Goal: Communication & Community: Answer question/provide support

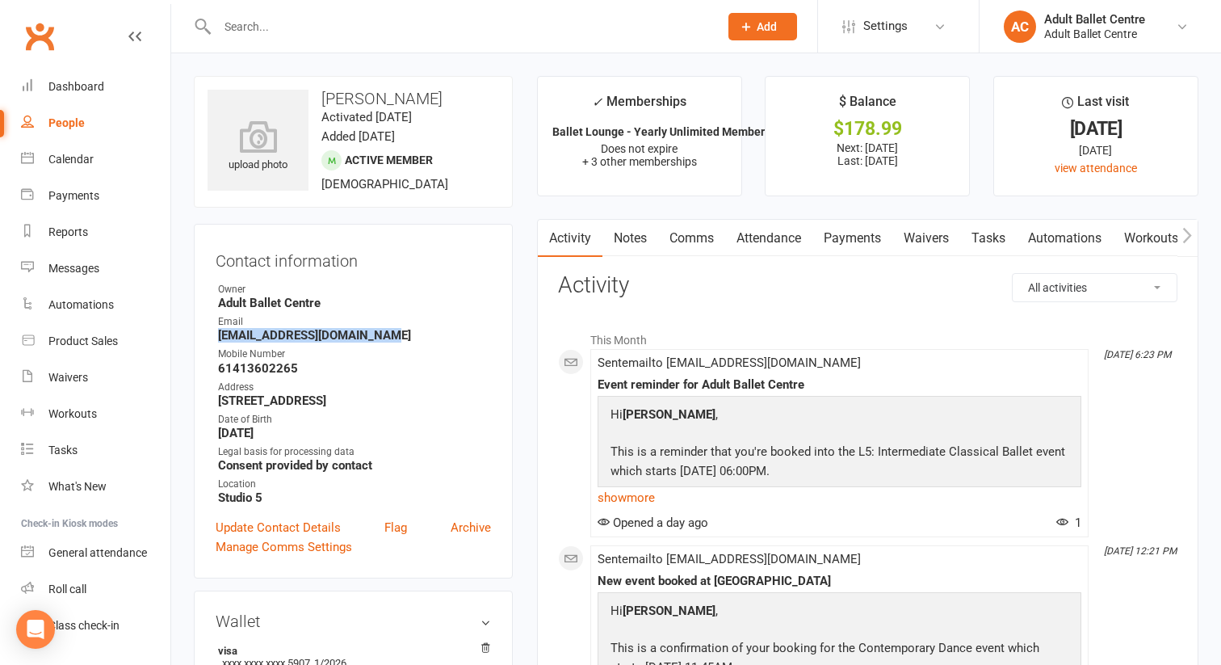
click at [73, 126] on div "People" at bounding box center [66, 122] width 36 height 13
select select "100"
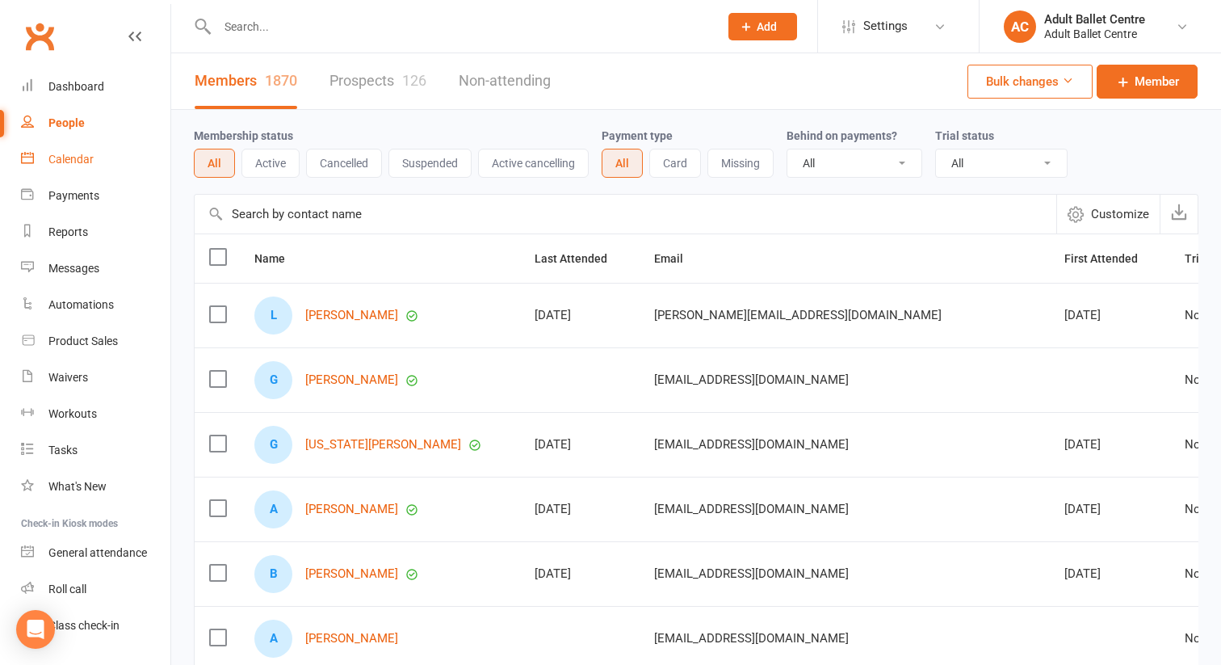
click at [72, 168] on link "Calendar" at bounding box center [95, 159] width 149 height 36
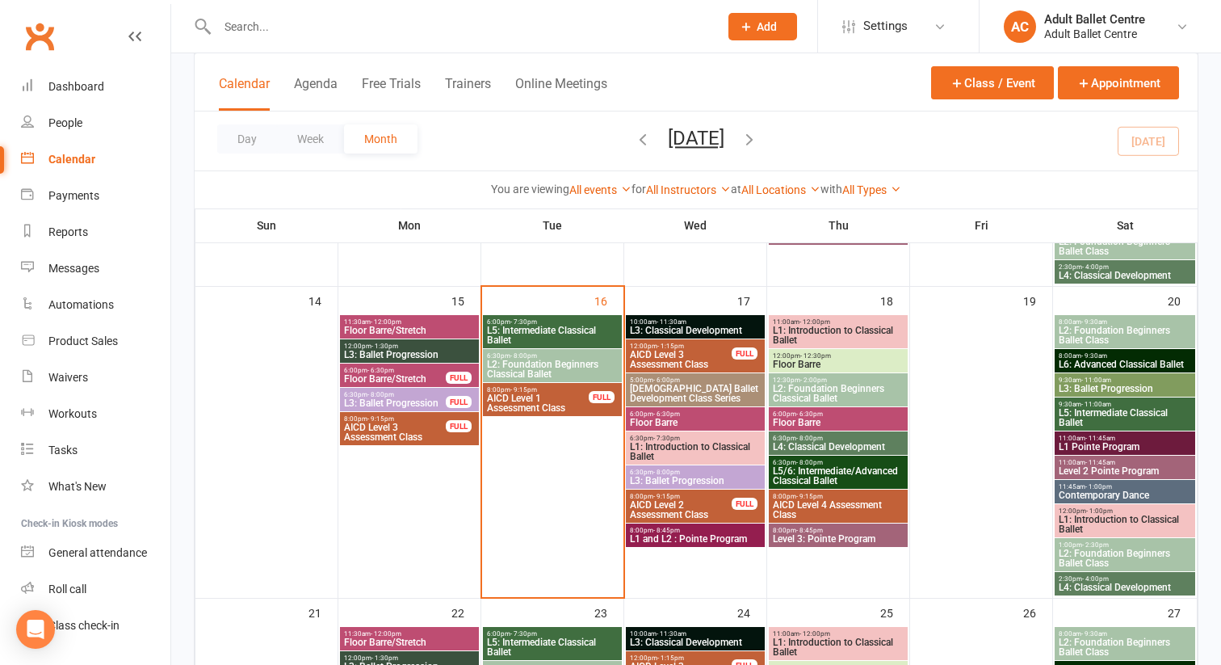
scroll to position [711, 0]
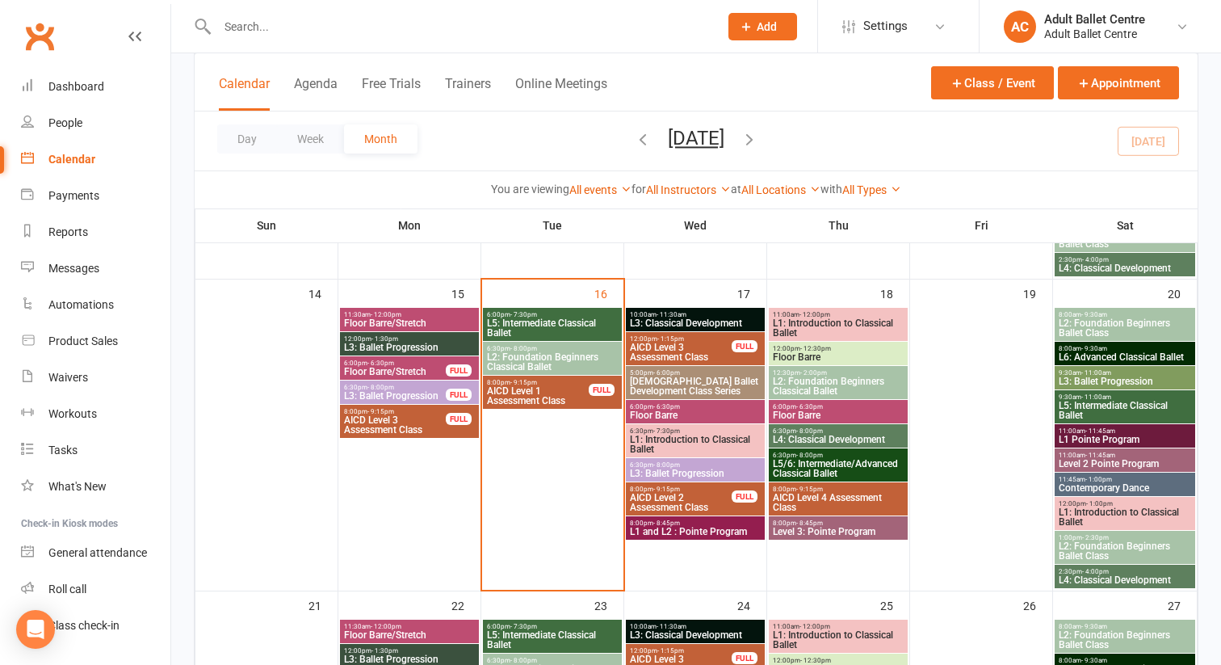
click at [563, 353] on span "L2: Foundation Beginners Classical Ballet" at bounding box center [552, 361] width 132 height 19
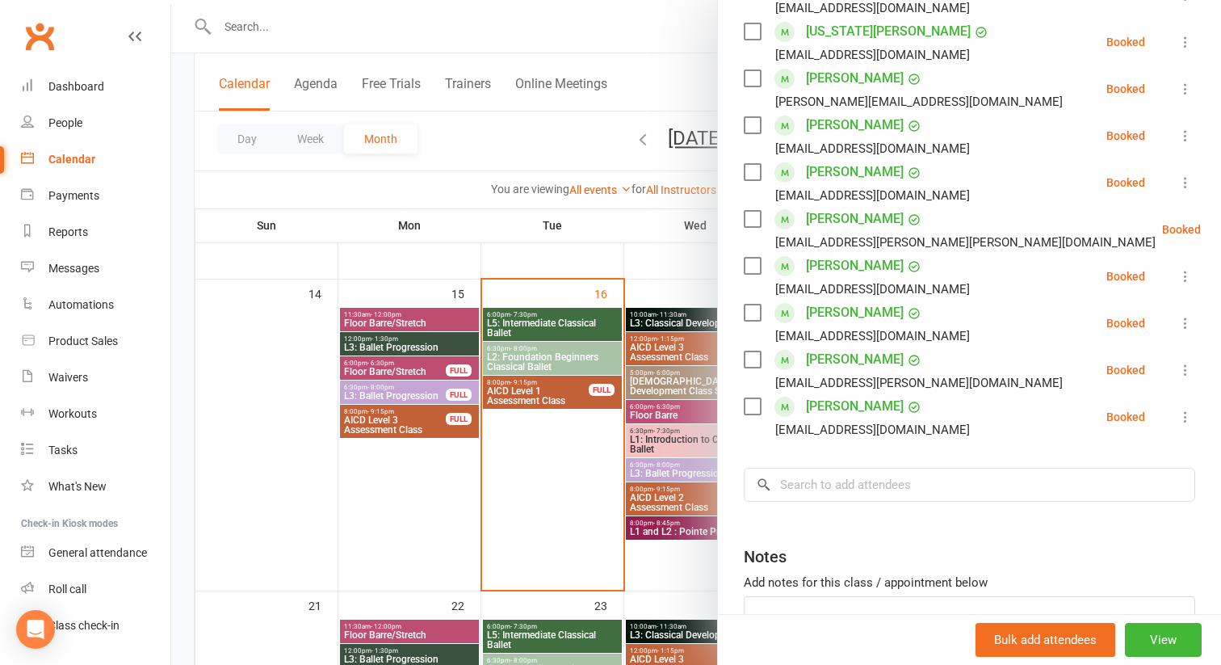
scroll to position [428, 0]
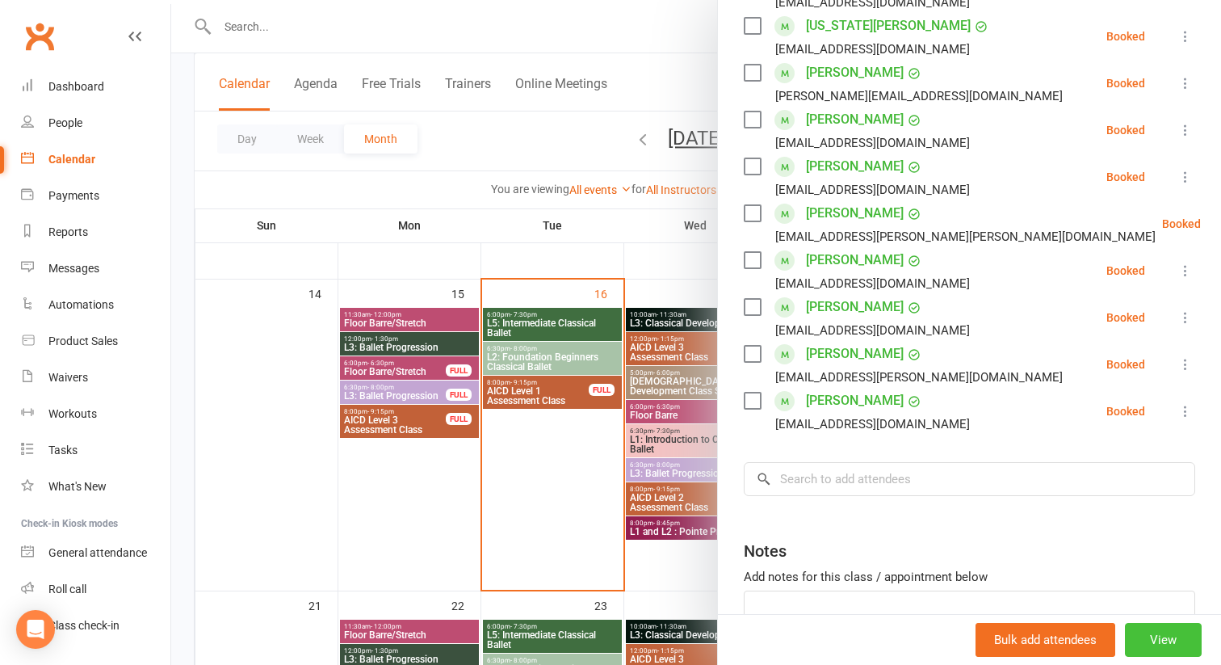
click at [1159, 640] on button "View" at bounding box center [1163, 640] width 77 height 34
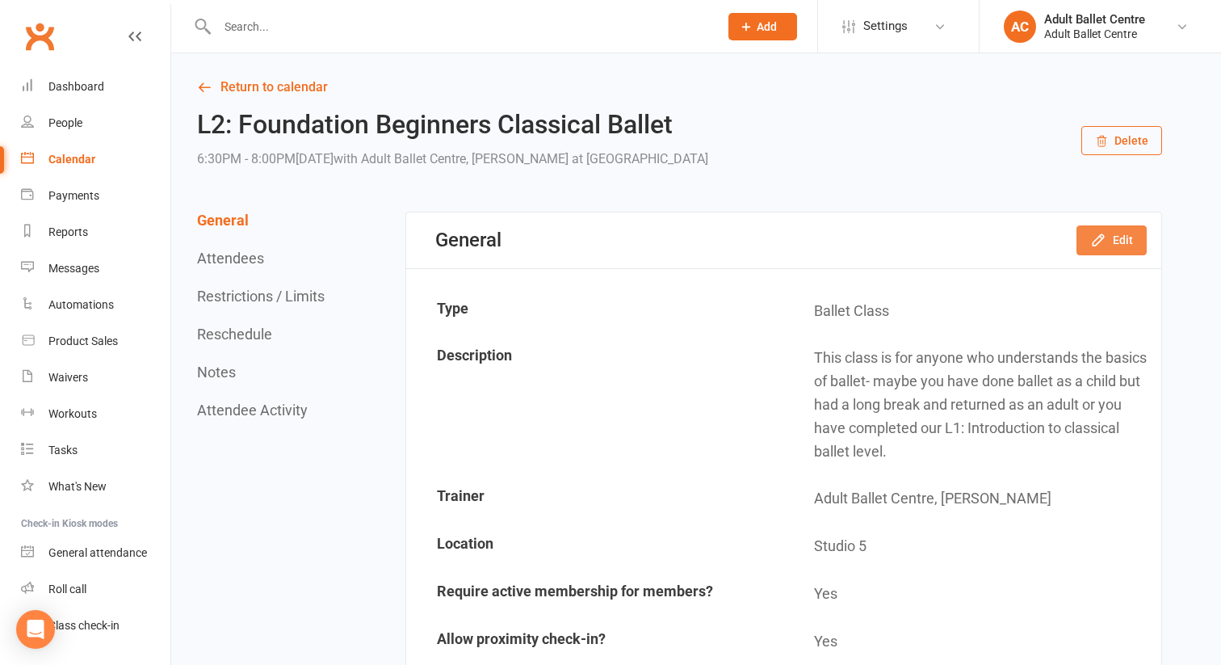
click at [1098, 243] on icon "button" at bounding box center [1098, 240] width 16 height 16
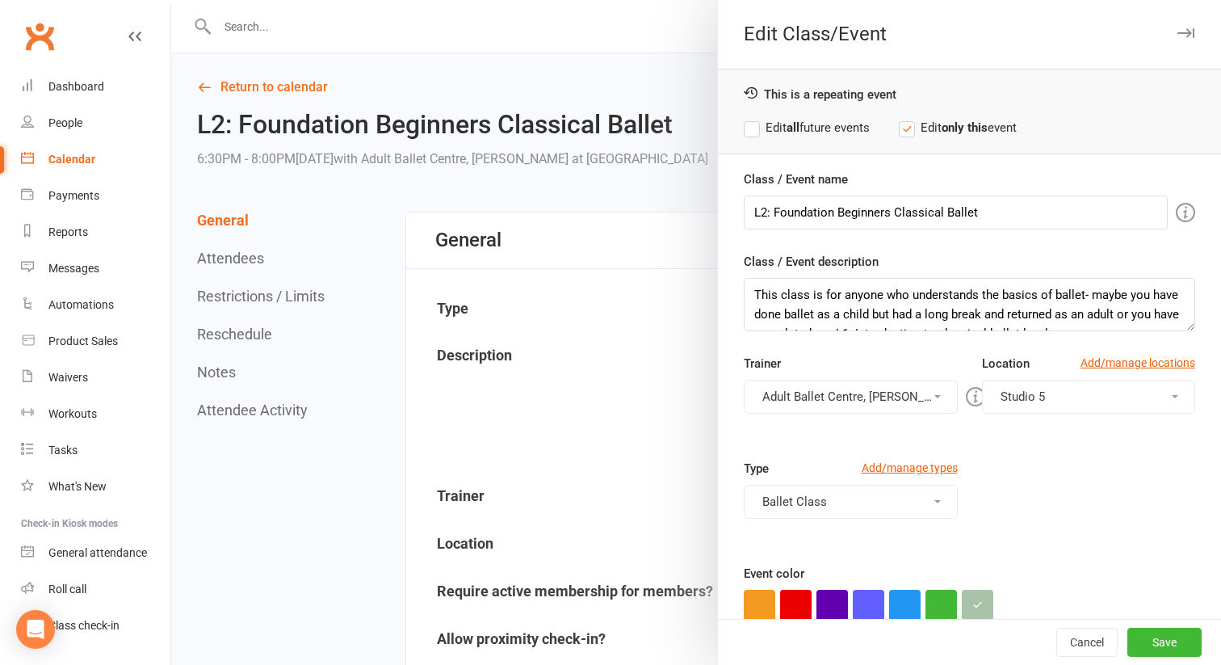
click at [897, 398] on button "Adult Ballet Centre, [PERSON_NAME]" at bounding box center [851, 397] width 214 height 34
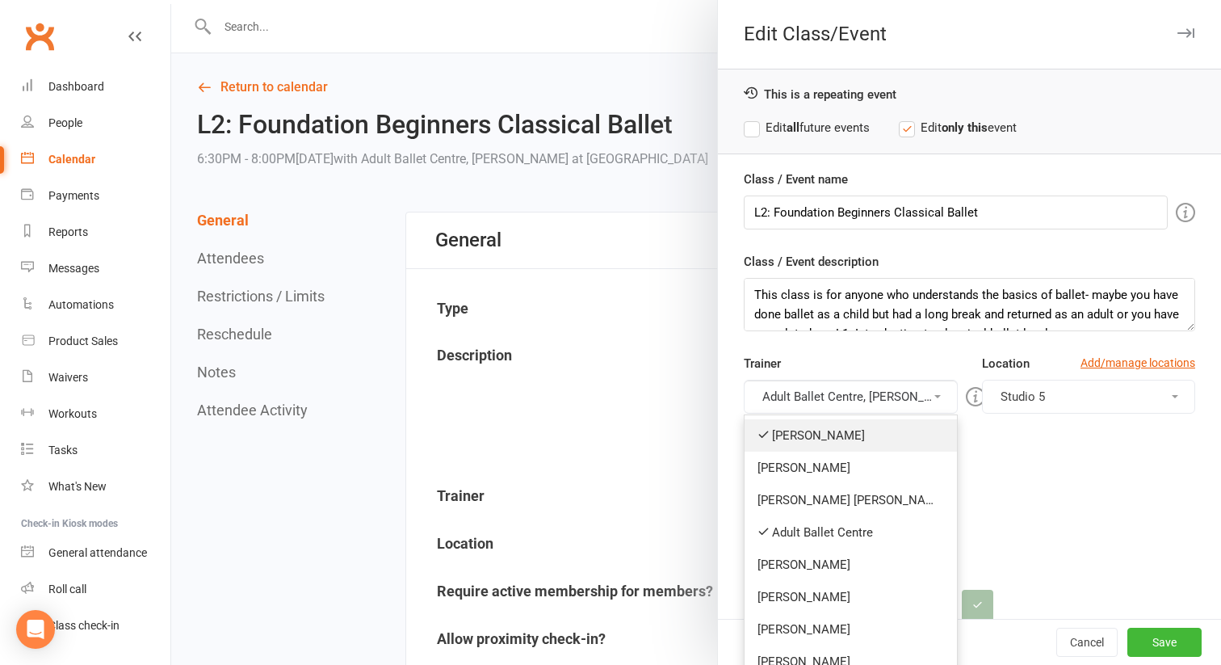
click at [871, 428] on link "[PERSON_NAME]" at bounding box center [851, 435] width 212 height 32
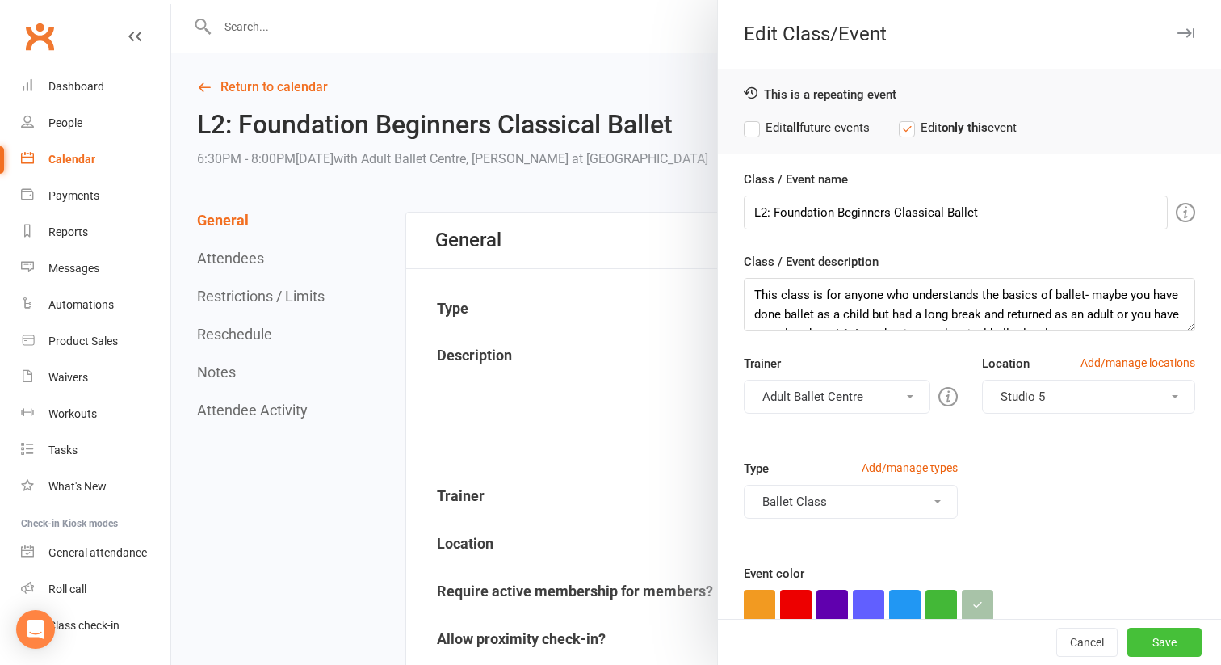
click at [1161, 642] on button "Save" at bounding box center [1164, 641] width 74 height 29
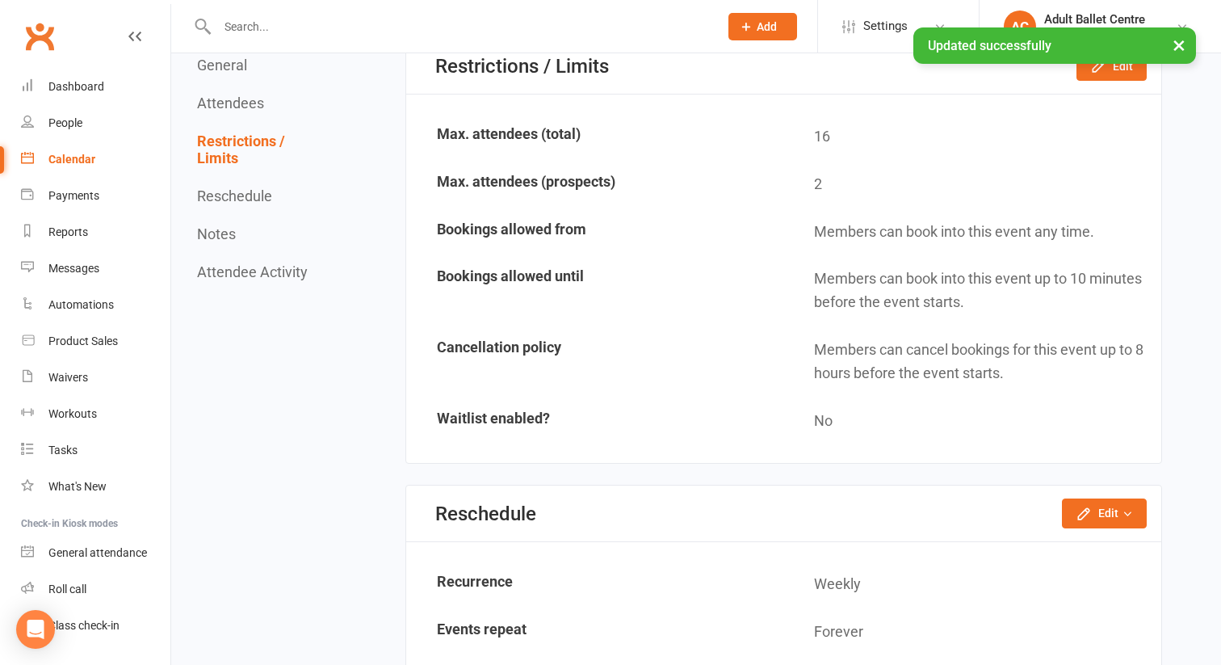
scroll to position [1756, 0]
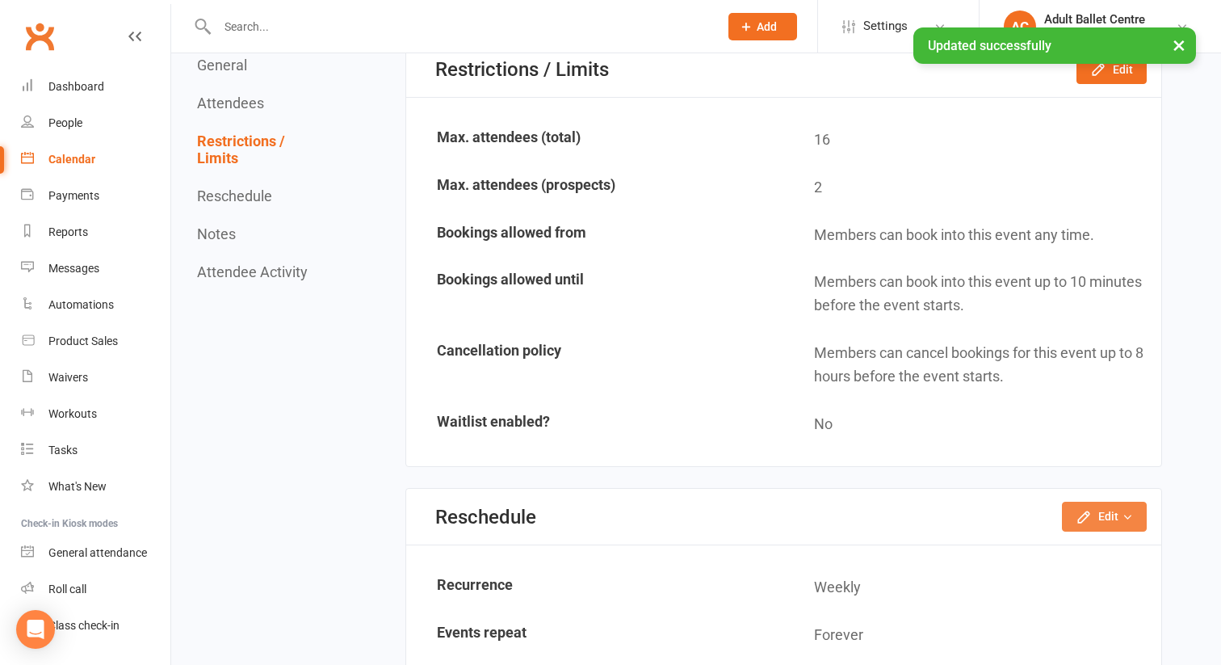
click at [1074, 504] on button "Edit" at bounding box center [1104, 516] width 85 height 29
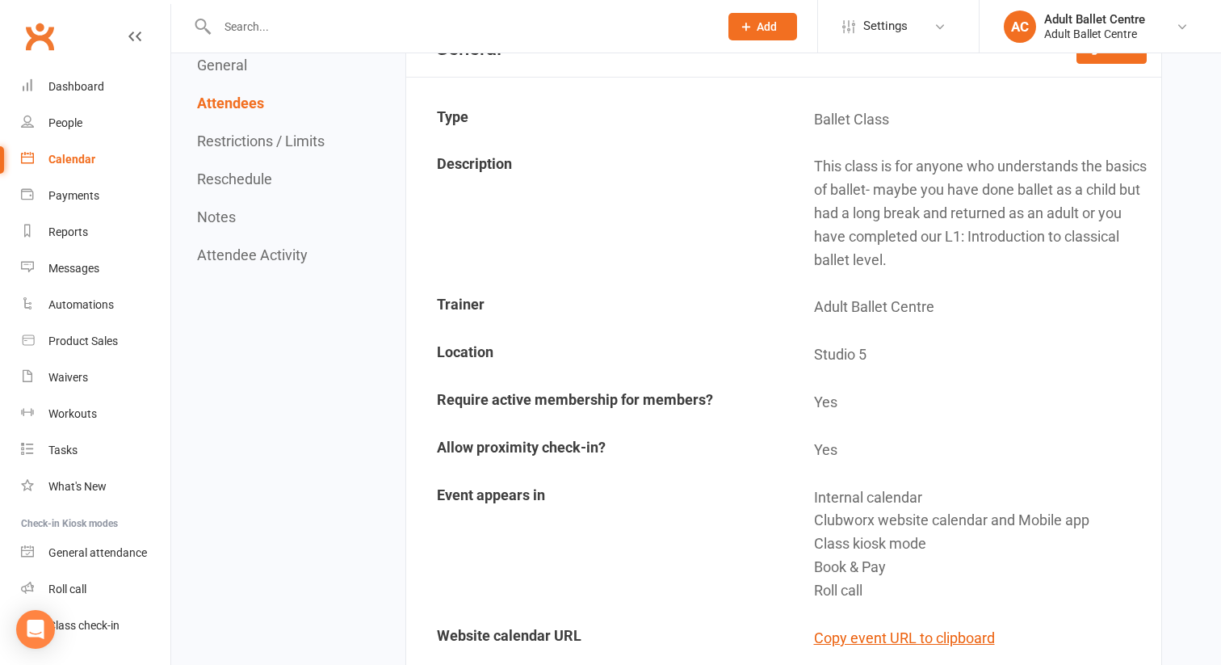
scroll to position [0, 0]
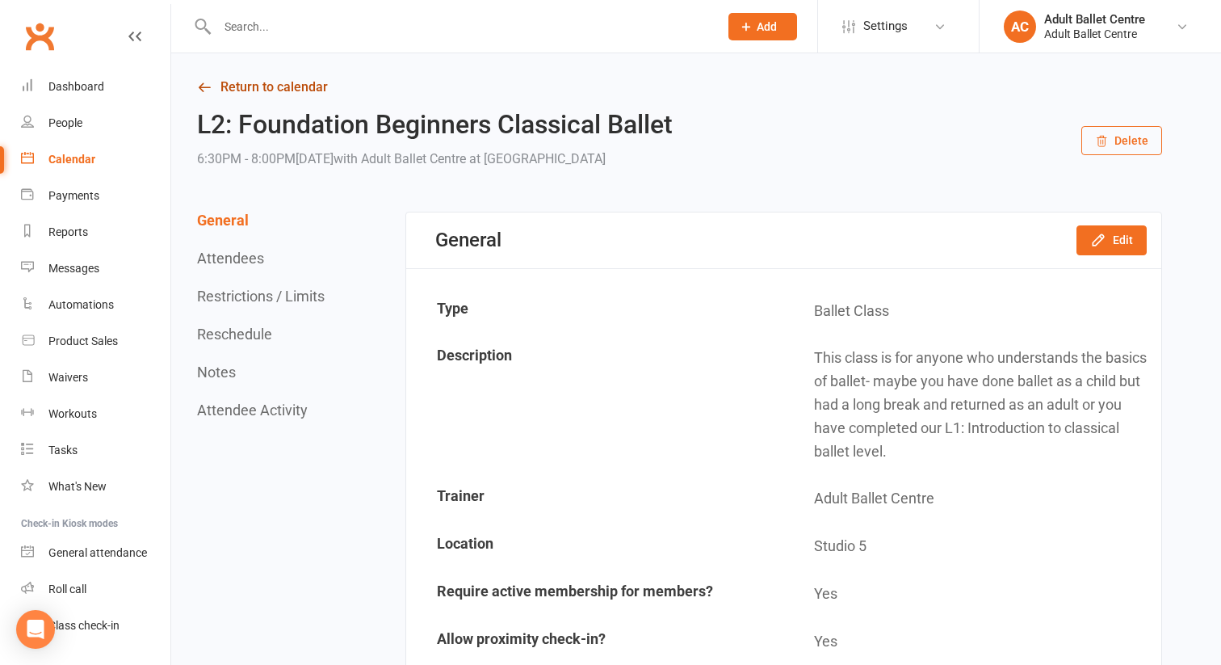
click at [253, 90] on link "Return to calendar" at bounding box center [679, 87] width 965 height 23
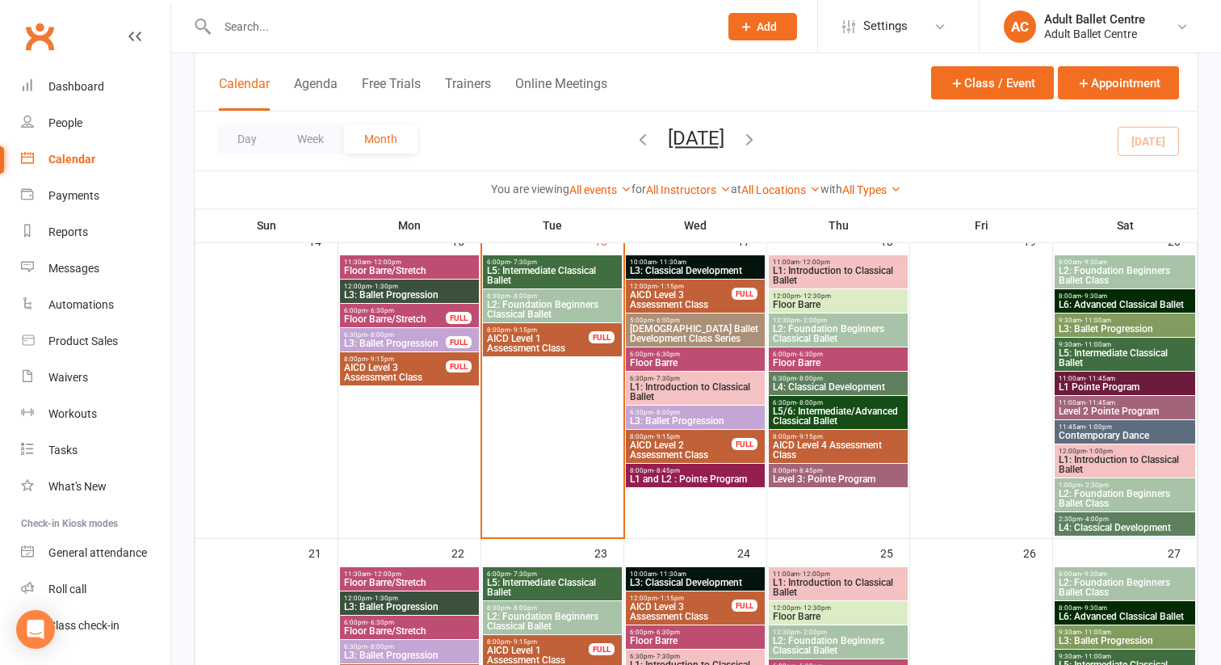
scroll to position [766, 0]
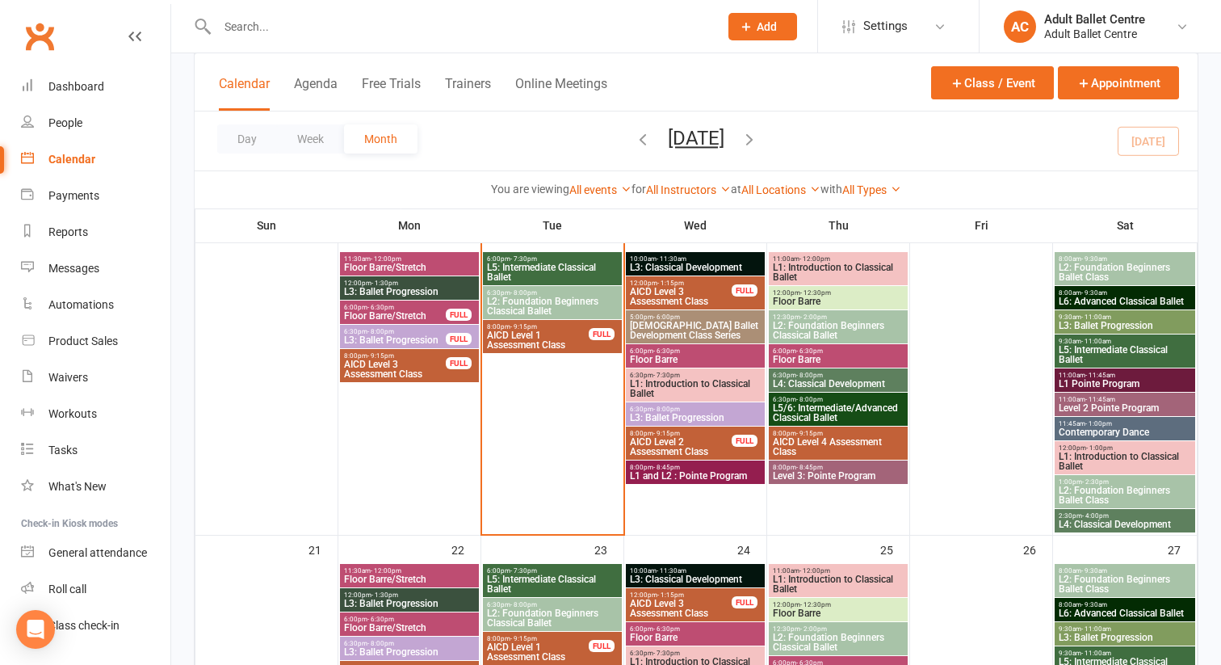
click at [531, 332] on span "AICD Level 1 Assessment Class" at bounding box center [537, 339] width 103 height 19
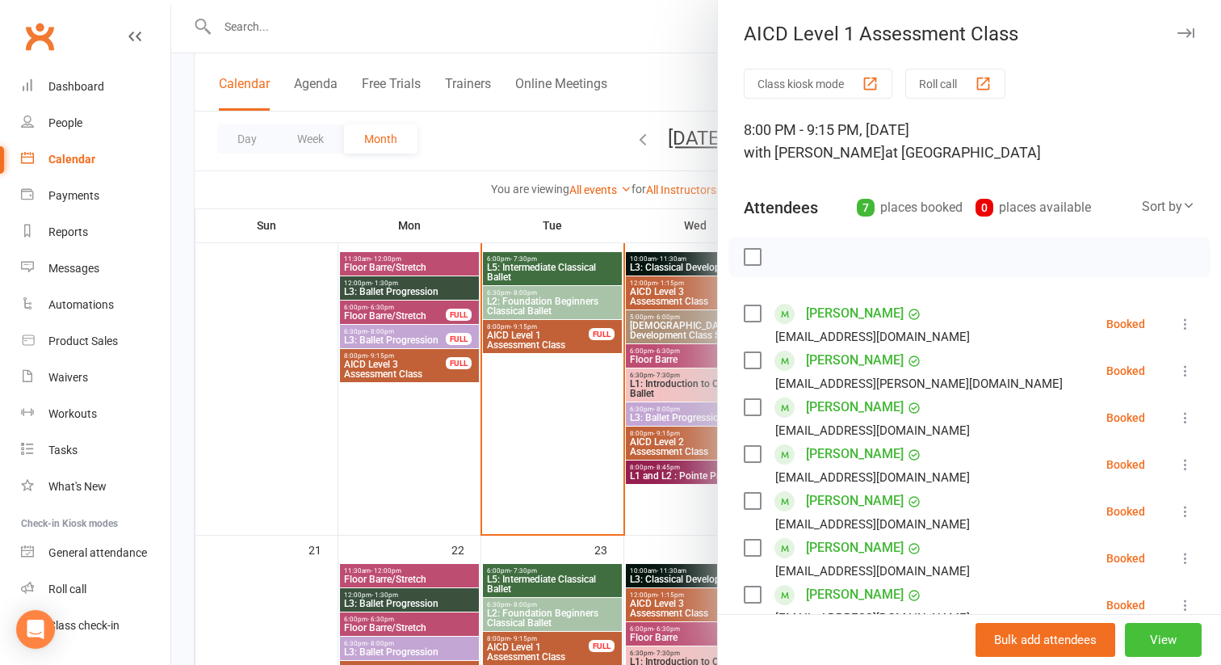
click at [1172, 628] on button "View" at bounding box center [1163, 640] width 77 height 34
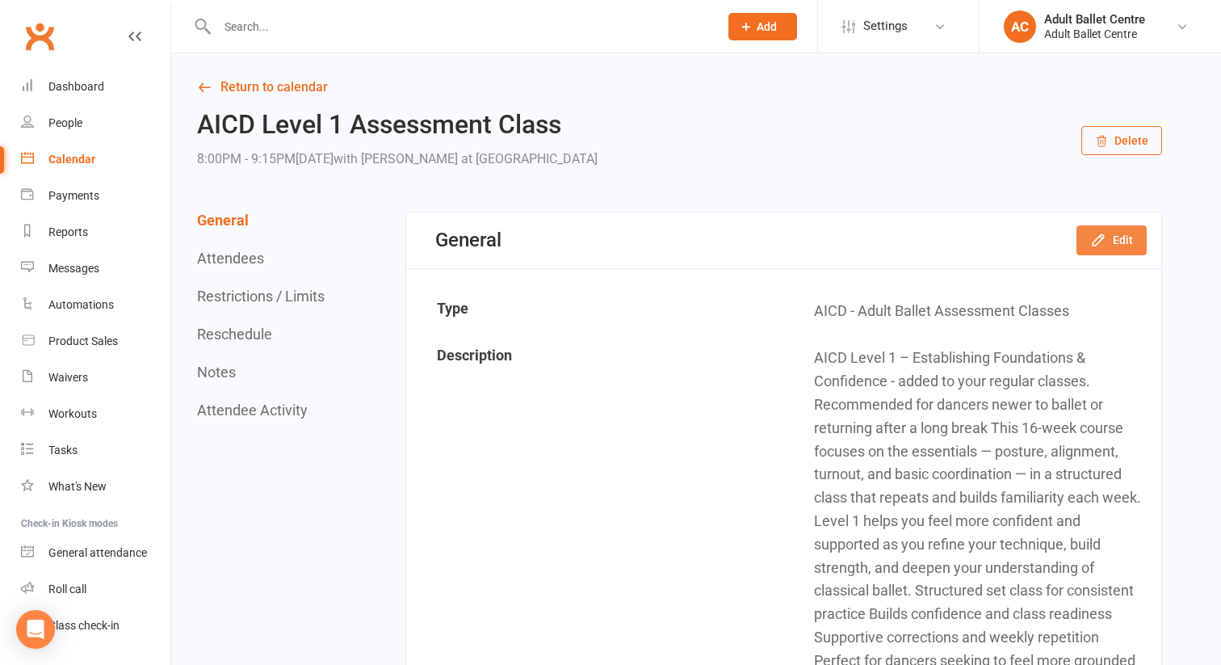
click at [1113, 244] on button "Edit" at bounding box center [1112, 239] width 70 height 29
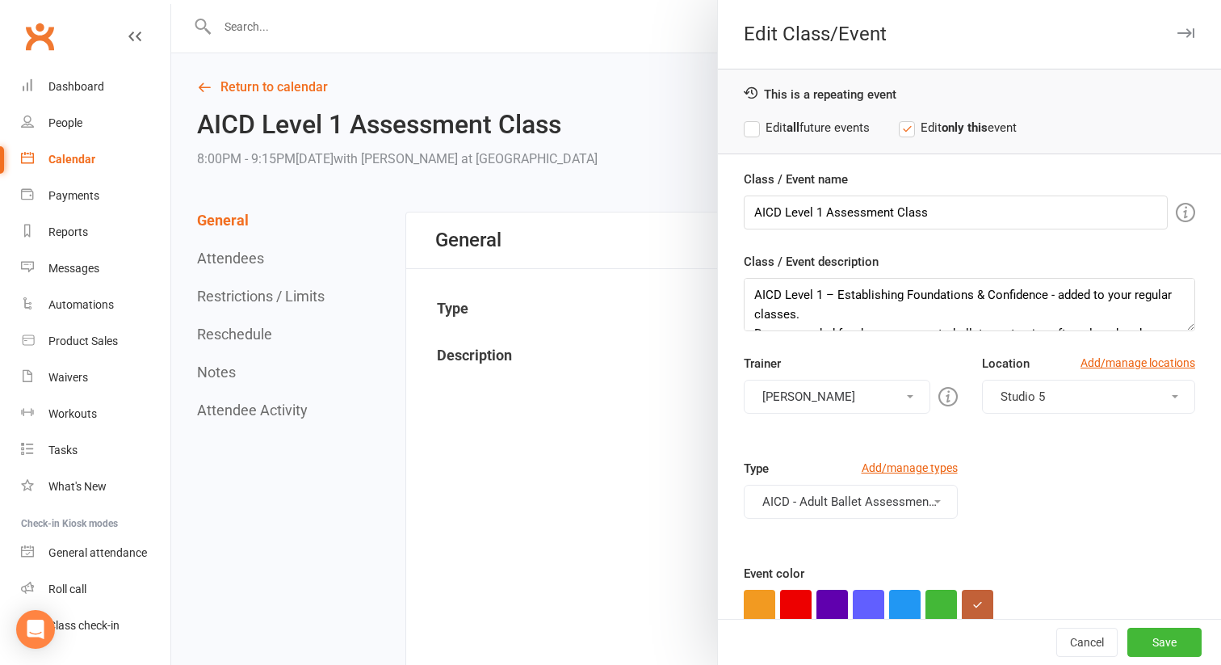
click at [885, 394] on button "[PERSON_NAME]" at bounding box center [837, 397] width 187 height 34
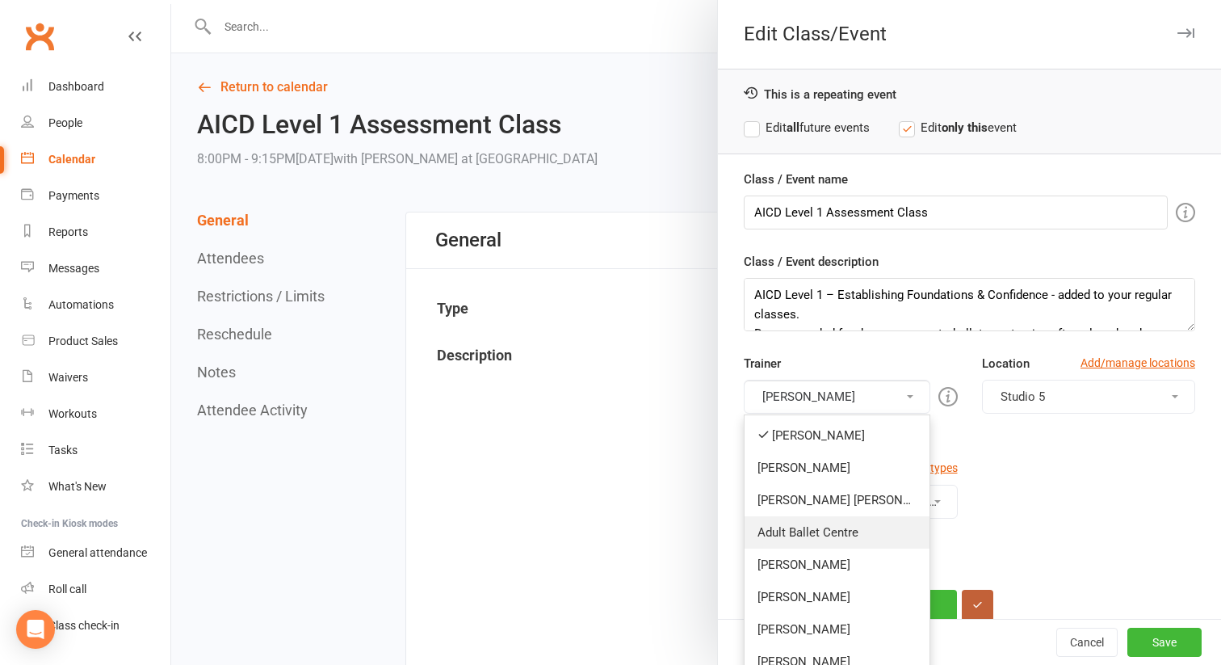
click at [838, 522] on link "Adult Ballet Centre" at bounding box center [837, 532] width 185 height 32
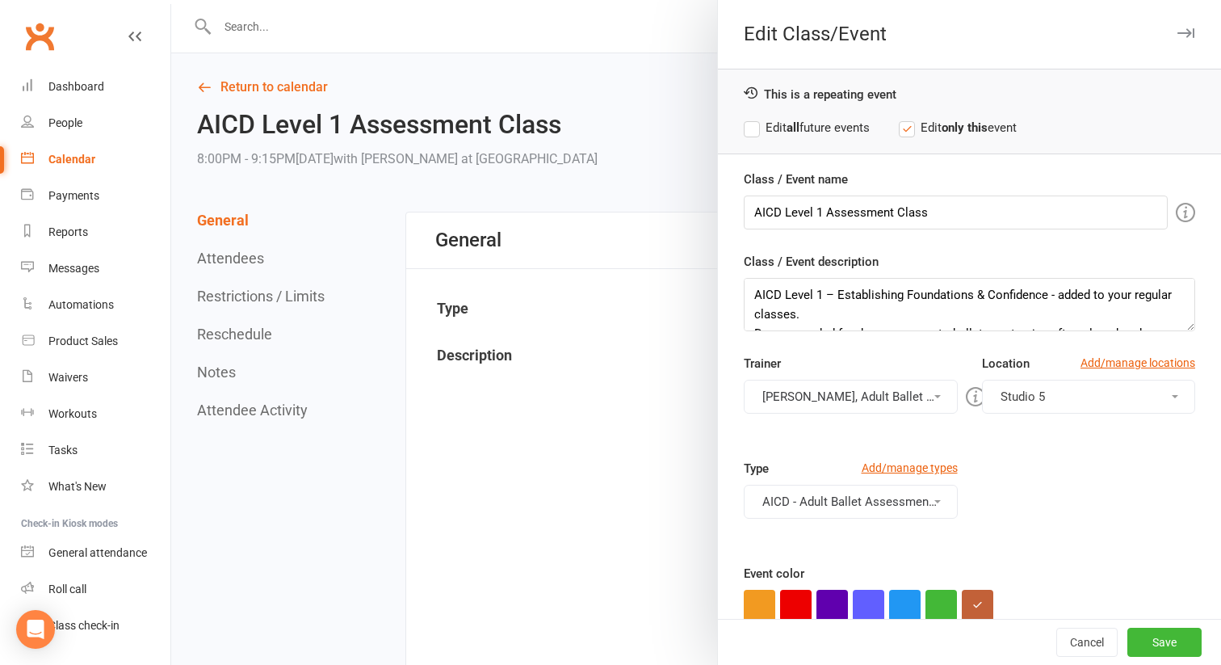
click at [859, 403] on button "[PERSON_NAME], Adult Ballet Centre" at bounding box center [851, 397] width 214 height 34
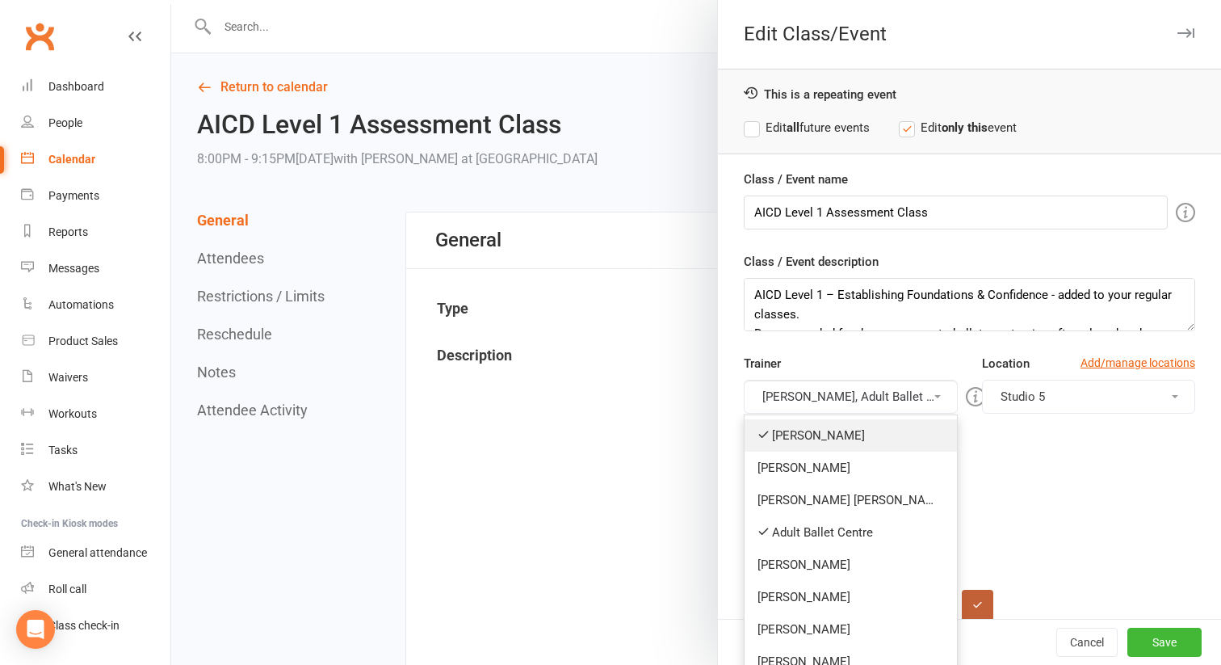
click at [842, 430] on link "[PERSON_NAME]" at bounding box center [851, 435] width 212 height 32
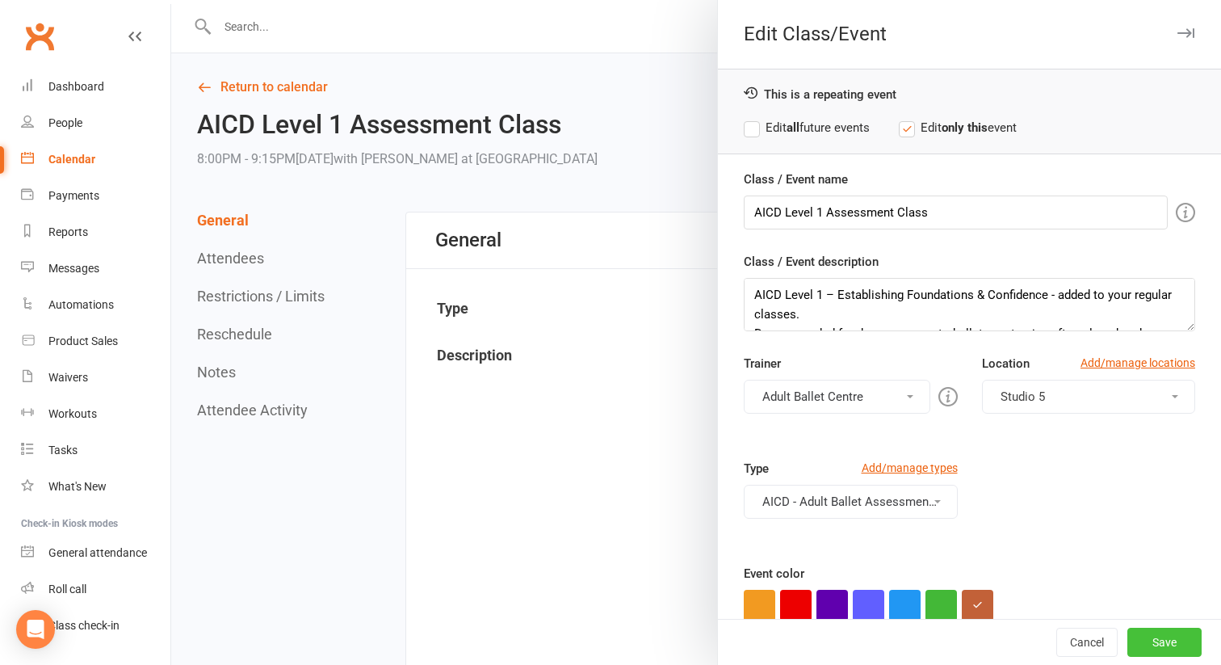
click at [1152, 641] on button "Save" at bounding box center [1164, 641] width 74 height 29
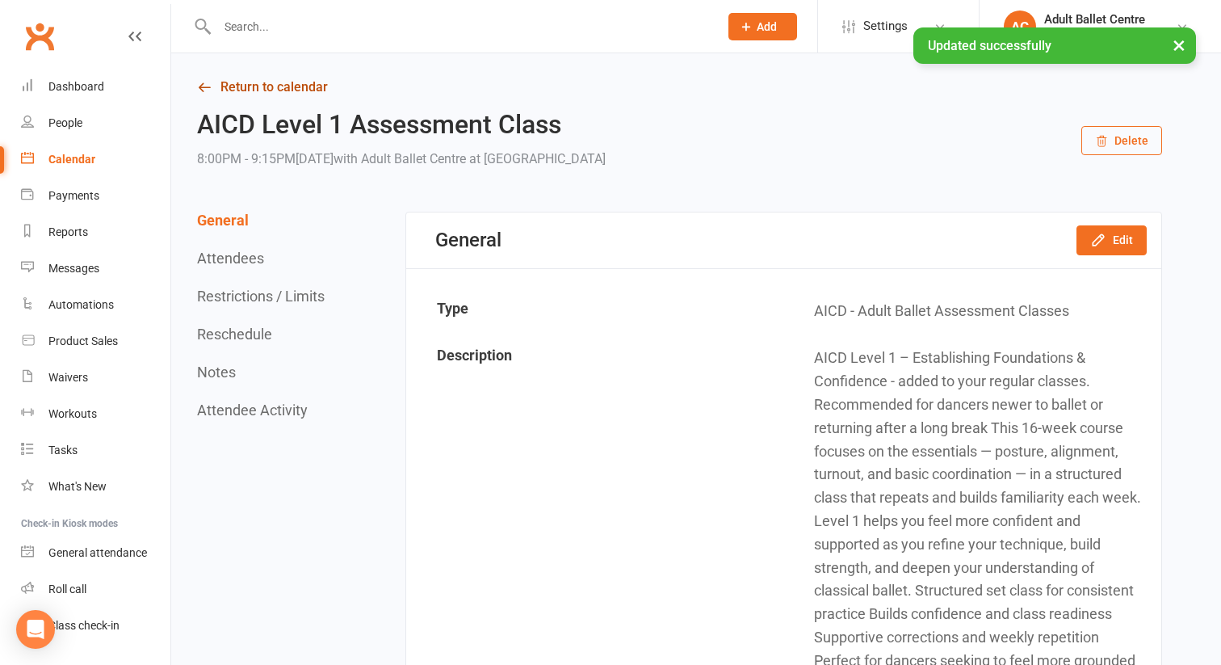
click at [317, 85] on link "Return to calendar" at bounding box center [679, 87] width 965 height 23
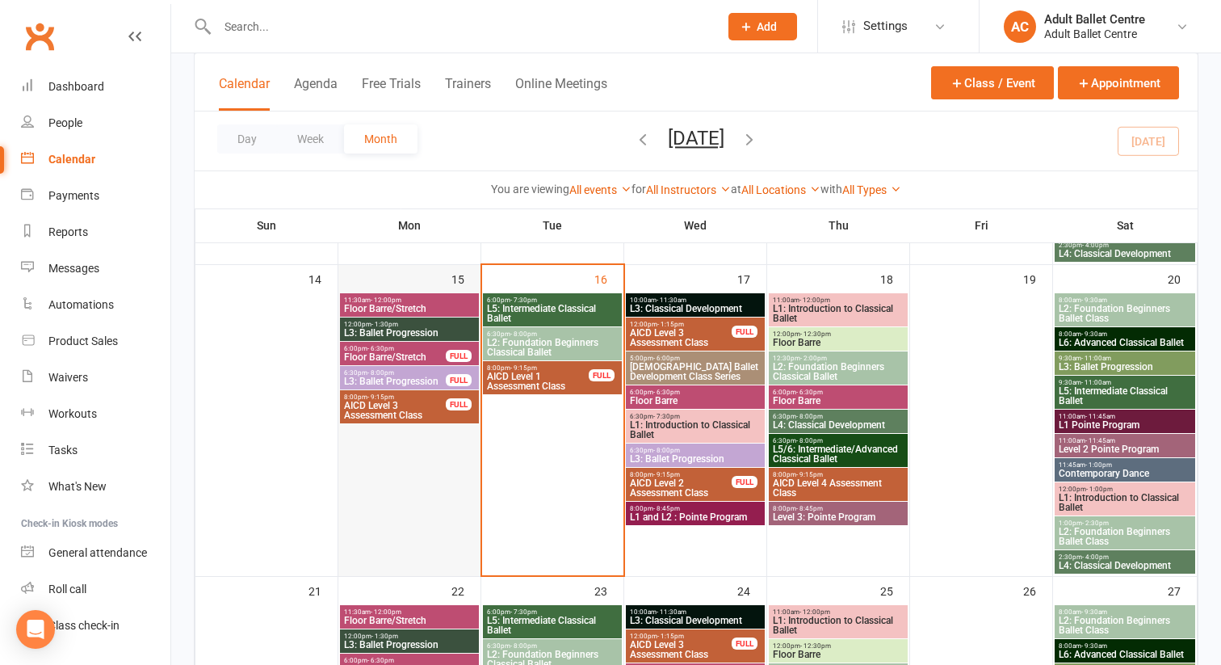
scroll to position [722, 0]
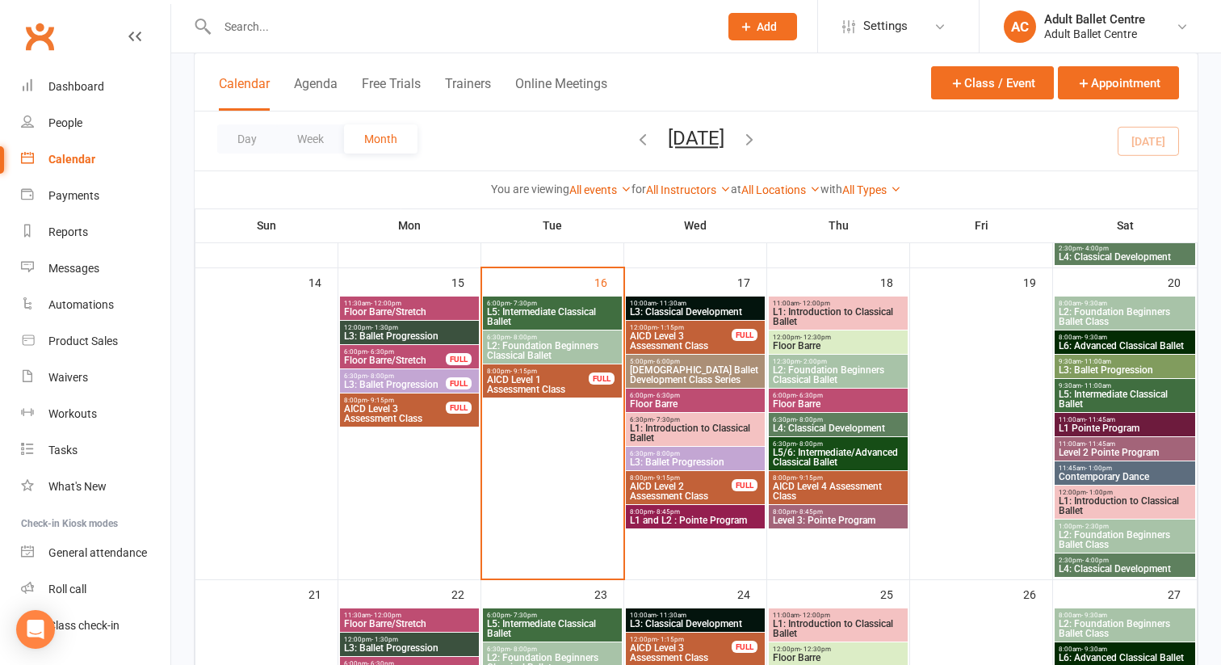
click at [551, 341] on span "L2: Foundation Beginners Classical Ballet" at bounding box center [552, 350] width 132 height 19
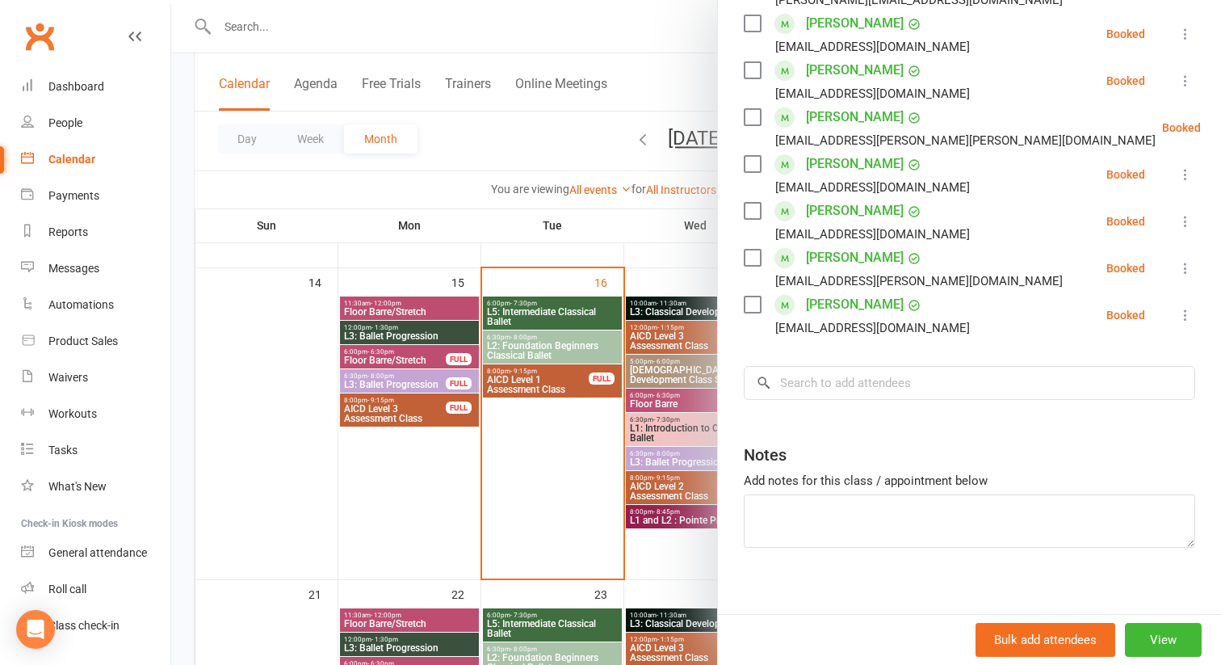
scroll to position [539, 0]
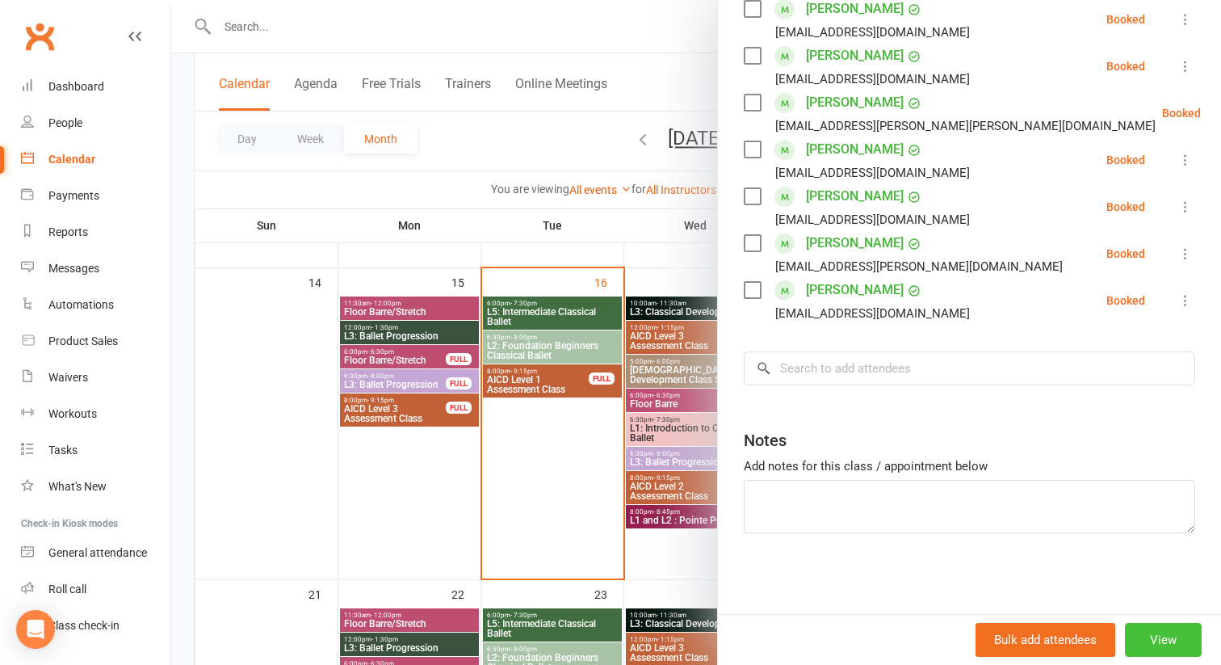
click at [1159, 635] on button "View" at bounding box center [1163, 640] width 77 height 34
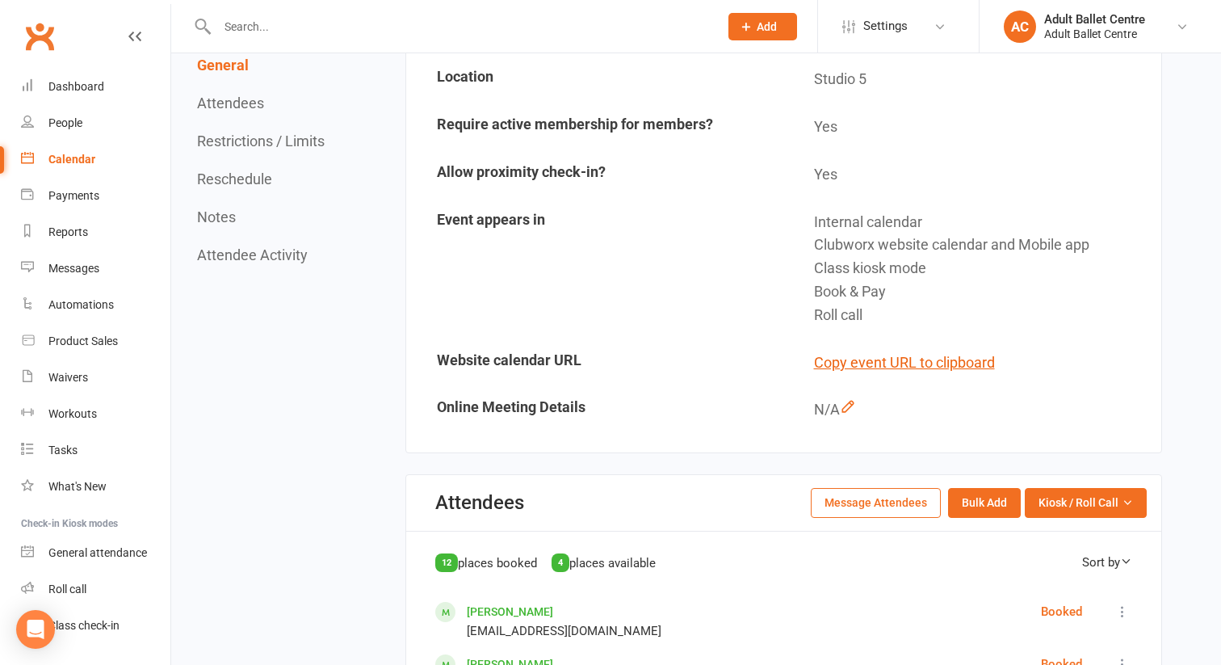
scroll to position [472, 0]
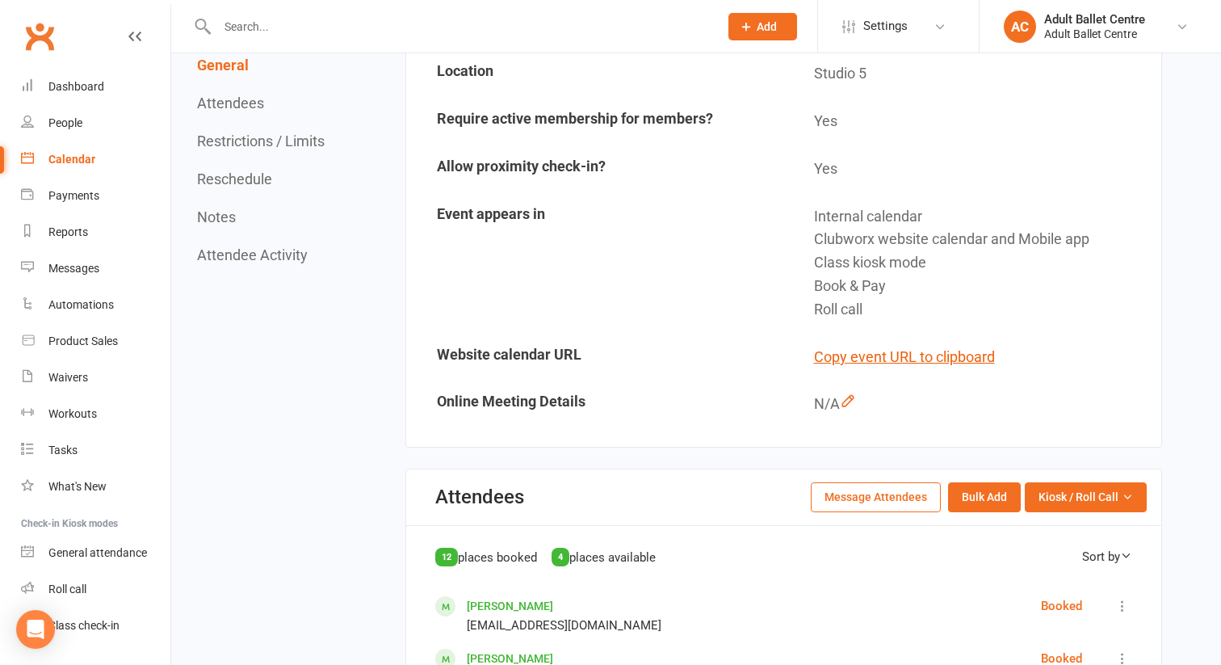
click at [911, 487] on button "Message Attendees" at bounding box center [876, 496] width 130 height 29
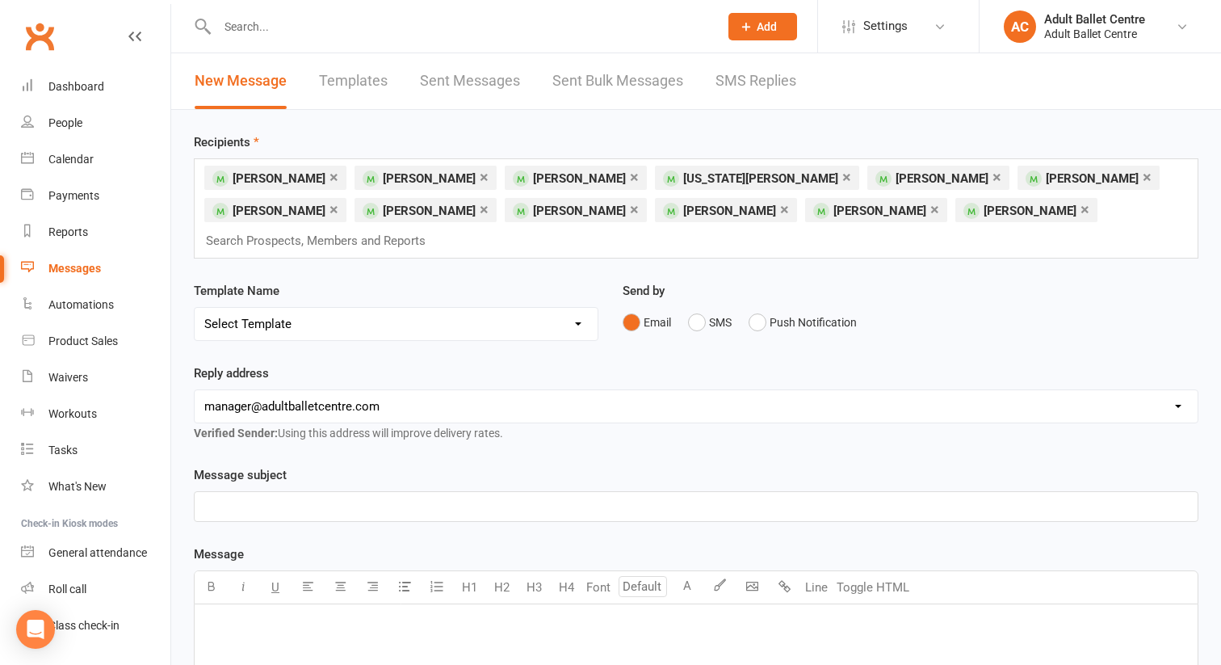
click at [306, 492] on div "﻿" at bounding box center [696, 506] width 1003 height 29
click at [199, 492] on div "Level 2 Foundation Beginners class" at bounding box center [696, 506] width 1003 height 29
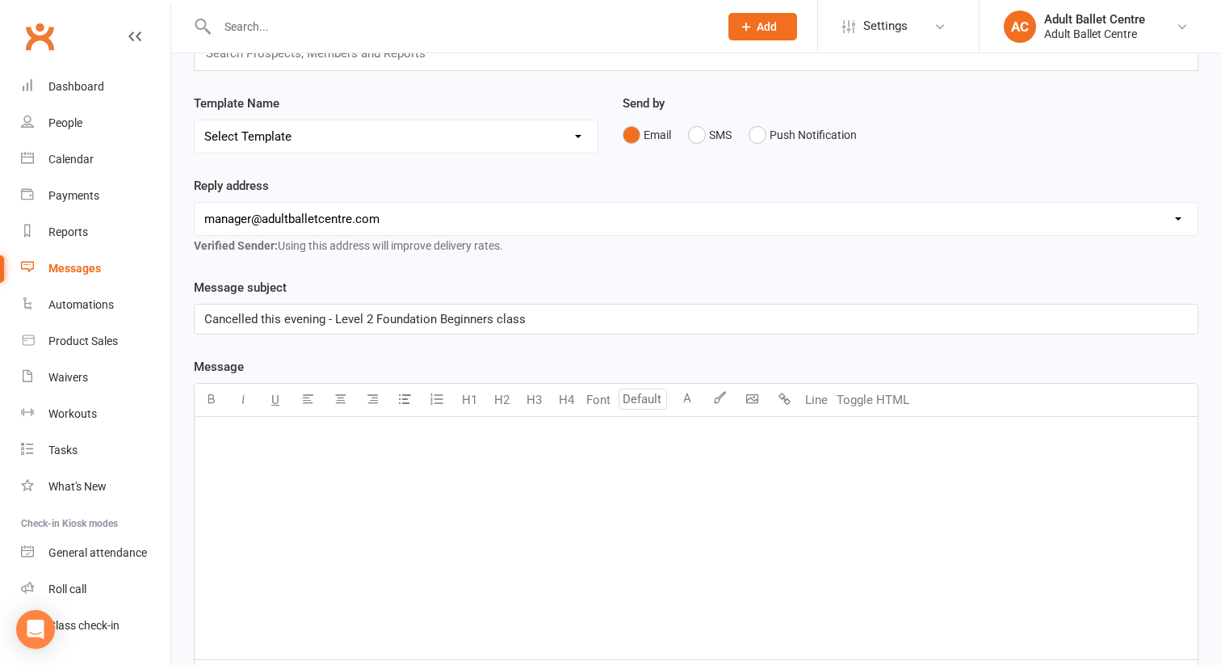
scroll to position [191, 0]
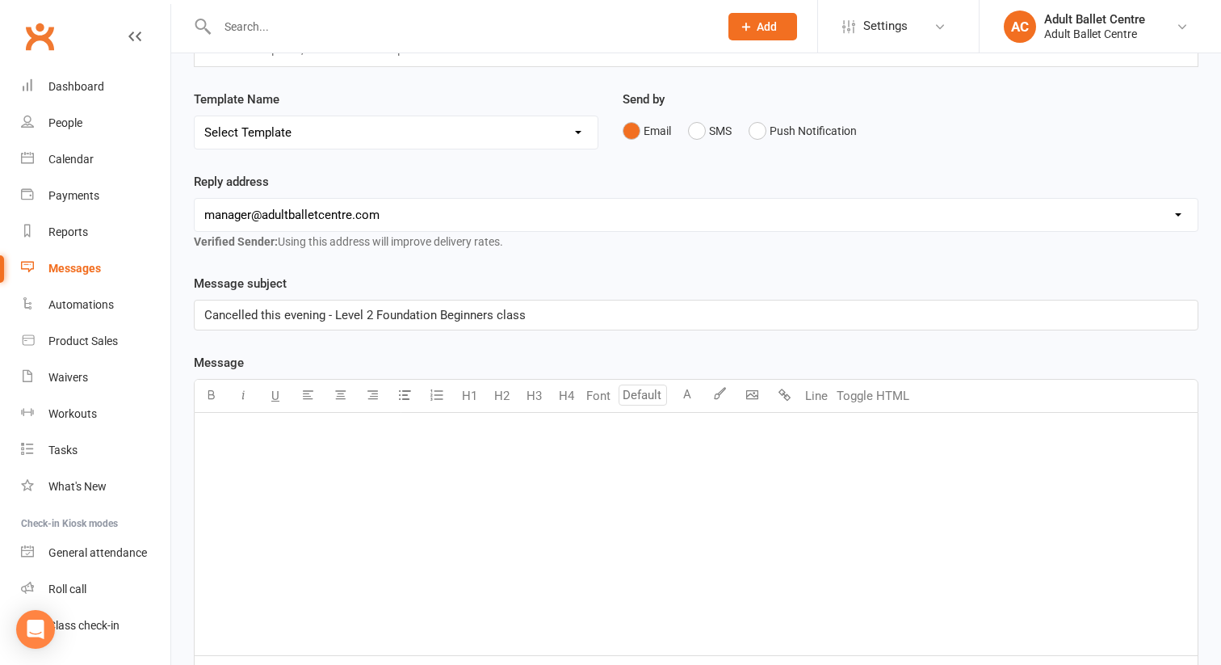
click at [276, 424] on p "﻿" at bounding box center [696, 433] width 984 height 19
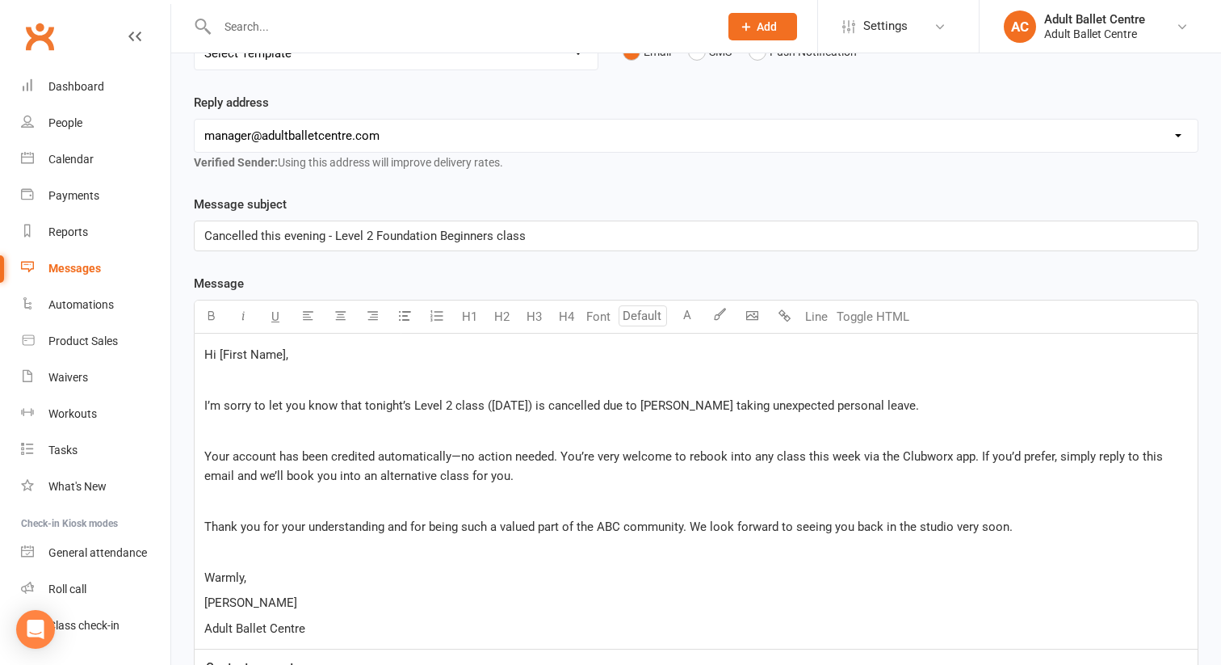
scroll to position [151, 0]
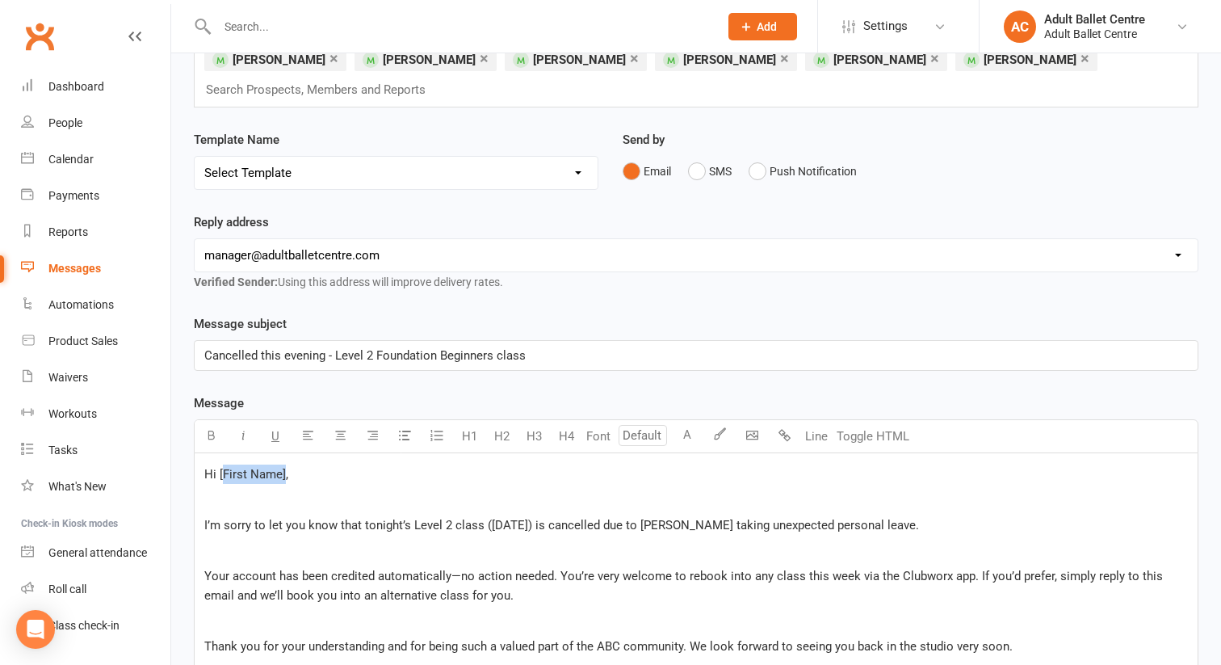
drag, startPoint x: 285, startPoint y: 447, endPoint x: 220, endPoint y: 447, distance: 64.6
click at [220, 467] on span "Hi [First Name]," at bounding box center [246, 474] width 84 height 15
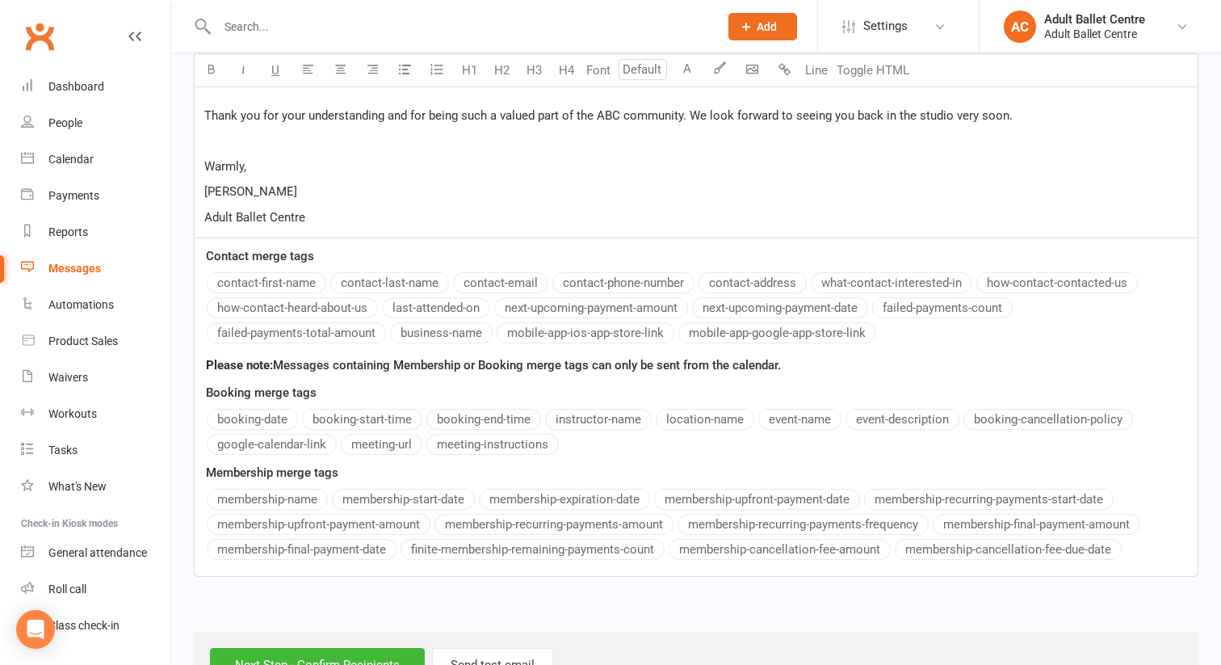
scroll to position [265, 0]
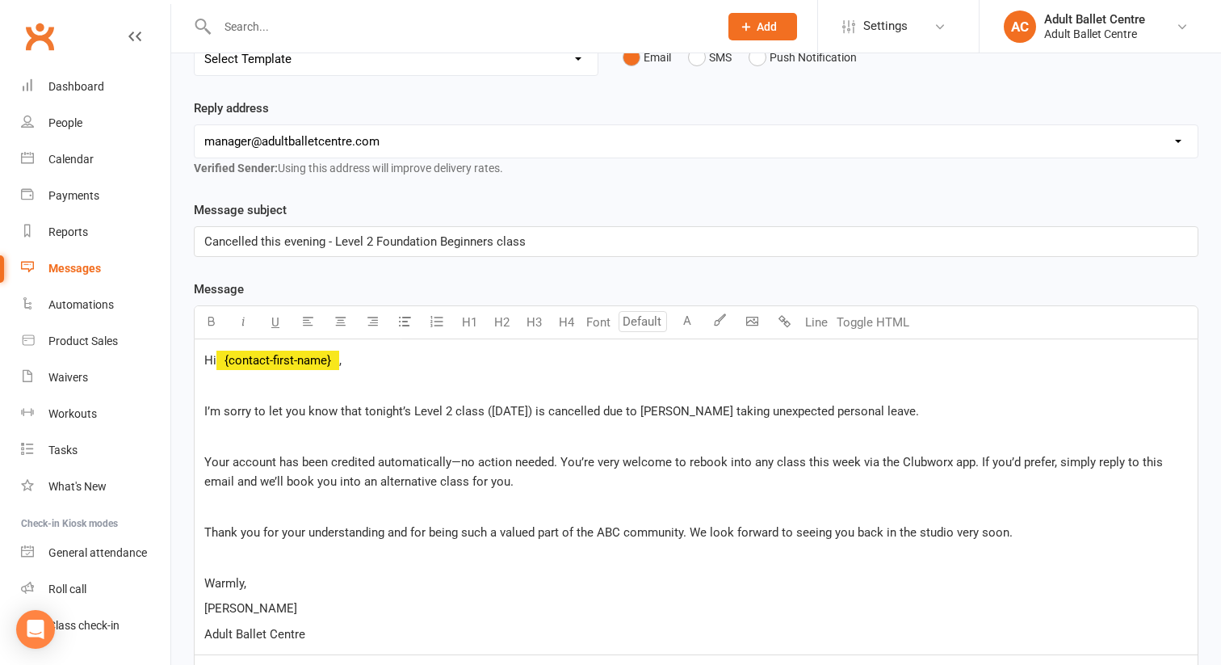
click at [231, 279] on div "Message U H1 H2 H3 H4 Font A Line Toggle HTML Hi ﻿ {contact-first-name} , ﻿ I’m…" at bounding box center [696, 636] width 1005 height 714
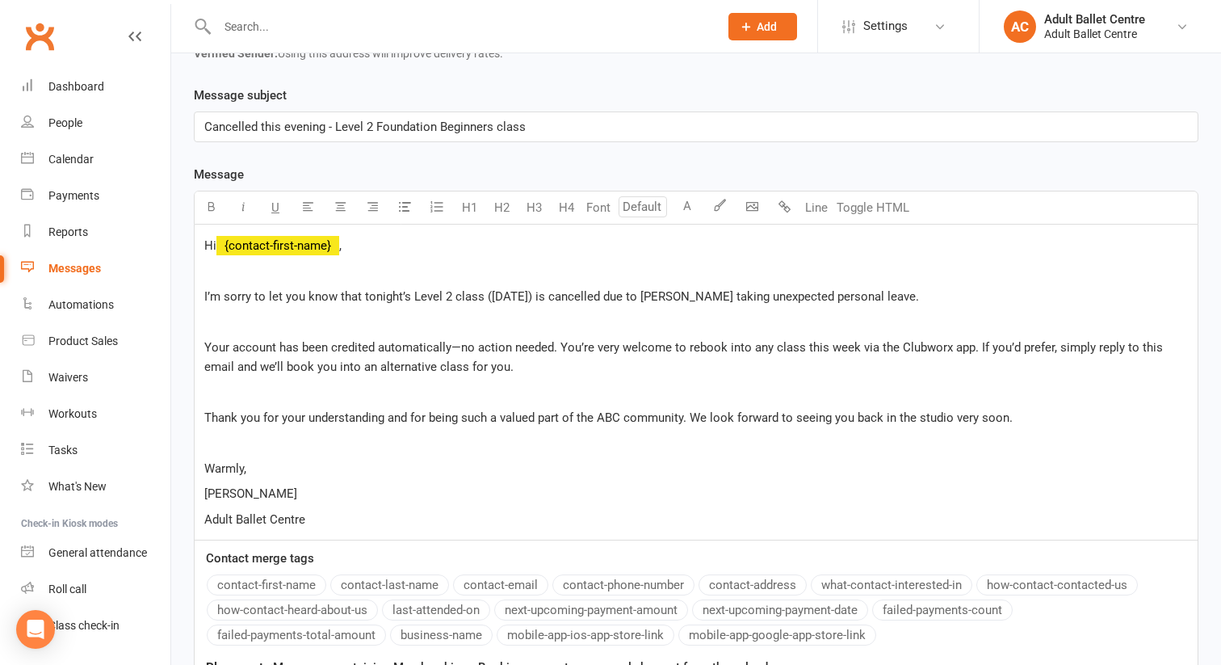
scroll to position [381, 0]
click at [458, 338] on span "Your account has been credited automatically—no action needed. You’re very welc…" at bounding box center [685, 355] width 962 height 34
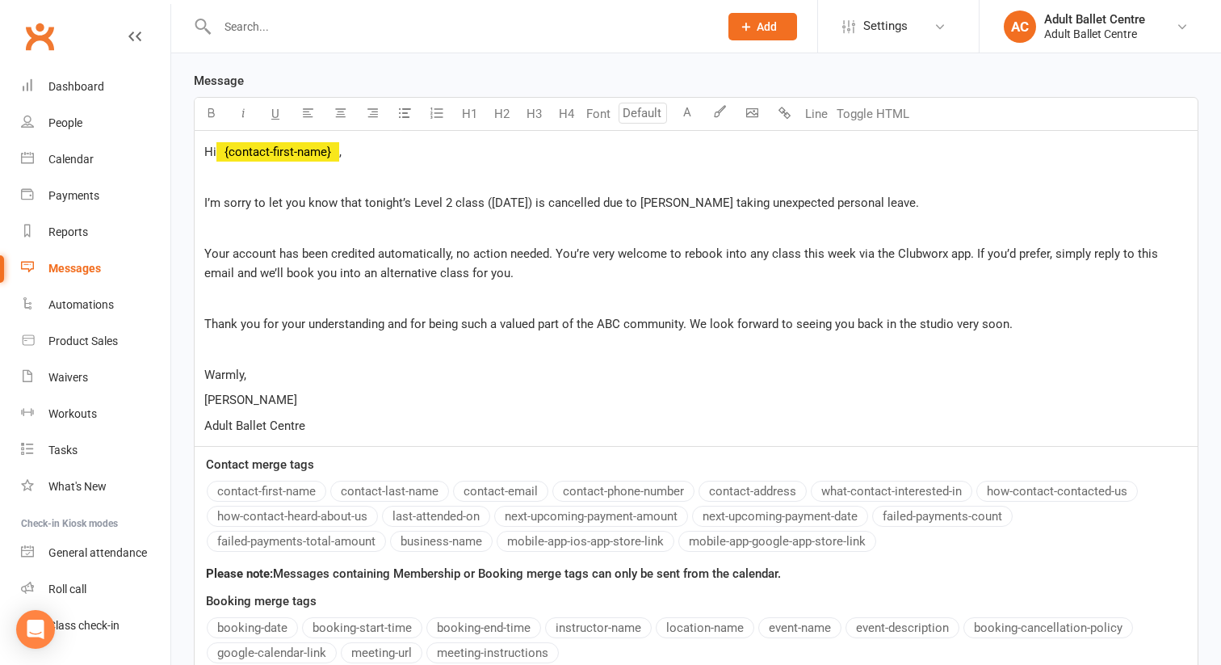
scroll to position [474, 0]
drag, startPoint x: 684, startPoint y: 296, endPoint x: 624, endPoint y: 296, distance: 59.8
click at [624, 316] on span "Thank you for your understanding and for being such a valued part of the ABC co…" at bounding box center [608, 323] width 808 height 15
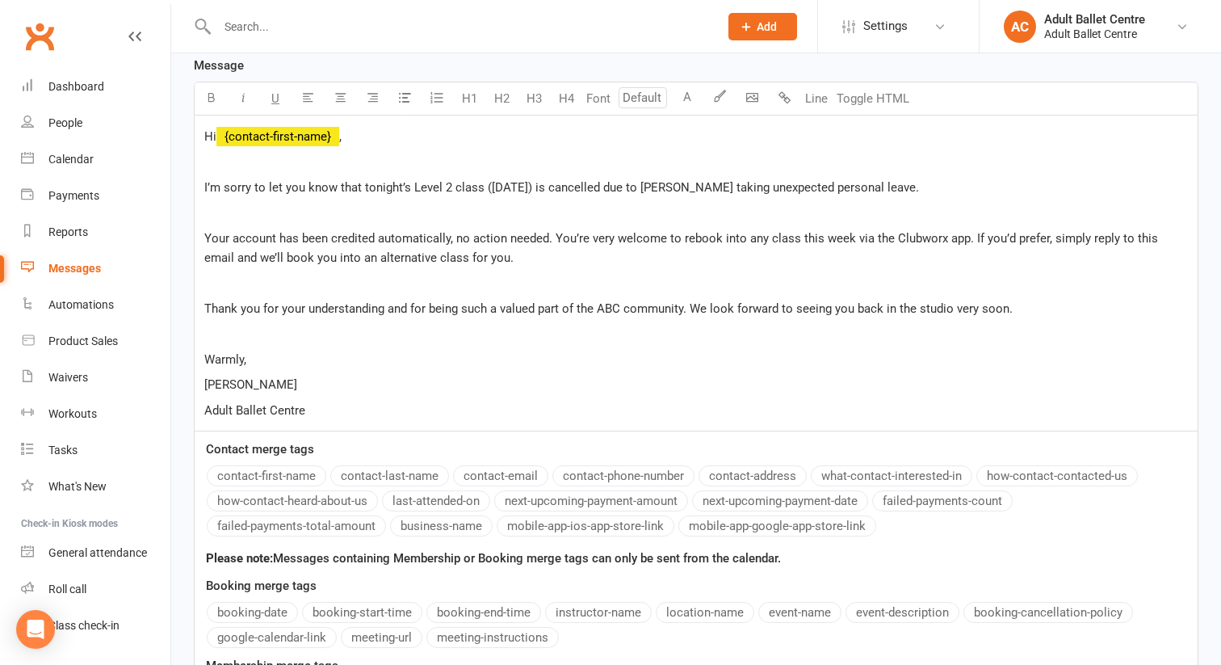
scroll to position [490, 0]
click at [1013, 297] on p "Thank you for your understanding and for being such a valued part of the ABC co…" at bounding box center [696, 306] width 984 height 19
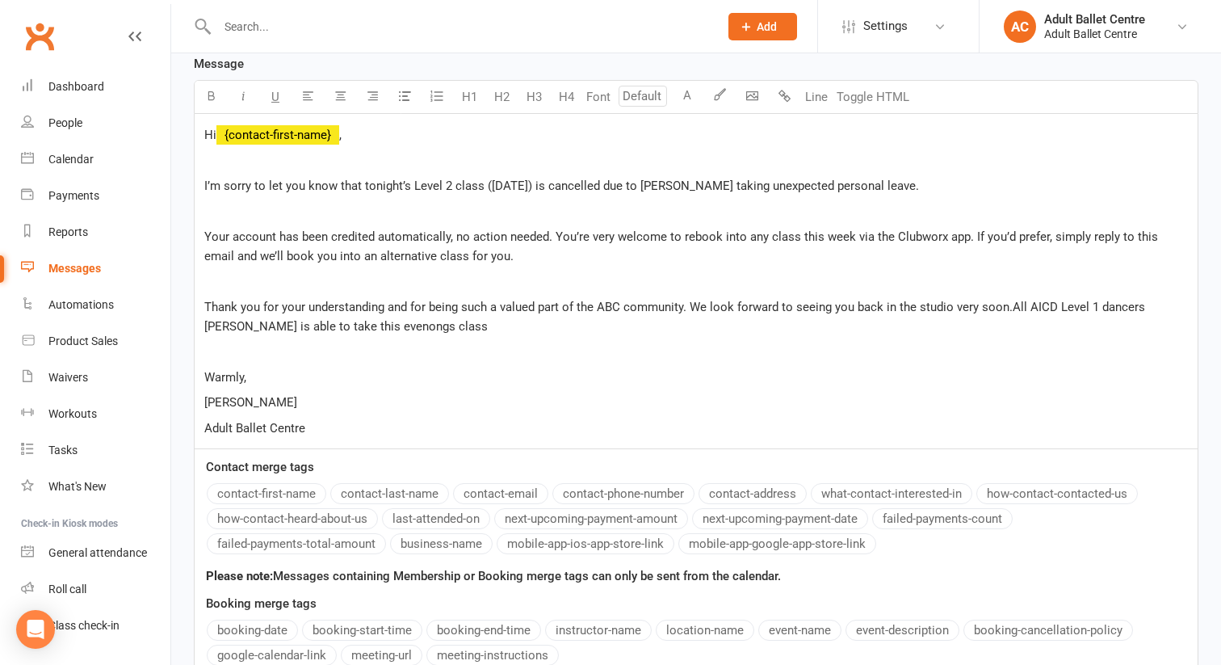
click at [323, 304] on span "Thank you for your understanding and for being such a valued part of the ABC co…" at bounding box center [676, 317] width 944 height 34
click at [373, 301] on p "Thank you for your understanding and for being such a valued part of the ABC co…" at bounding box center [696, 316] width 984 height 39
click at [1009, 300] on span "Thank you for your understanding and for being such a valued part of the ABC co…" at bounding box center [676, 317] width 944 height 34
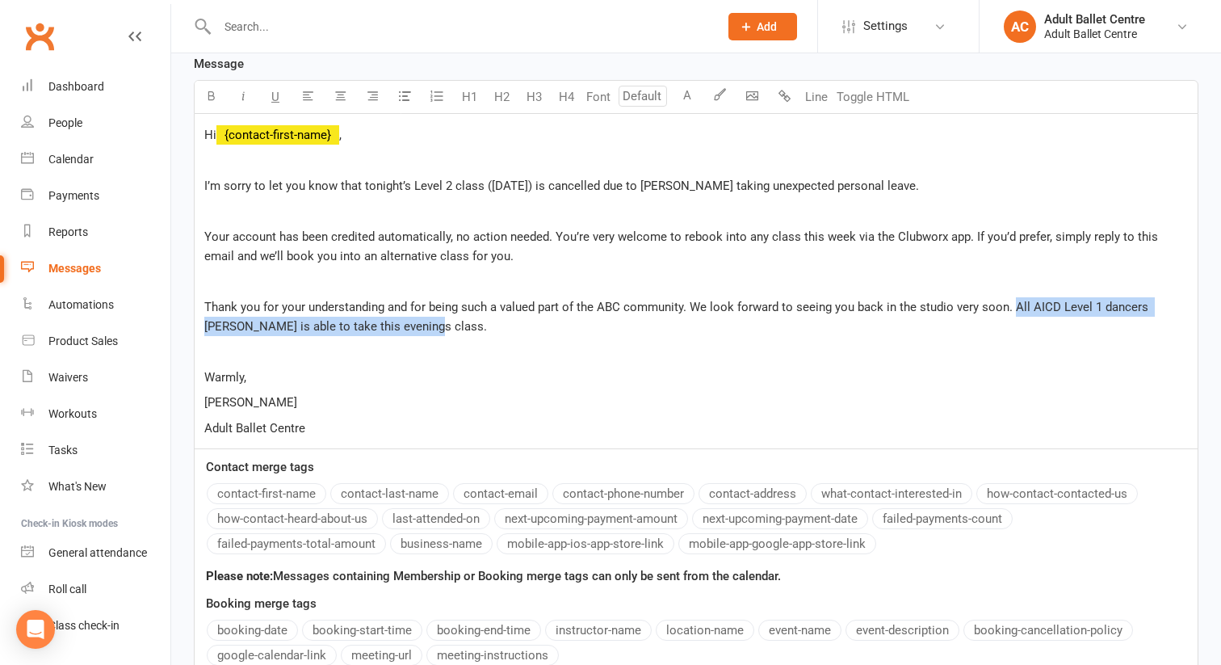
drag, startPoint x: 1014, startPoint y: 279, endPoint x: 1068, endPoint y: 294, distance: 56.2
click at [1068, 297] on p "Thank you for your understanding and for being such a valued part of the ABC co…" at bounding box center [696, 316] width 984 height 39
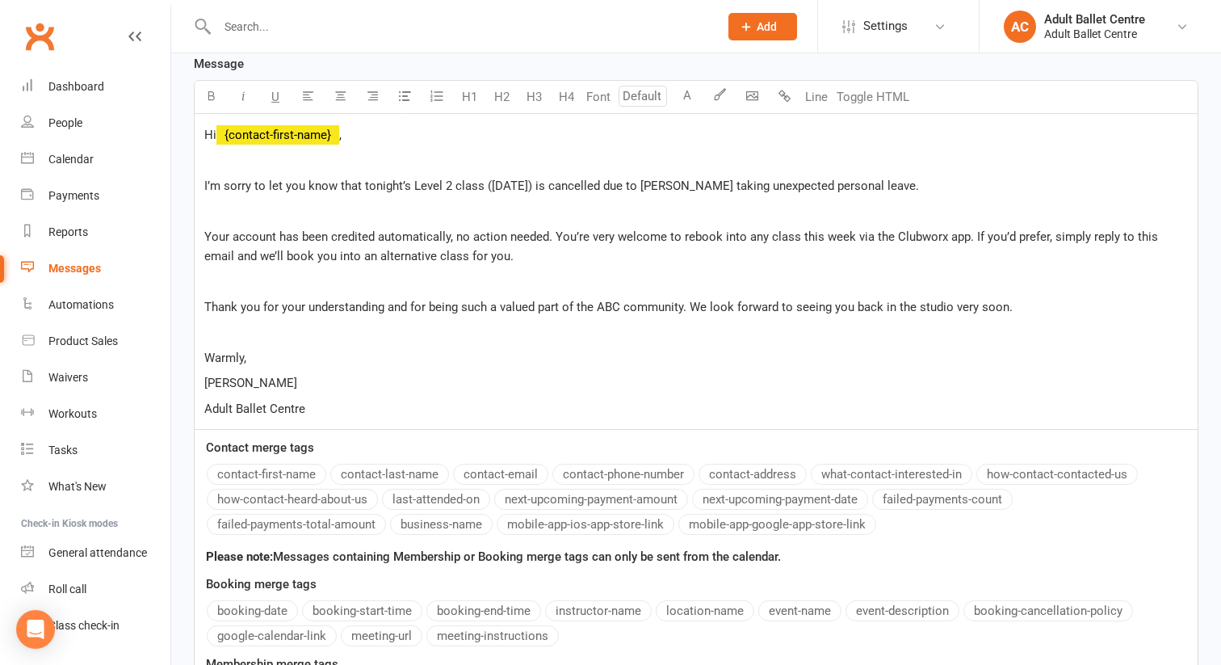
click at [520, 231] on p "Your account has been credited automatically, no action needed. You’re very wel…" at bounding box center [696, 246] width 984 height 39
click at [942, 176] on p "I’m sorry to let you know that tonight’s Level 2 class ([DATE]) is cancelled du…" at bounding box center [696, 185] width 984 height 19
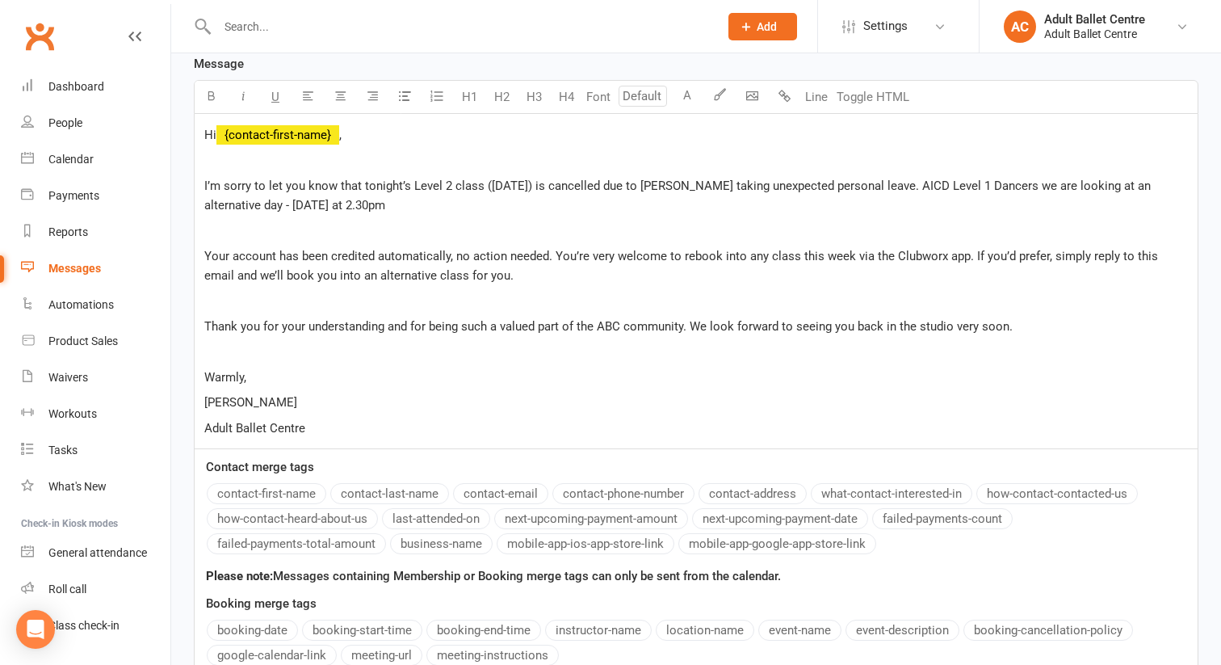
click at [338, 181] on span "I’m sorry to let you know that tonight’s Level 2 class ([DATE]) is cancelled du…" at bounding box center [679, 195] width 950 height 34
click at [390, 180] on p "I’m sorry to let you know that tonight’s Level 2 class ([DATE]) is cancelled du…" at bounding box center [696, 195] width 984 height 39
click at [324, 178] on span "I’m sorry to let you know that tonight’s Level 2 class ([DATE]) is cancelled du…" at bounding box center [695, 195] width 983 height 34
click at [325, 178] on span "I’m sorry to let you know that tonight’s Level 2 class ([DATE]) is cancelled du…" at bounding box center [695, 195] width 983 height 34
click at [439, 176] on p "I’m sorry to let you know that tonight’s Level 2 class ([DATE]) is cancelled du…" at bounding box center [696, 195] width 984 height 39
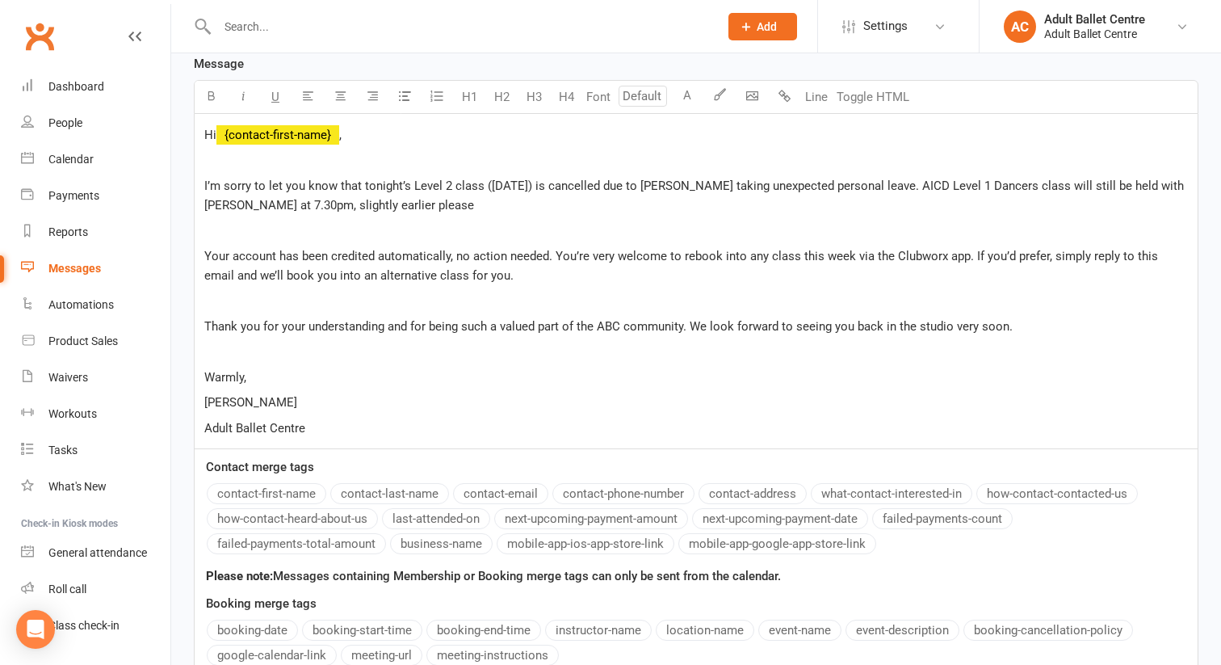
click at [432, 179] on span "I’m sorry to let you know that tonight’s Level 2 class ([DATE]) is cancelled du…" at bounding box center [695, 195] width 983 height 34
click at [436, 179] on span "I’m sorry to let you know that tonight’s Level 2 class ([DATE]) is cancelled du…" at bounding box center [695, 195] width 983 height 34
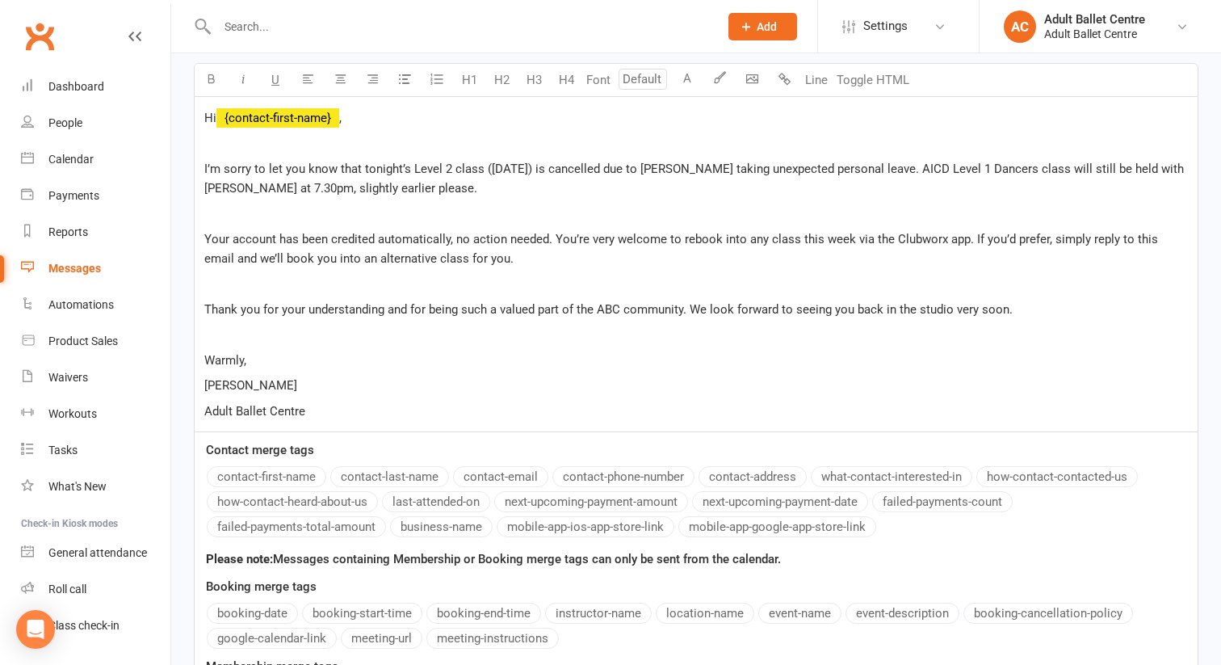
scroll to position [506, 0]
click at [479, 237] on p "Your account has been credited automatically, no action needed. You’re very wel…" at bounding box center [696, 249] width 984 height 39
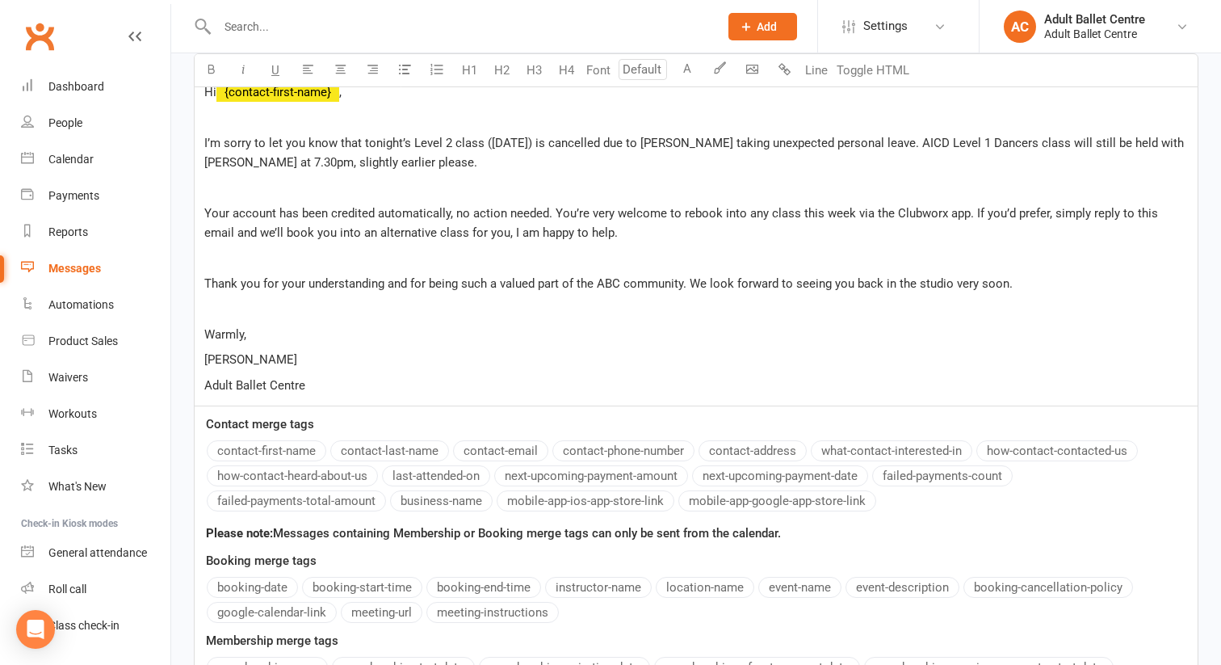
scroll to position [538, 0]
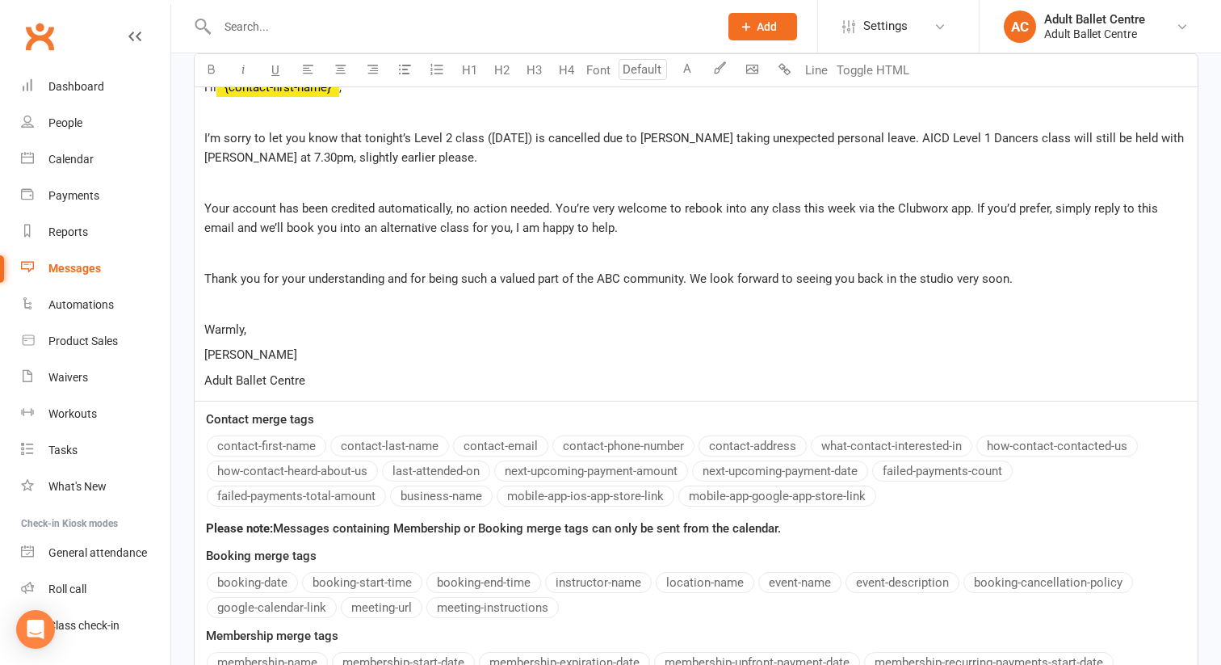
click at [243, 322] on span "Warmly," at bounding box center [225, 329] width 42 height 15
click at [357, 345] on p "[PERSON_NAME]" at bounding box center [696, 354] width 984 height 19
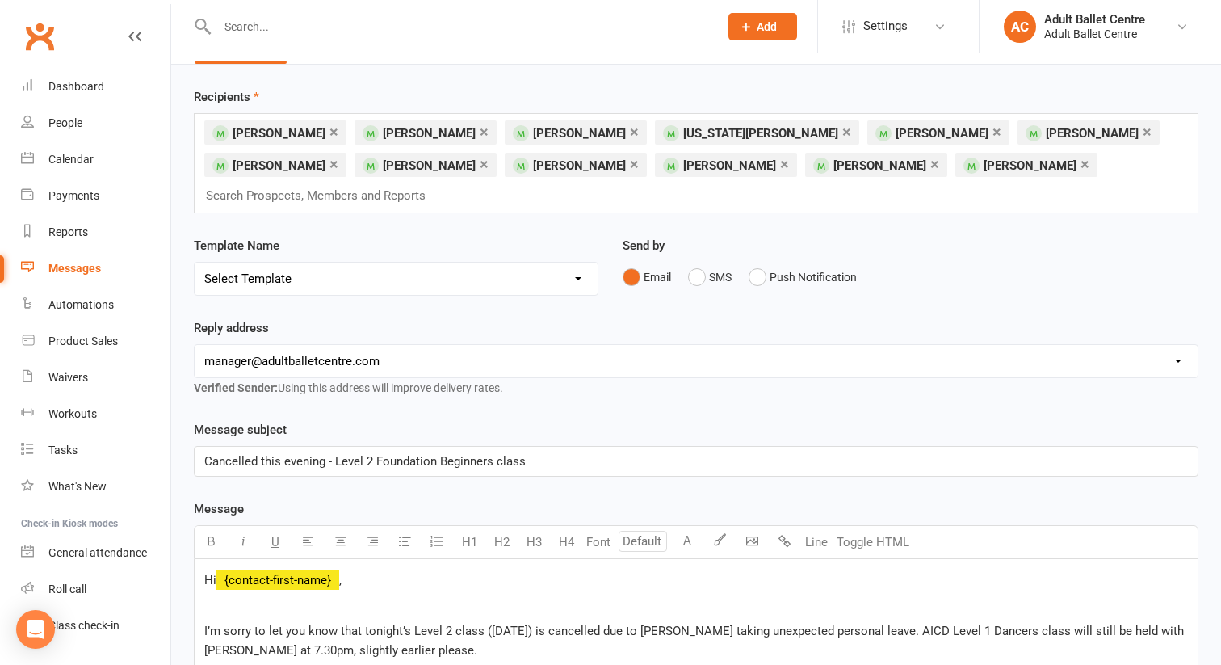
scroll to position [15, 0]
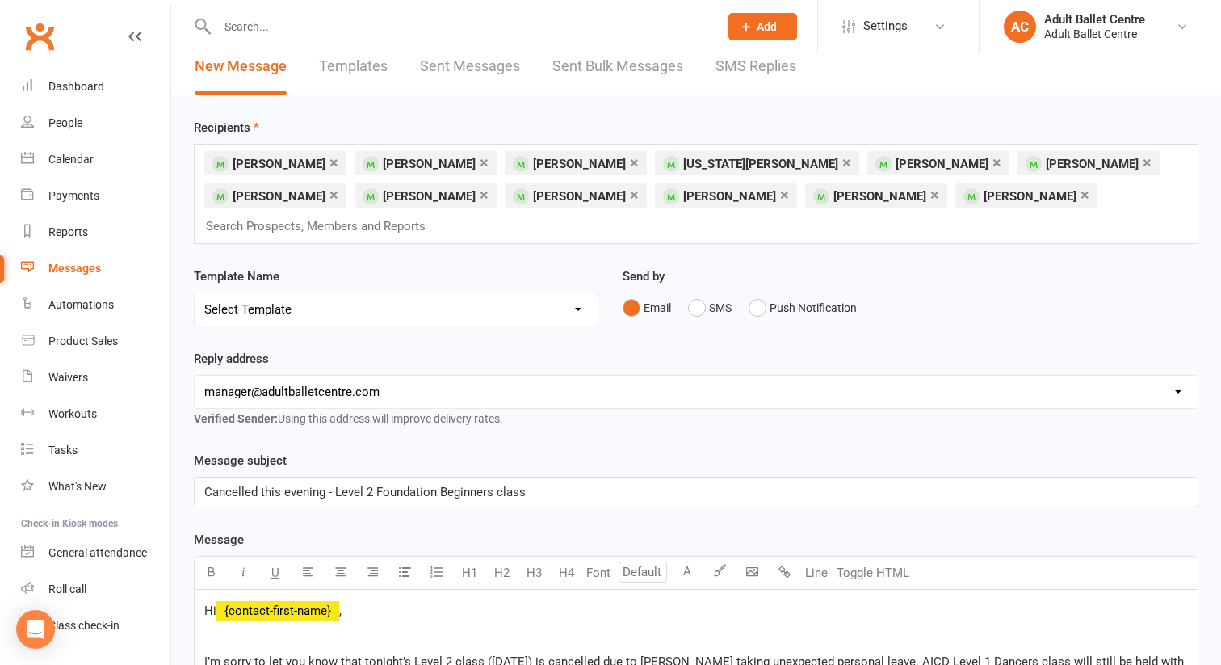
click at [441, 216] on input "text" at bounding box center [322, 226] width 237 height 21
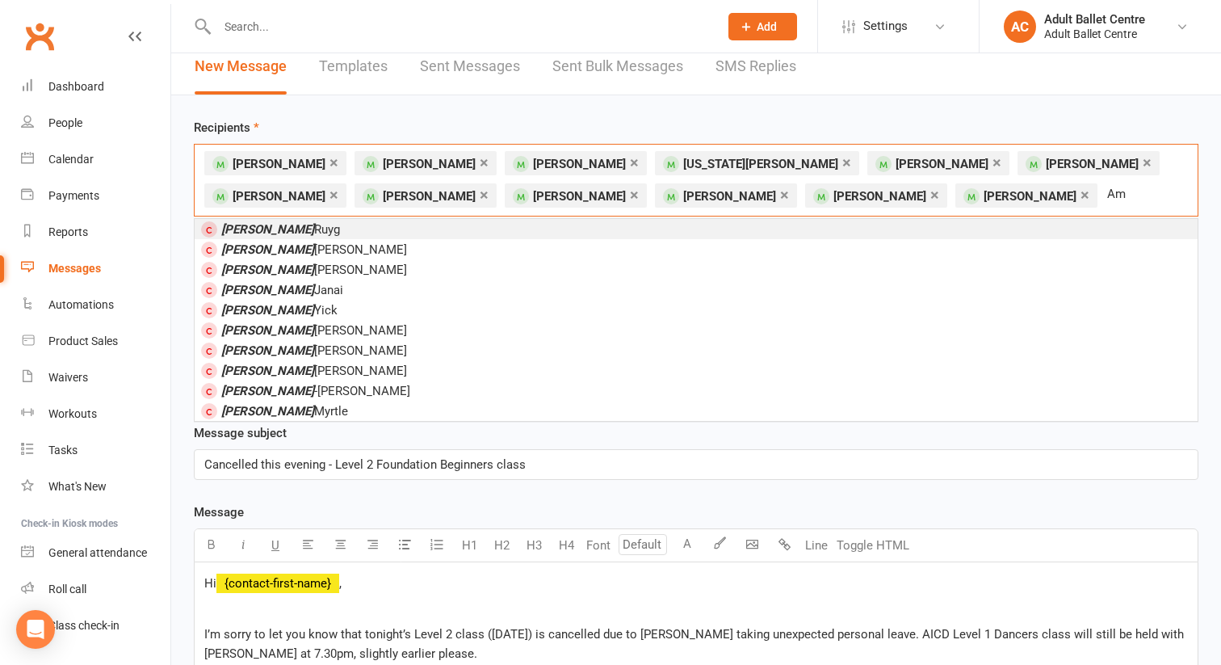
type input "A"
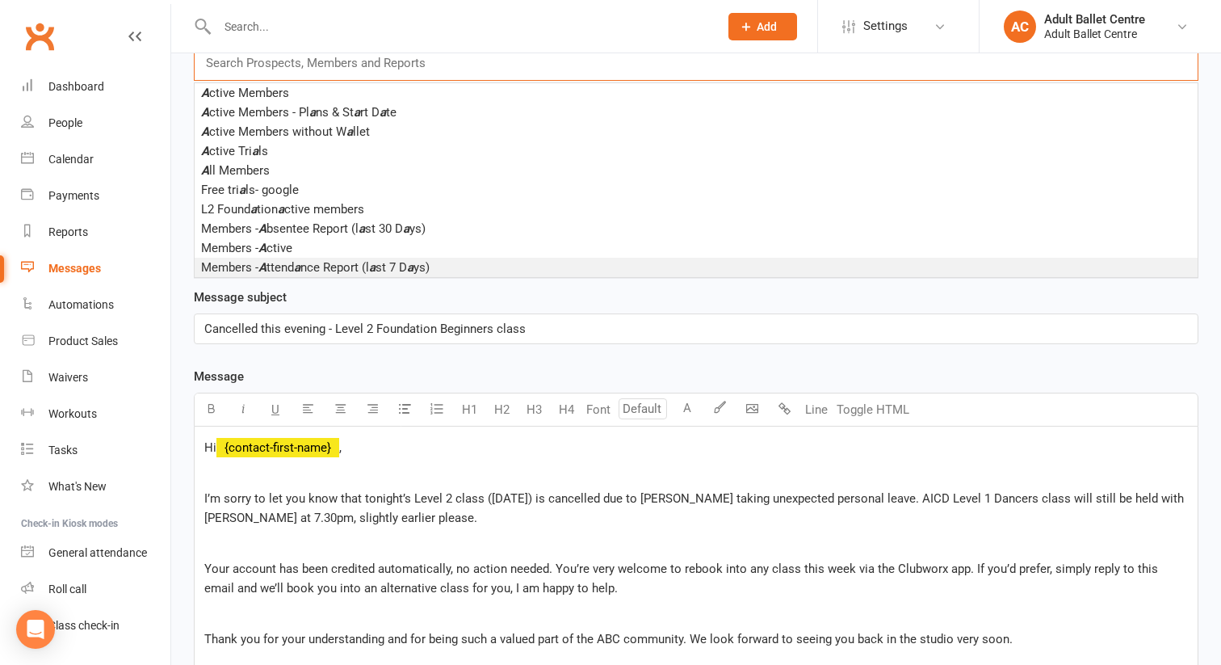
scroll to position [185, 0]
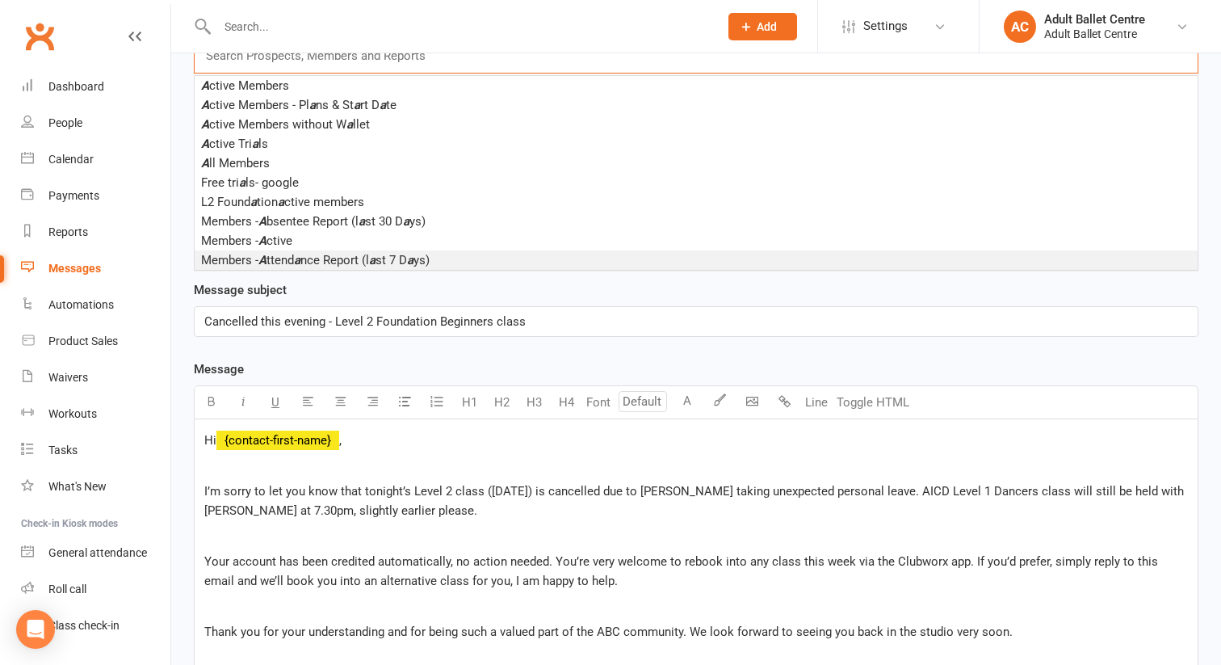
click at [216, 433] on span "Hi" at bounding box center [210, 440] width 12 height 15
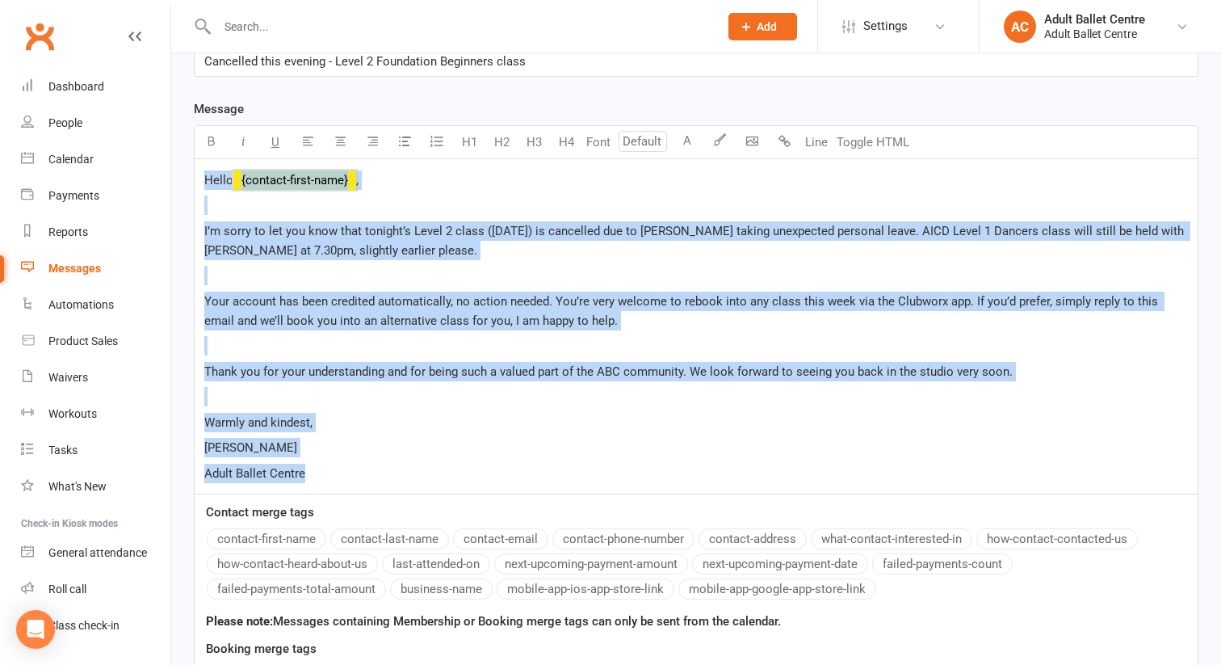
scroll to position [493, 0]
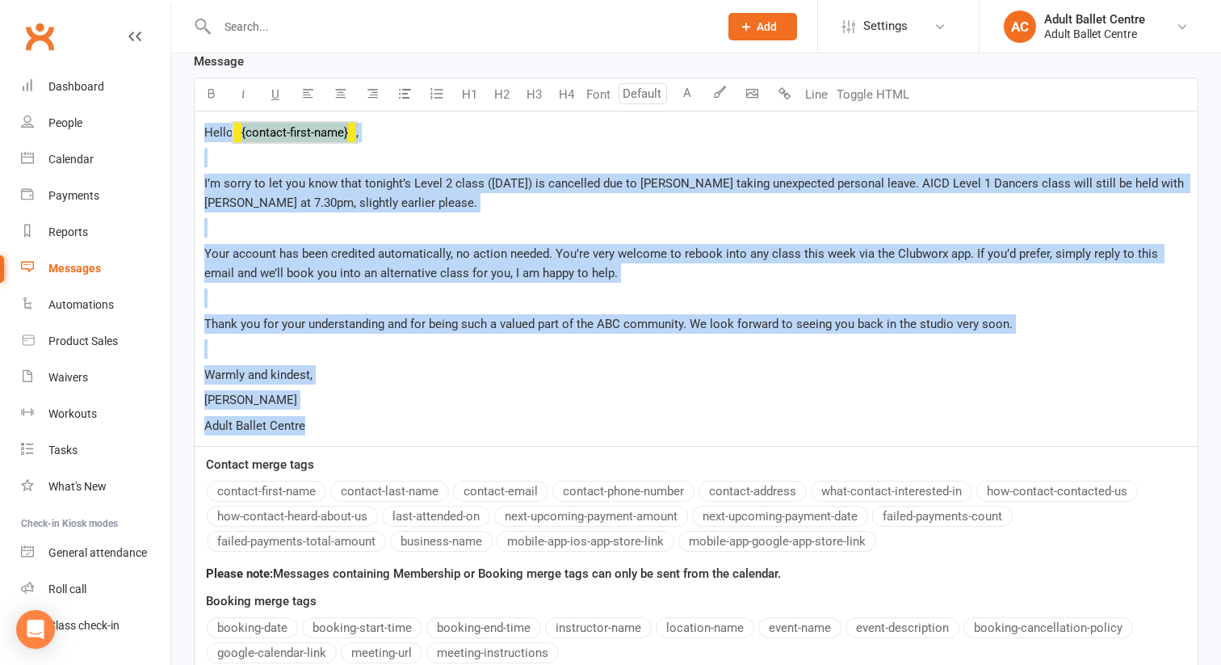
drag, startPoint x: 201, startPoint y: 411, endPoint x: 498, endPoint y: 400, distance: 297.4
click at [498, 400] on div "Hello ﻿ {contact-first-name} , ﻿ I’m sorry to let you know that tonight’s Level…" at bounding box center [696, 278] width 1003 height 334
copy div "Hello ﻿ {contact-first-name} , ﻿ I’m sorry to let you know that tonight’s Level…"
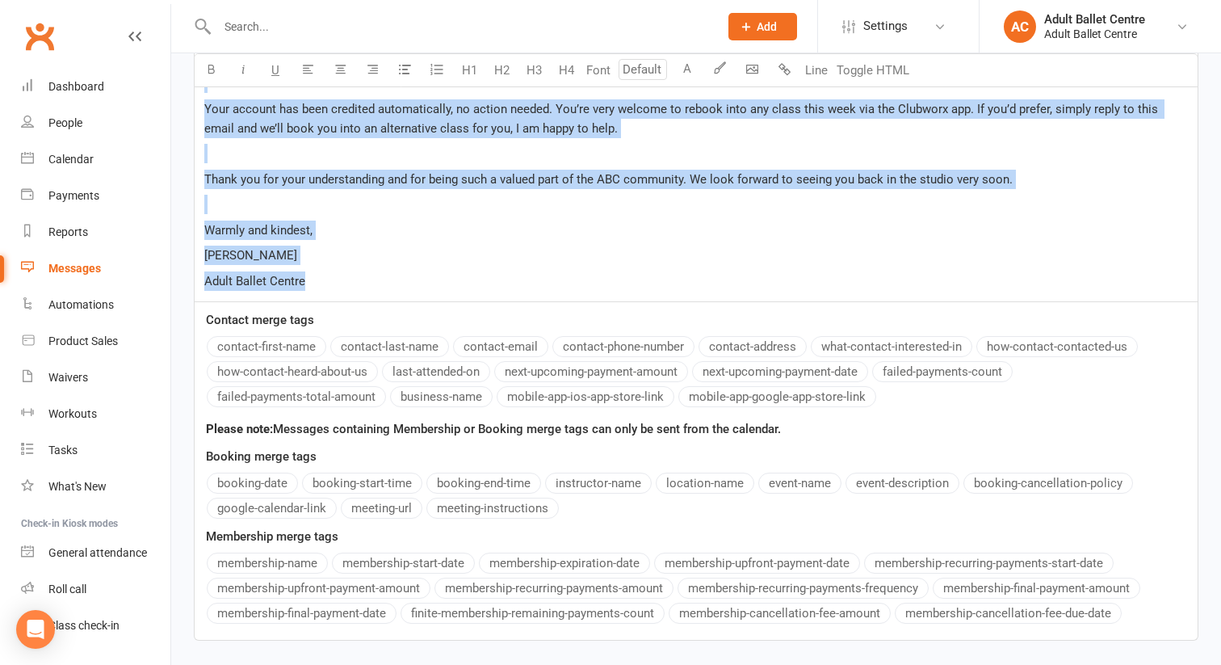
scroll to position [730, 0]
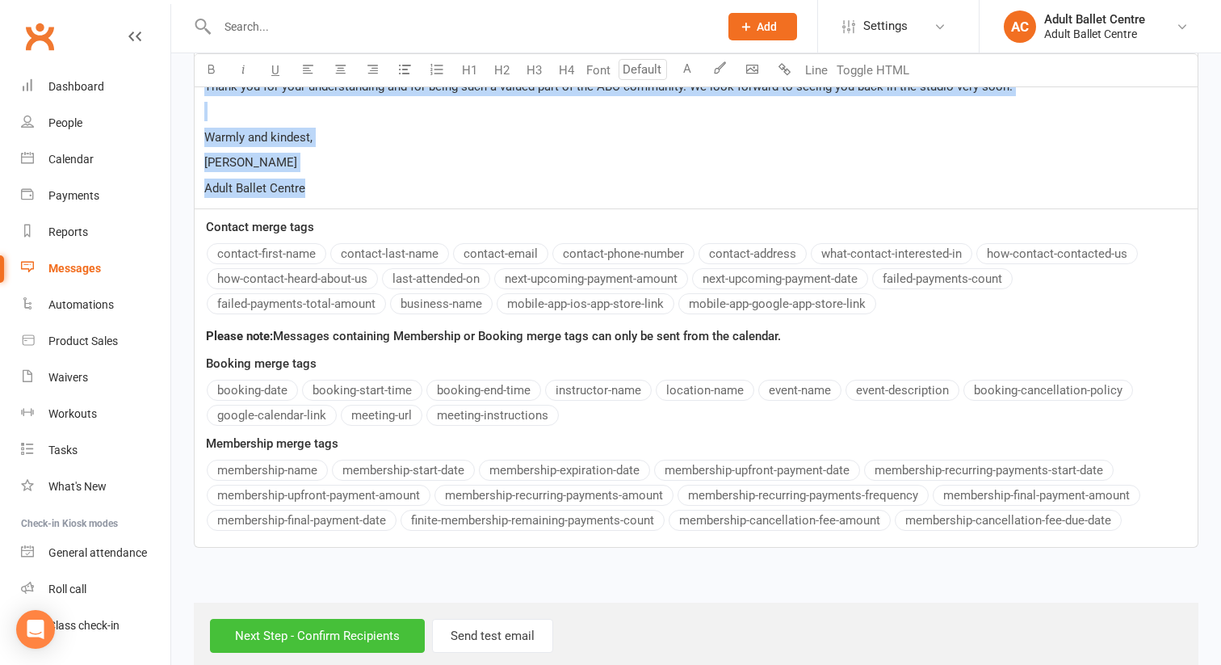
click at [301, 619] on input "Next Step - Confirm Recipients" at bounding box center [317, 636] width 215 height 34
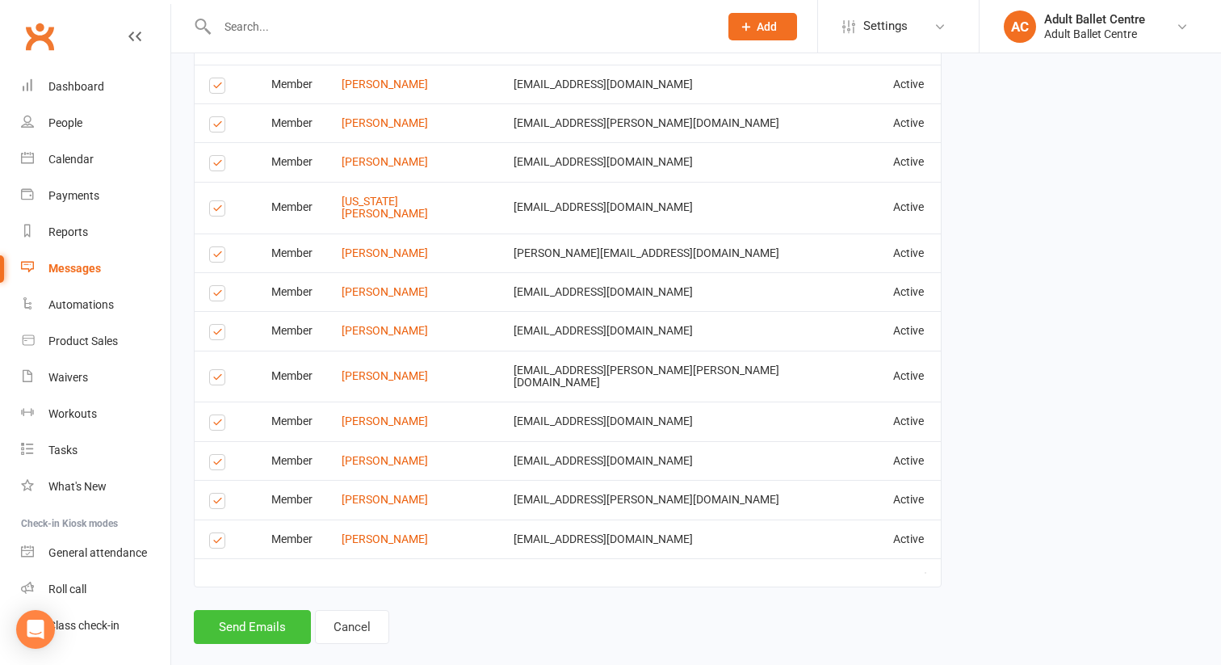
click at [262, 610] on button "Send Emails" at bounding box center [252, 627] width 117 height 34
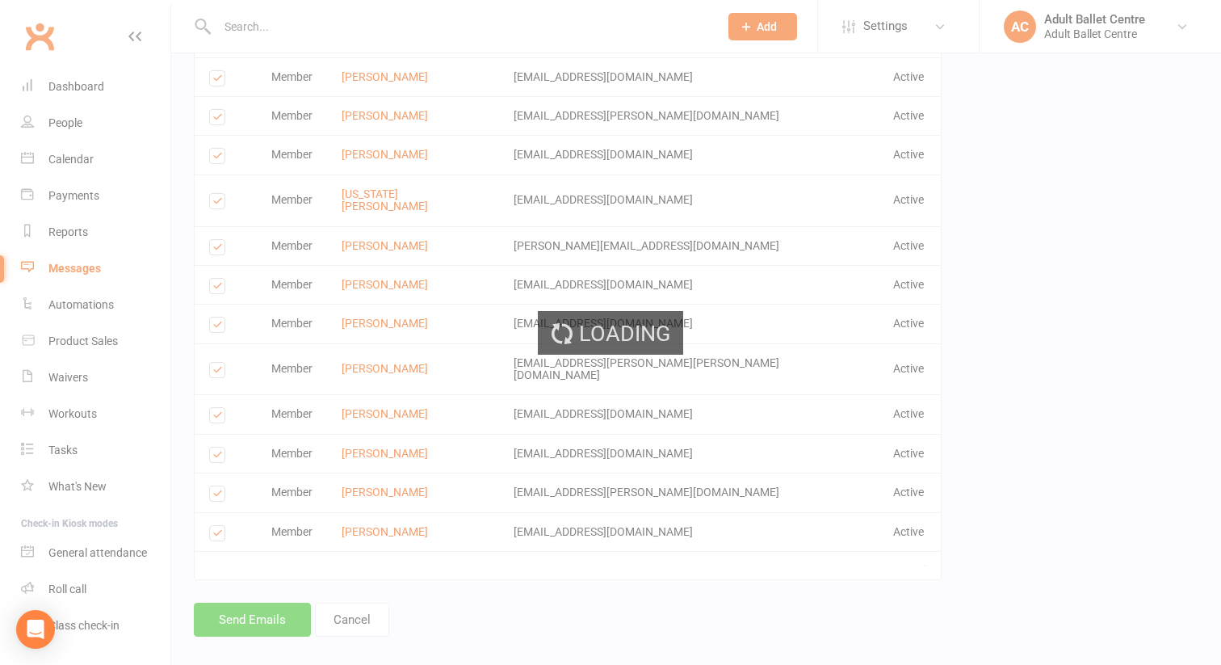
scroll to position [724, 0]
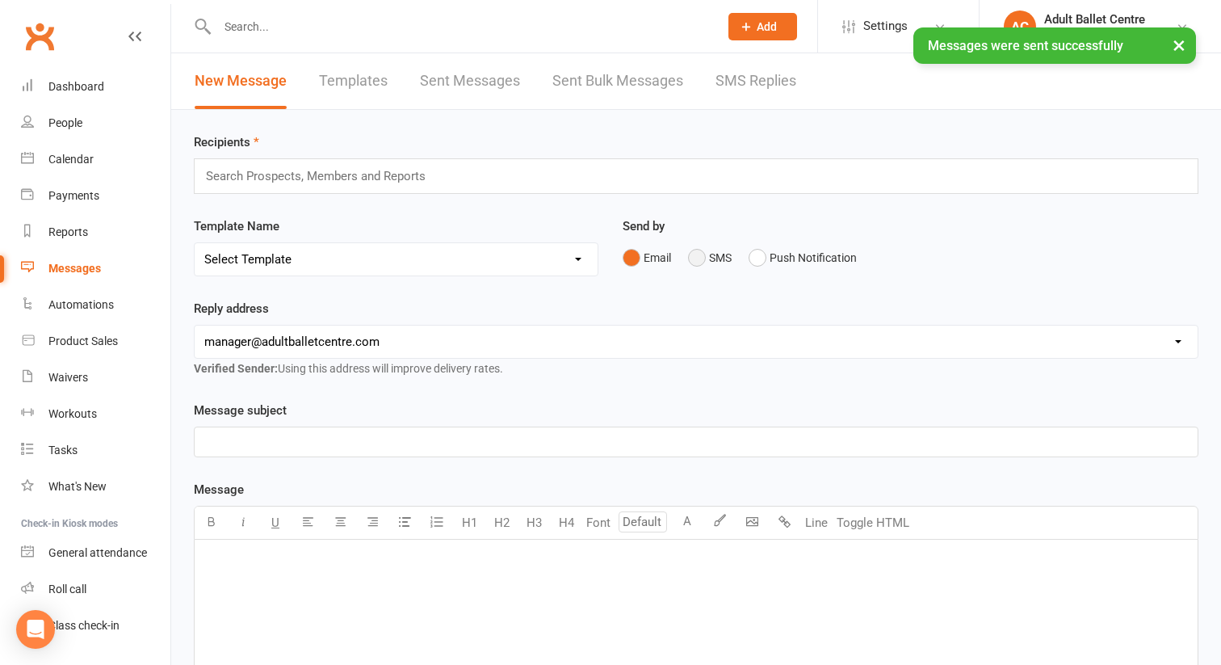
click at [695, 254] on button "SMS" at bounding box center [710, 257] width 44 height 31
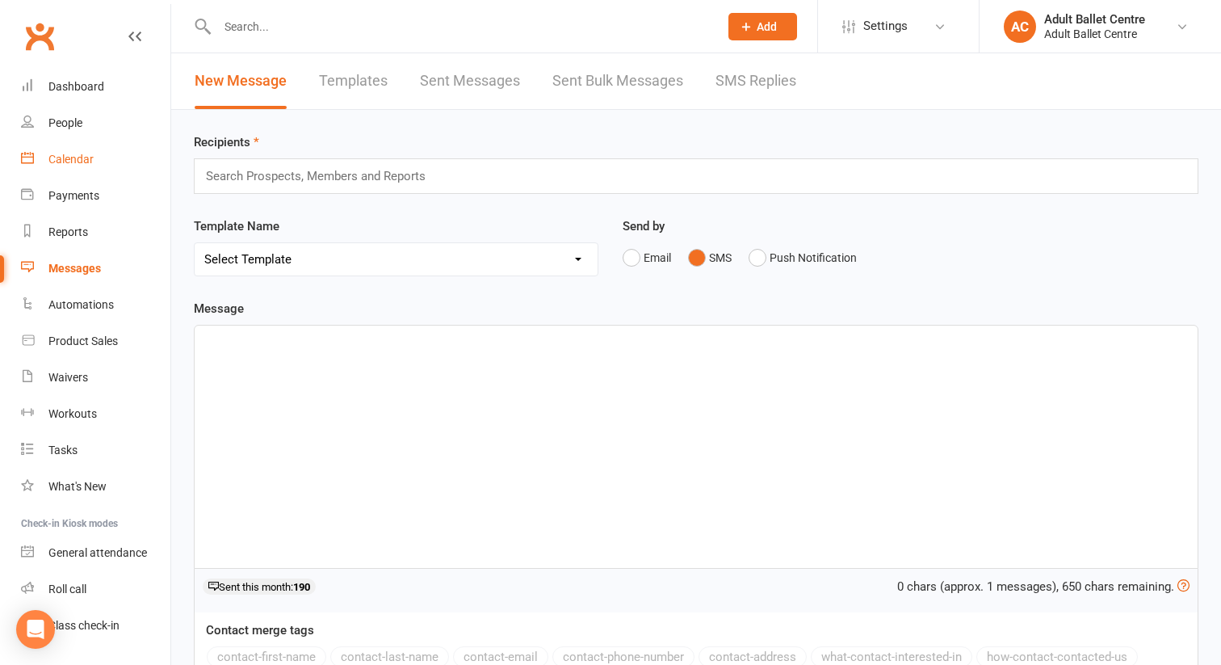
click at [63, 160] on div "Calendar" at bounding box center [70, 159] width 45 height 13
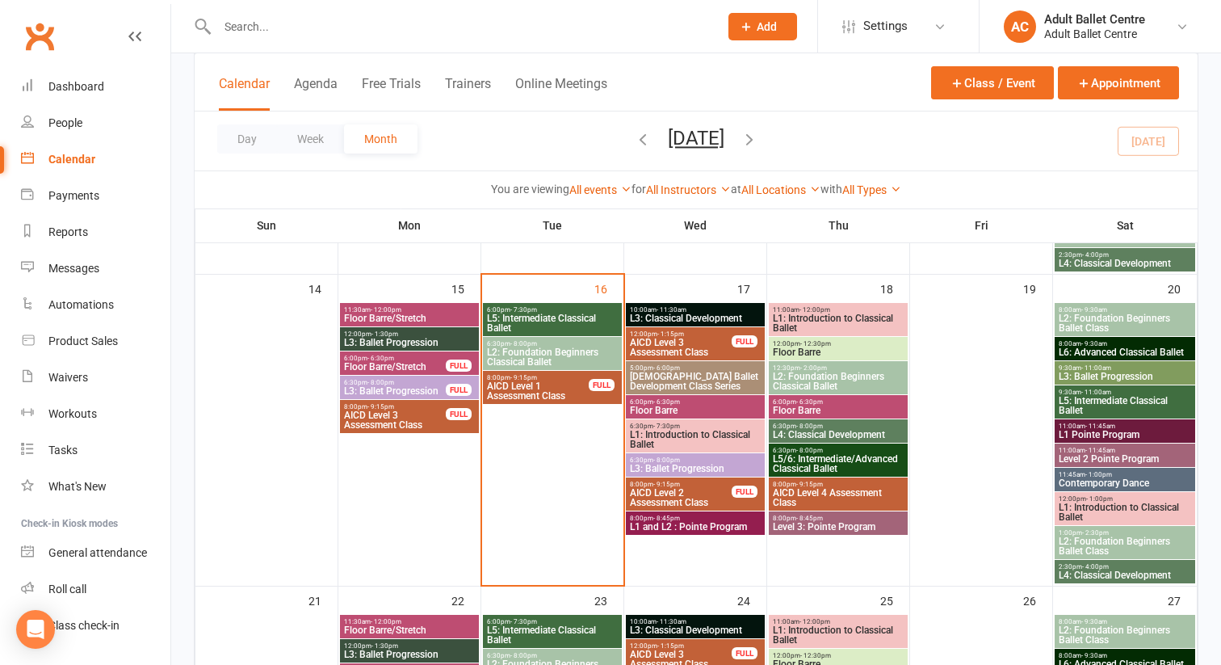
scroll to position [728, 0]
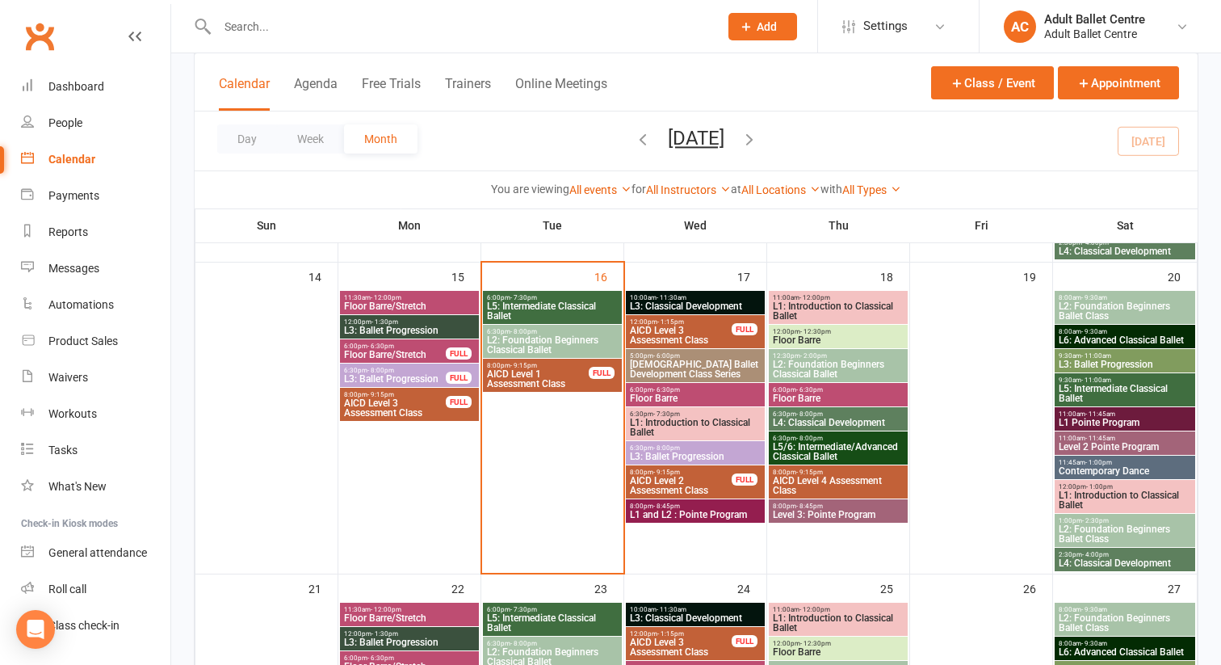
click at [537, 347] on span "L2: Foundation Beginners Classical Ballet" at bounding box center [552, 344] width 132 height 19
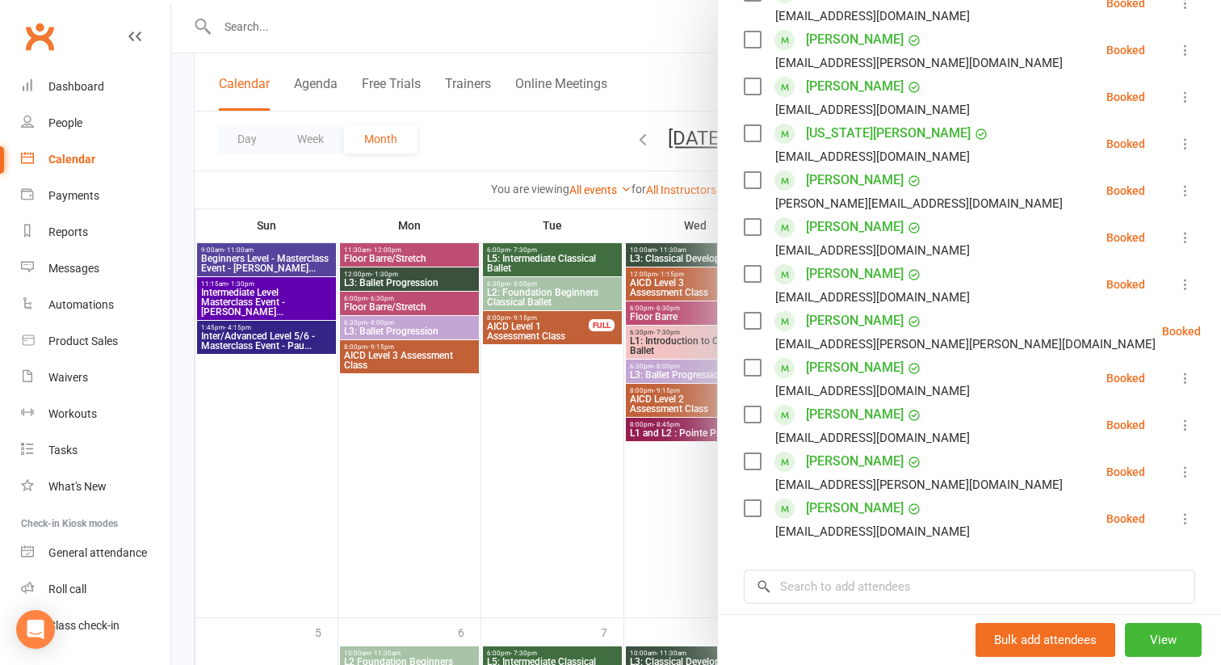
scroll to position [539, 0]
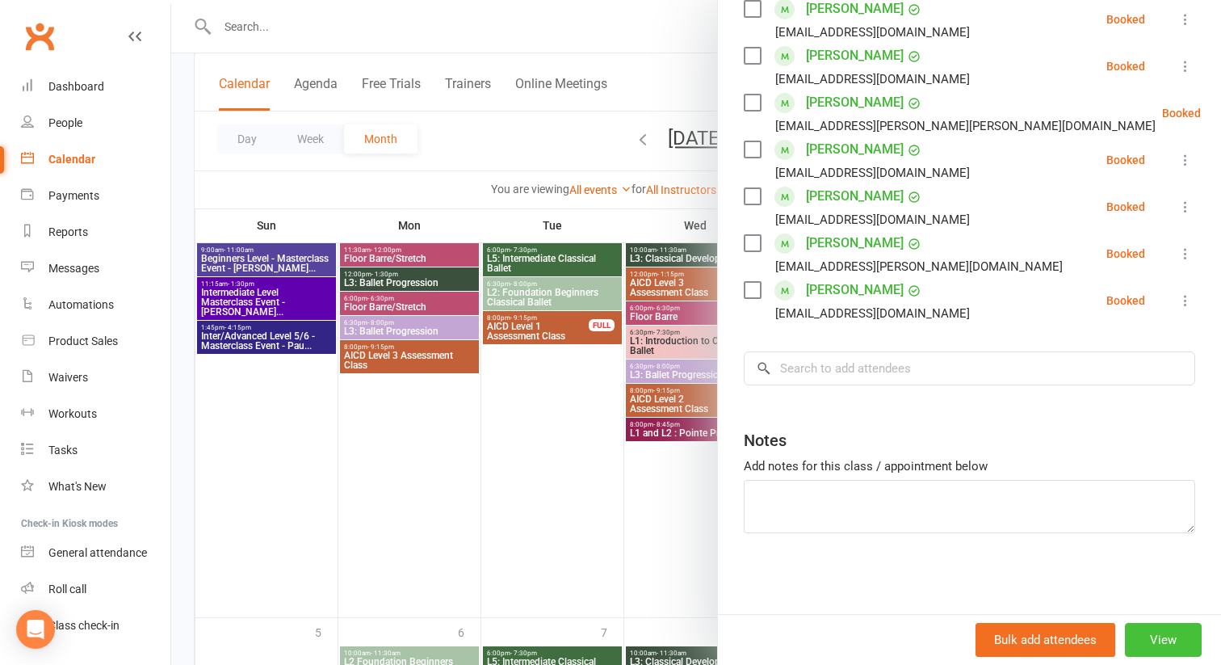
click at [1156, 640] on button "View" at bounding box center [1163, 640] width 77 height 34
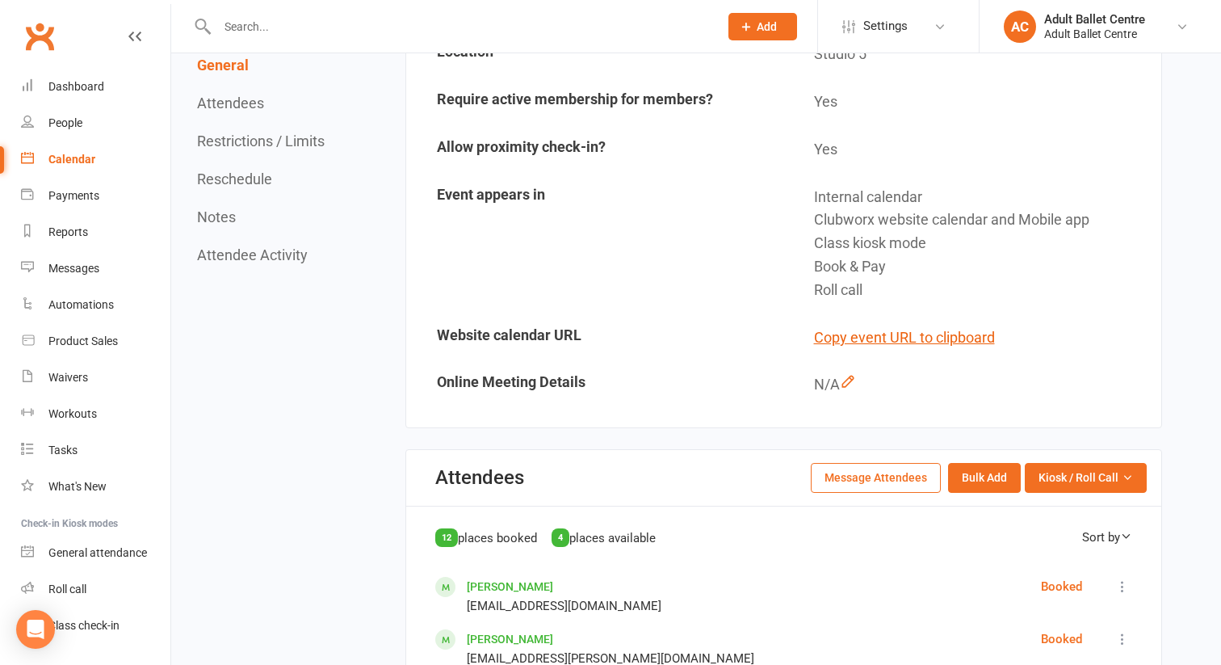
scroll to position [496, 0]
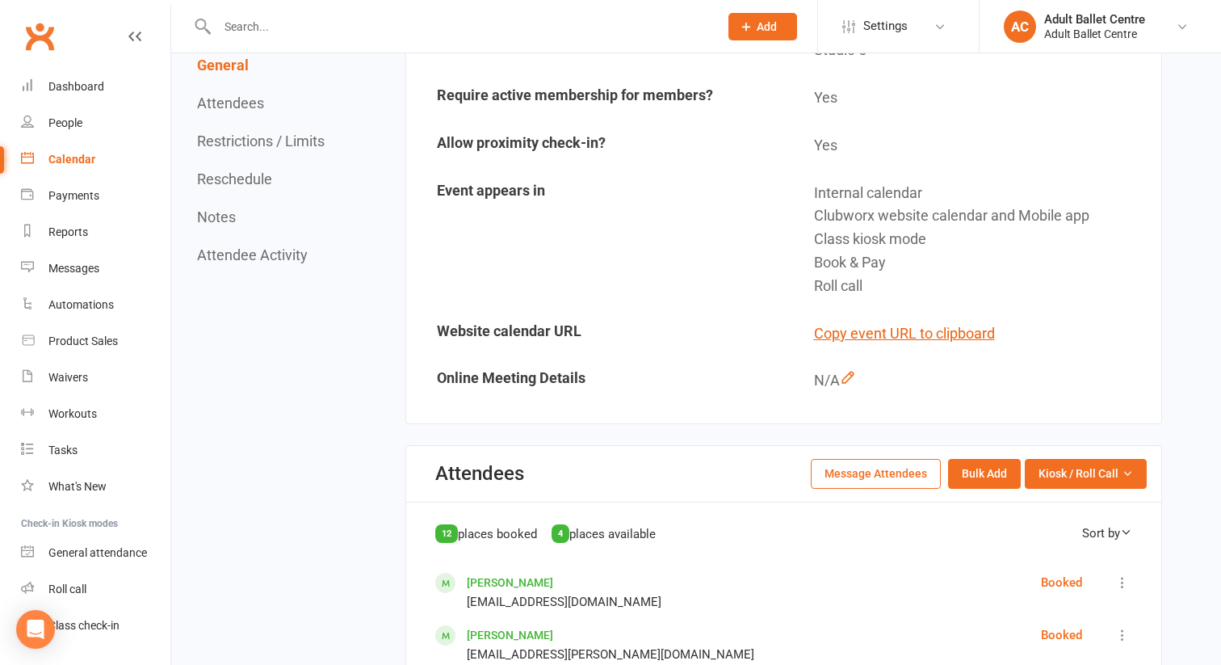
click at [869, 474] on button "Message Attendees" at bounding box center [876, 473] width 130 height 29
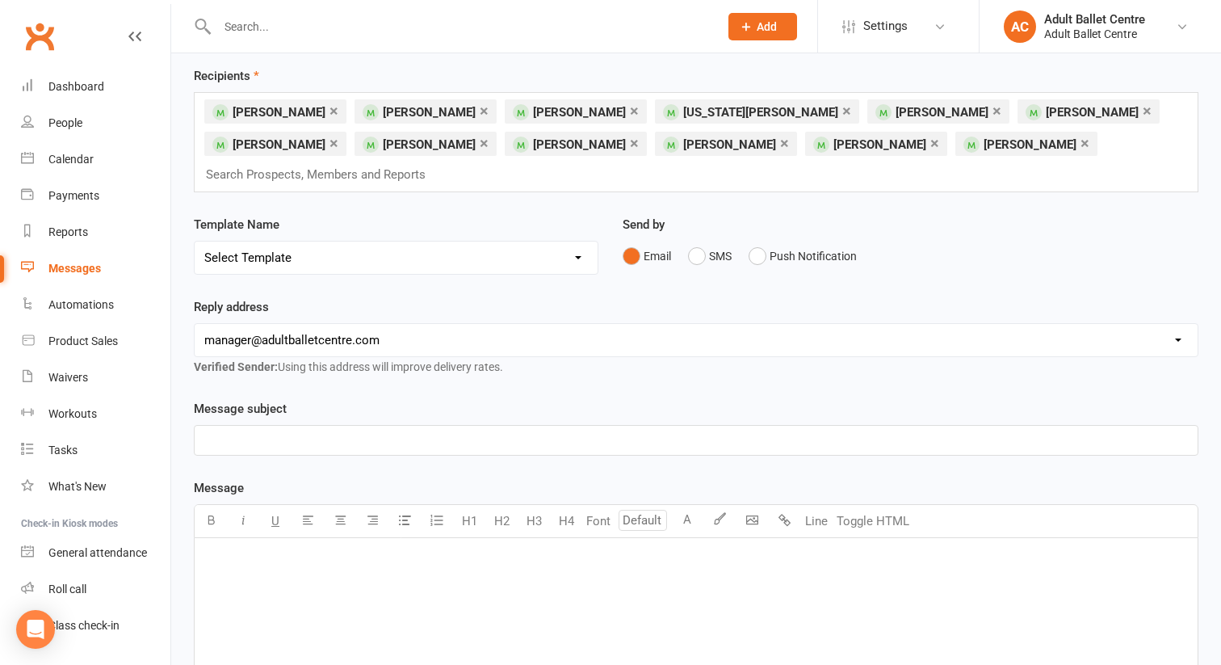
scroll to position [74, 0]
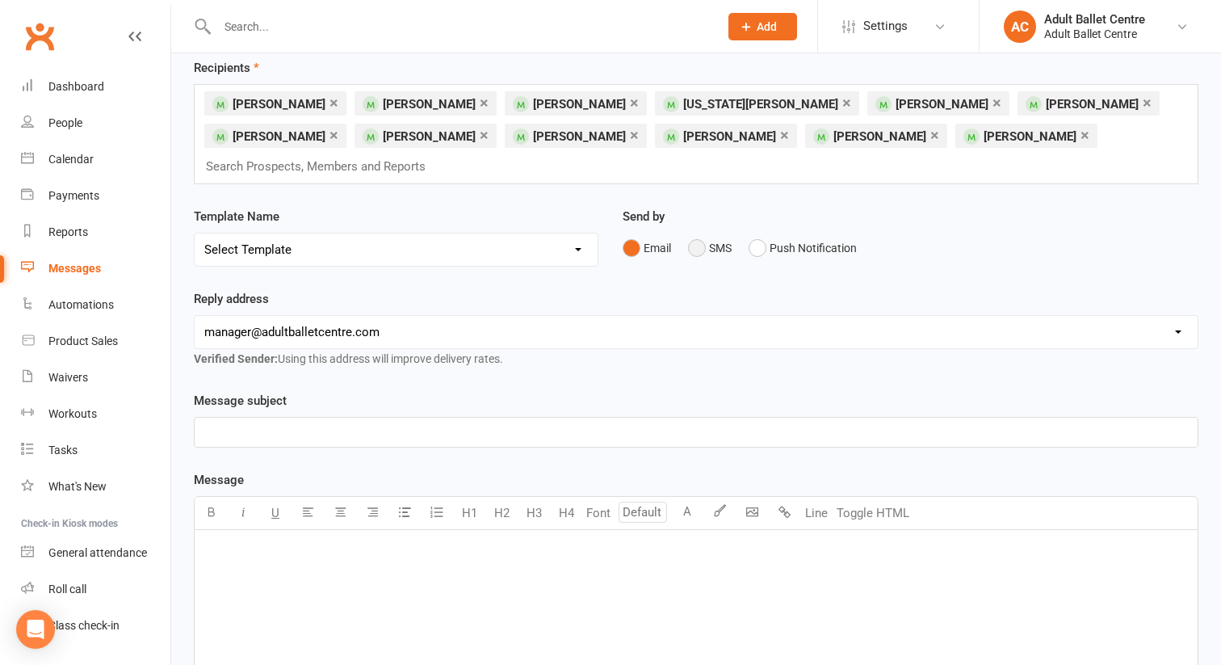
click at [695, 233] on button "SMS" at bounding box center [710, 248] width 44 height 31
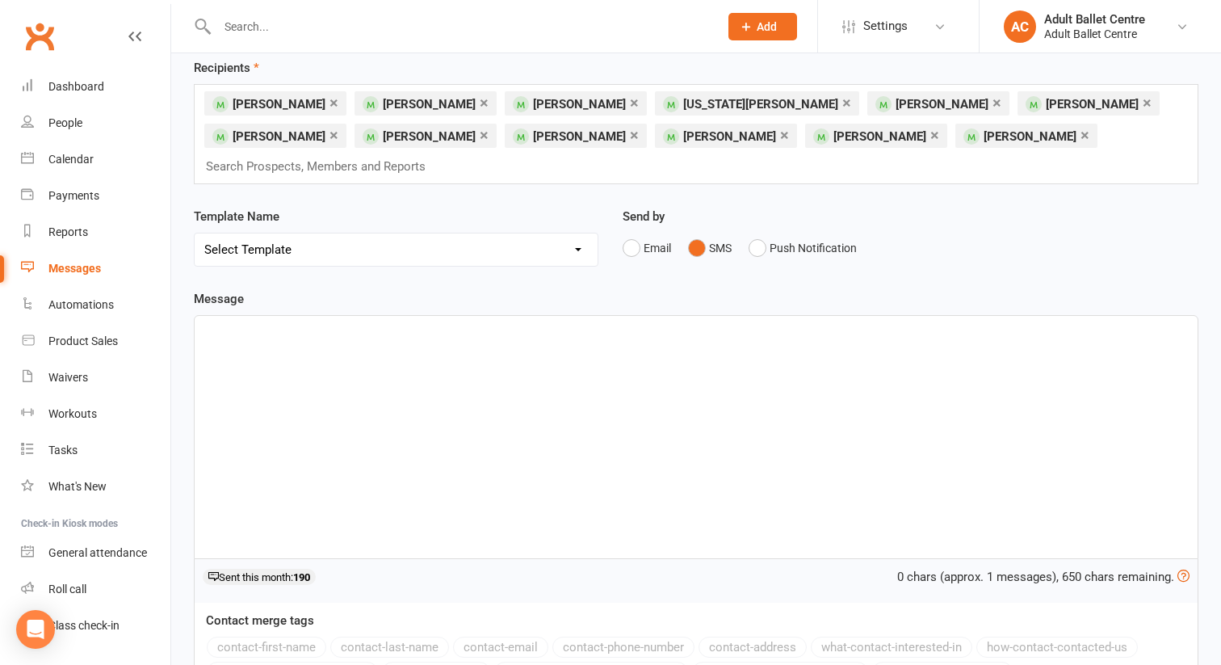
click at [250, 321] on p "﻿" at bounding box center [696, 330] width 984 height 19
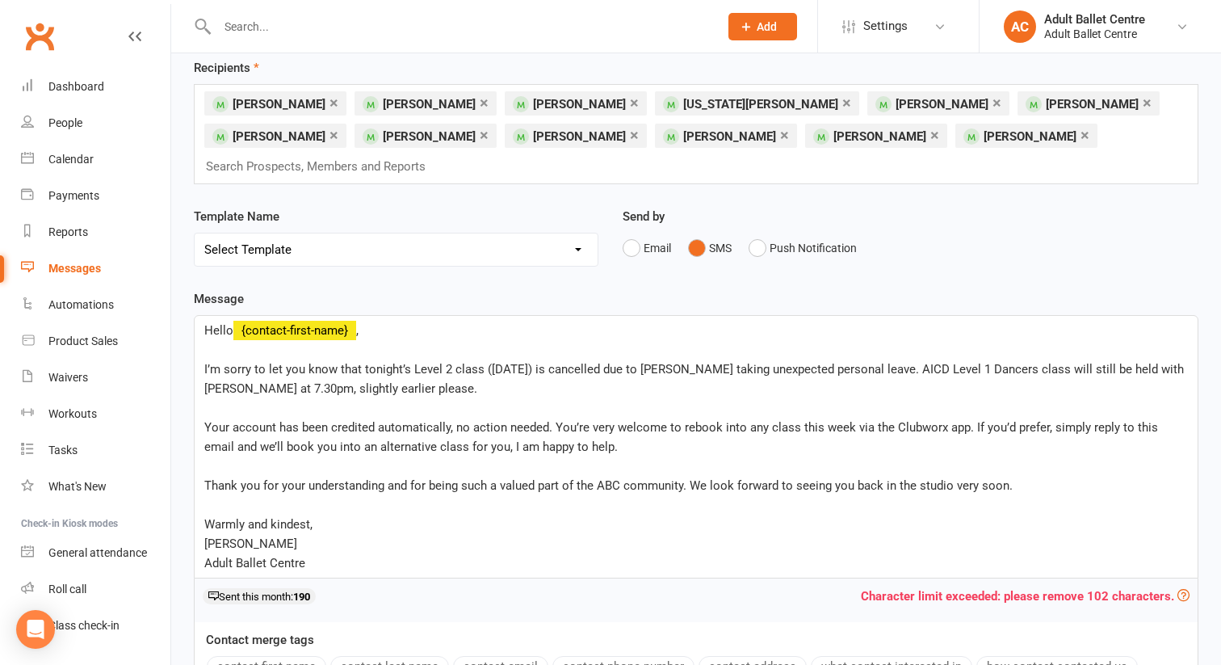
click at [203, 340] on div "Hello ﻿ {contact-first-name} , ﻿ I’m sorry to let you know that tonight’s Level…" at bounding box center [696, 447] width 1003 height 262
drag, startPoint x: 207, startPoint y: 458, endPoint x: 538, endPoint y: 447, distance: 331.3
click at [538, 447] on div "Hello ﻿ {contact-first-name} , ﻿ I’m sorry to let you know that tonight’s Level…" at bounding box center [696, 447] width 1003 height 262
drag, startPoint x: 339, startPoint y: 526, endPoint x: 226, endPoint y: 481, distance: 121.5
click at [226, 485] on div "Hello ﻿ {contact-first-name} , ﻿ I’m sorry to let you know that tonight’s Level…" at bounding box center [696, 447] width 1003 height 262
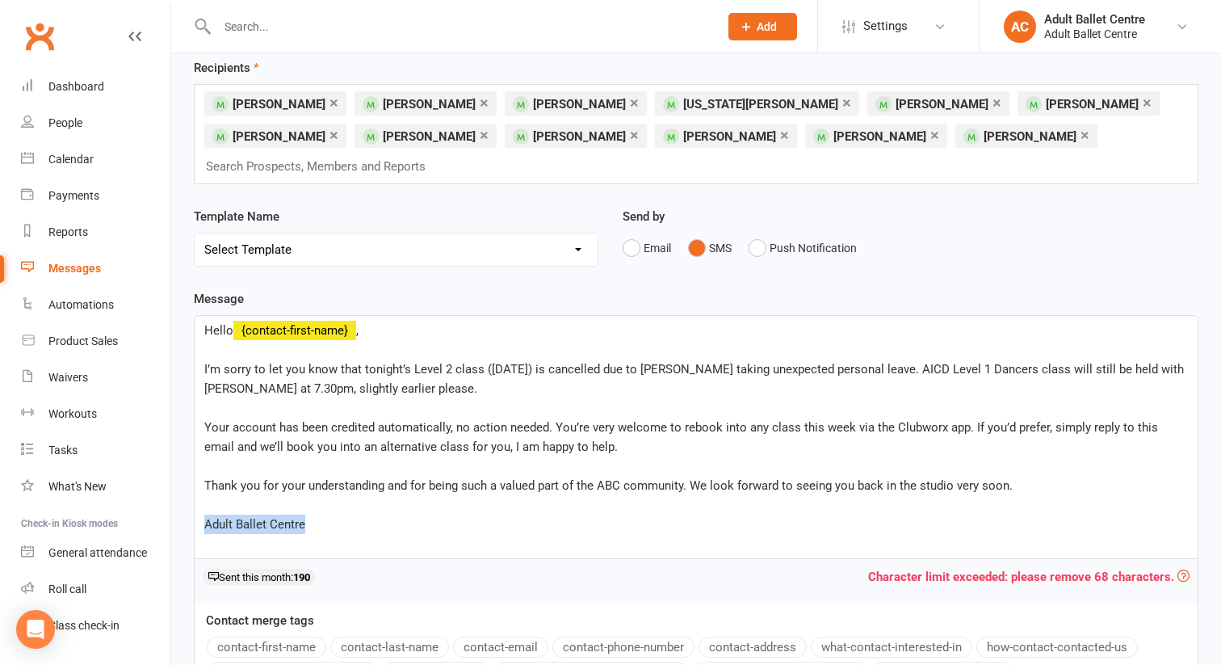
drag, startPoint x: 314, startPoint y: 498, endPoint x: 172, endPoint y: 490, distance: 142.4
click at [172, 490] on div "Recipients × [PERSON_NAME] × [PERSON_NAME] × [PERSON_NAME] × [US_STATE][PERSON_…" at bounding box center [696, 549] width 1050 height 1026
click at [240, 340] on p "﻿" at bounding box center [696, 349] width 984 height 19
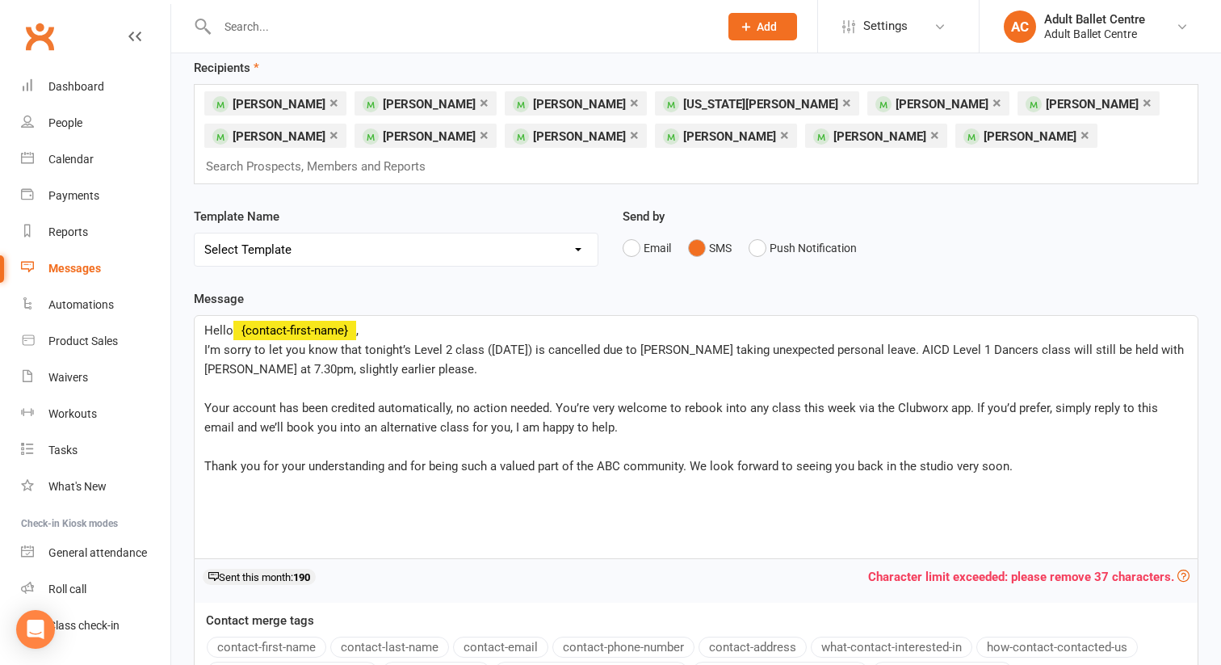
click at [228, 379] on p "﻿" at bounding box center [696, 388] width 984 height 19
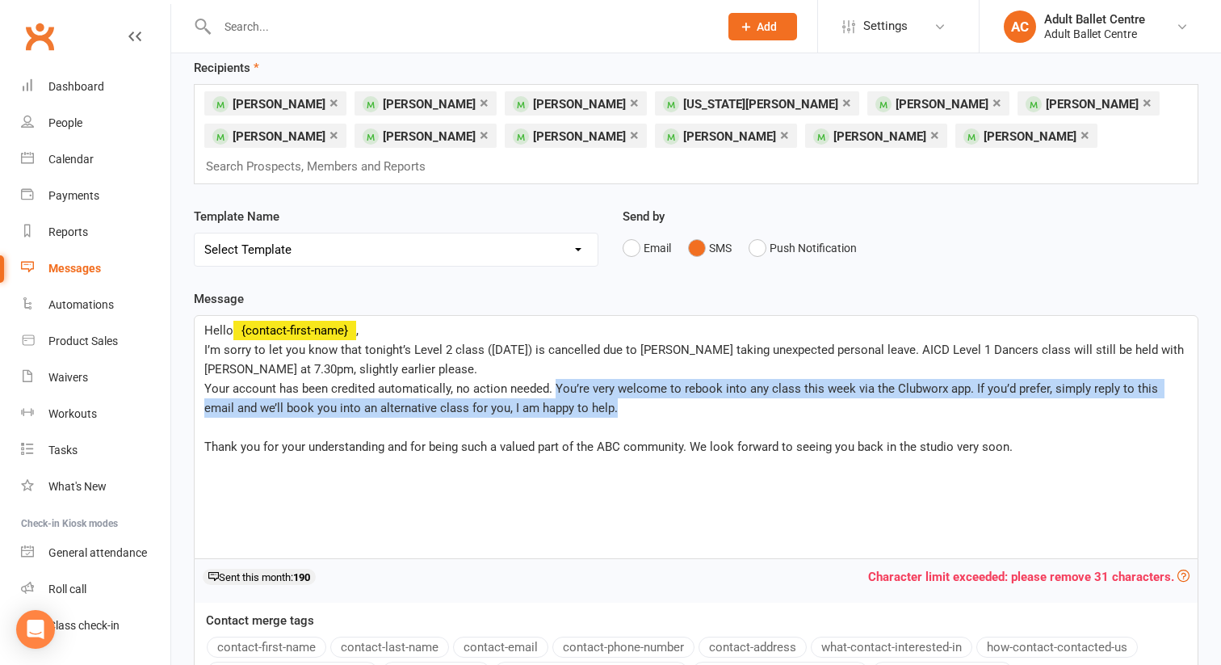
drag, startPoint x: 555, startPoint y: 362, endPoint x: 1003, endPoint y: 383, distance: 448.7
click at [1003, 383] on p "Your account has been credited automatically, no action needed. You’re very wel…" at bounding box center [696, 398] width 984 height 39
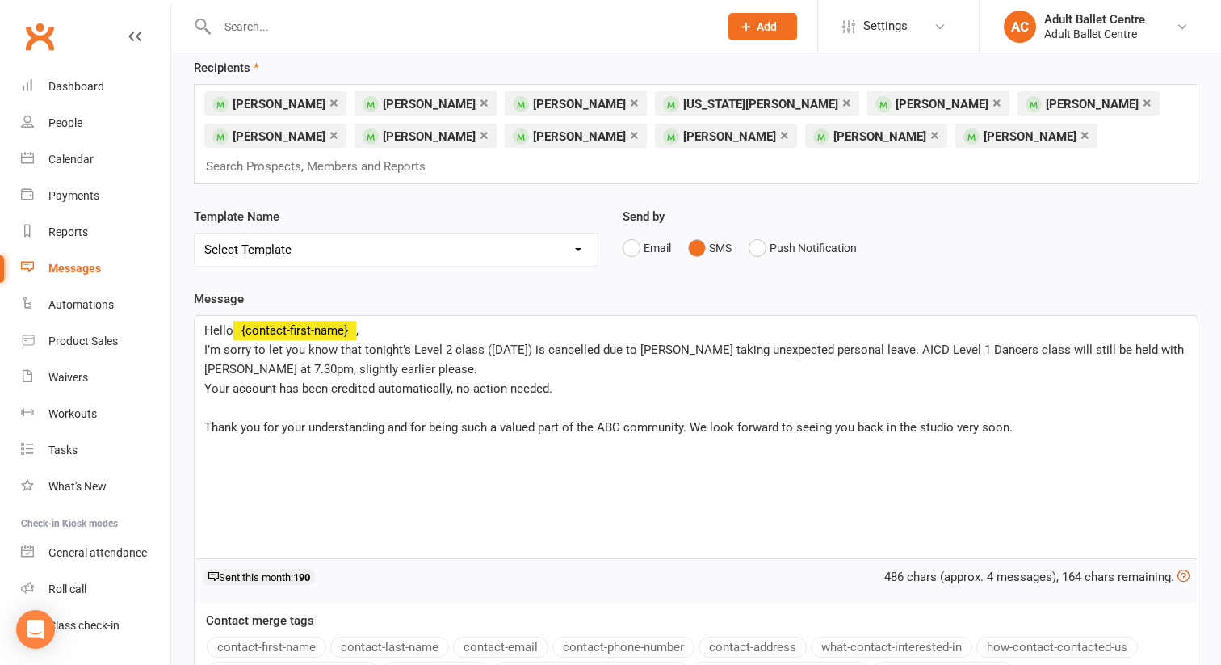
click at [256, 398] on p "﻿" at bounding box center [696, 407] width 984 height 19
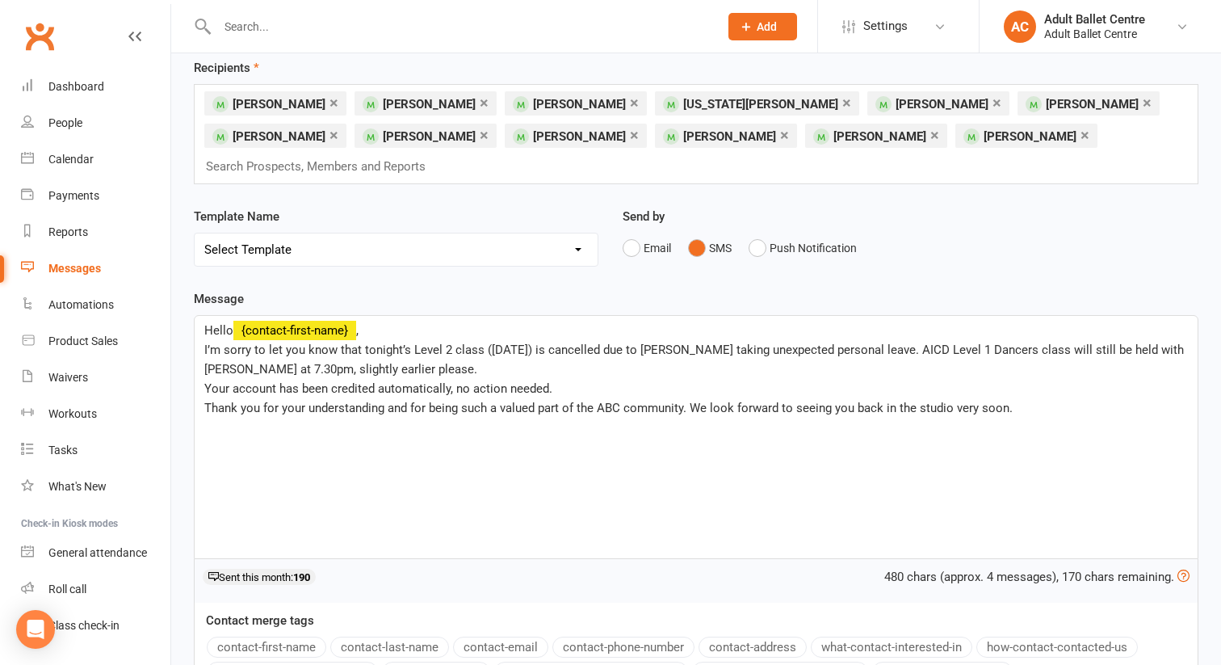
click at [207, 418] on p "﻿" at bounding box center [696, 427] width 984 height 19
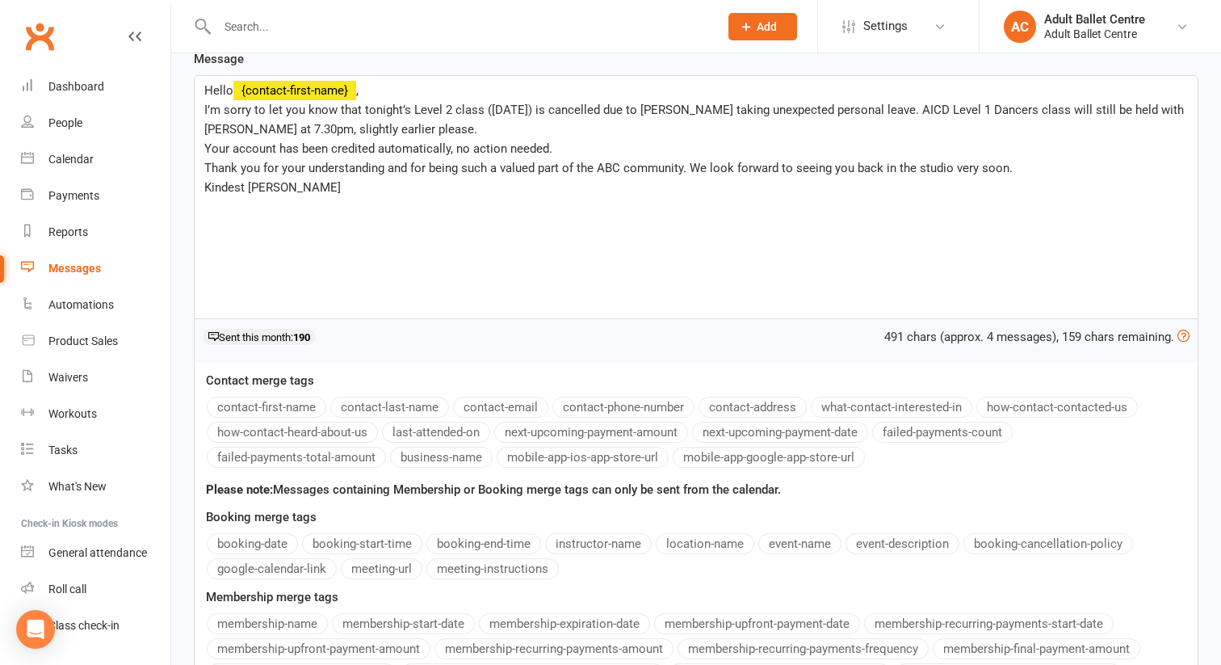
scroll to position [468, 0]
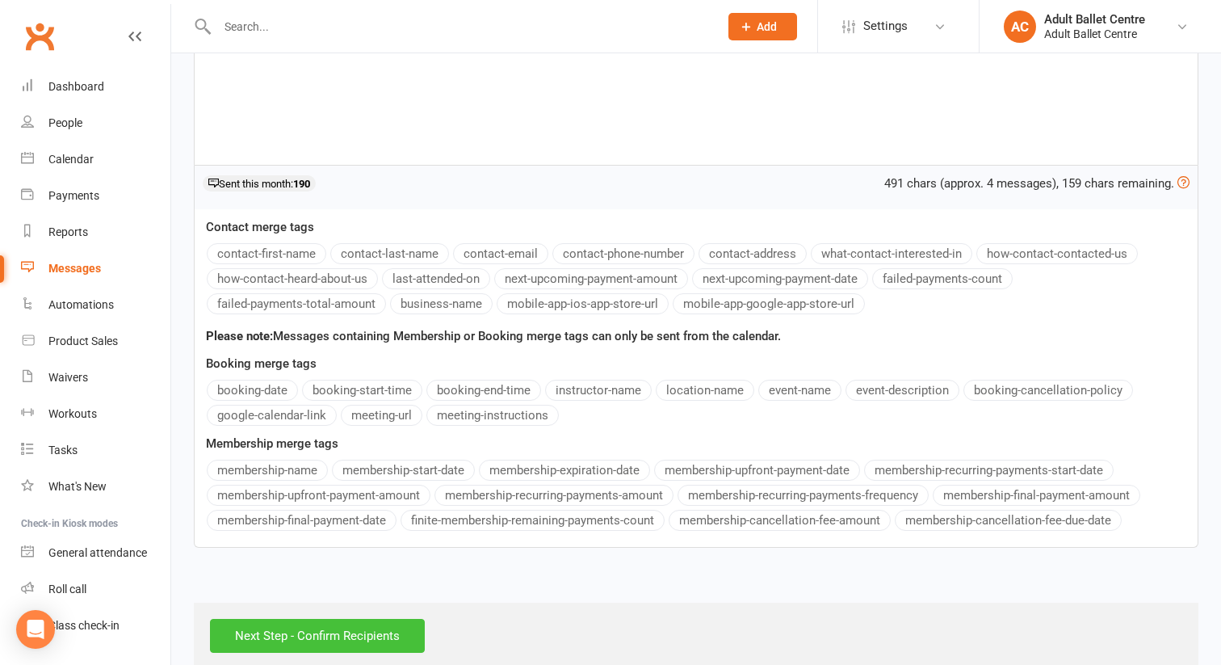
click at [291, 619] on input "Next Step - Confirm Recipients" at bounding box center [317, 636] width 215 height 34
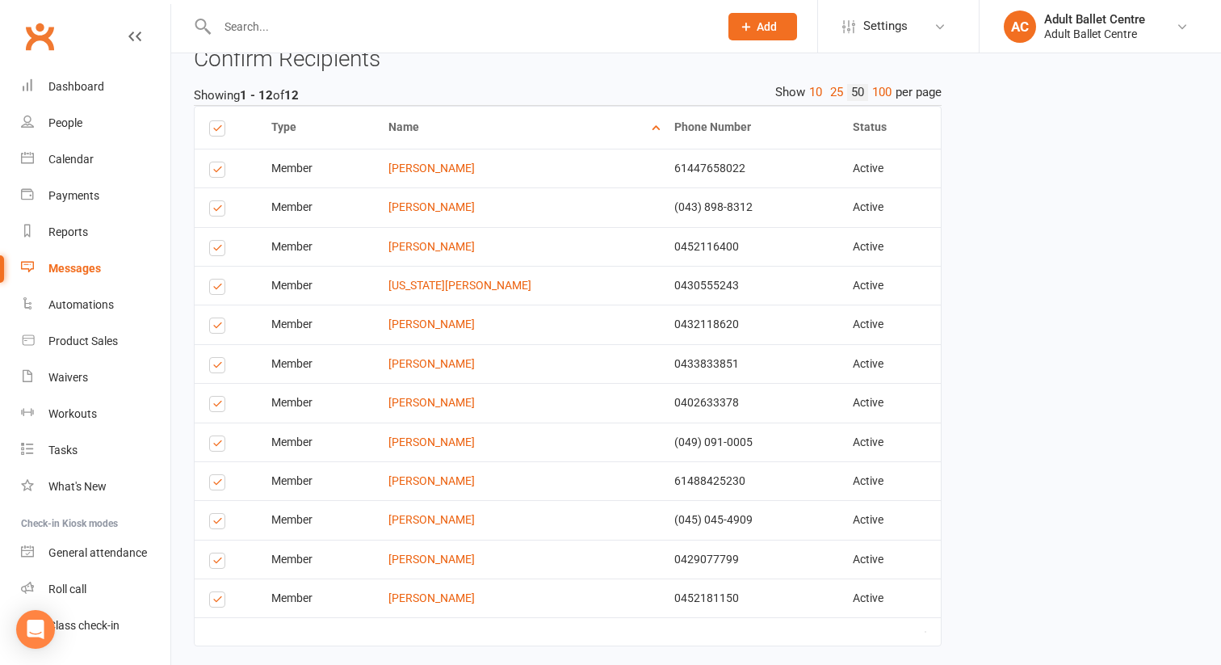
scroll to position [487, 0]
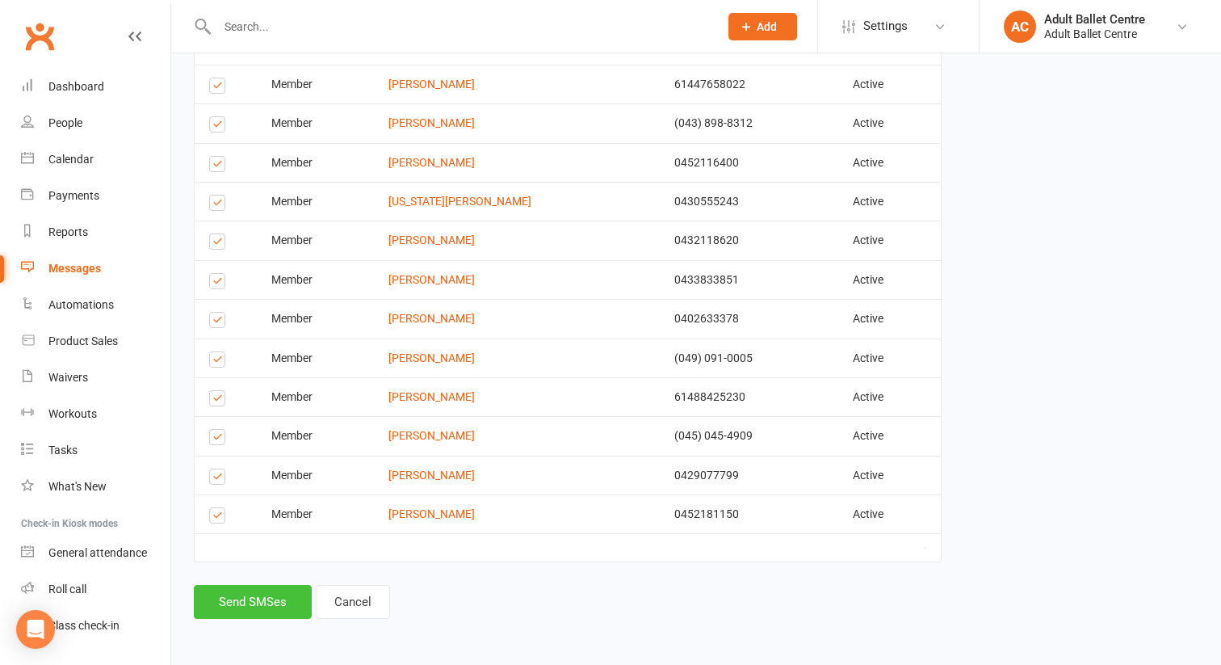
click at [262, 594] on button "Send SMSes" at bounding box center [253, 602] width 118 height 34
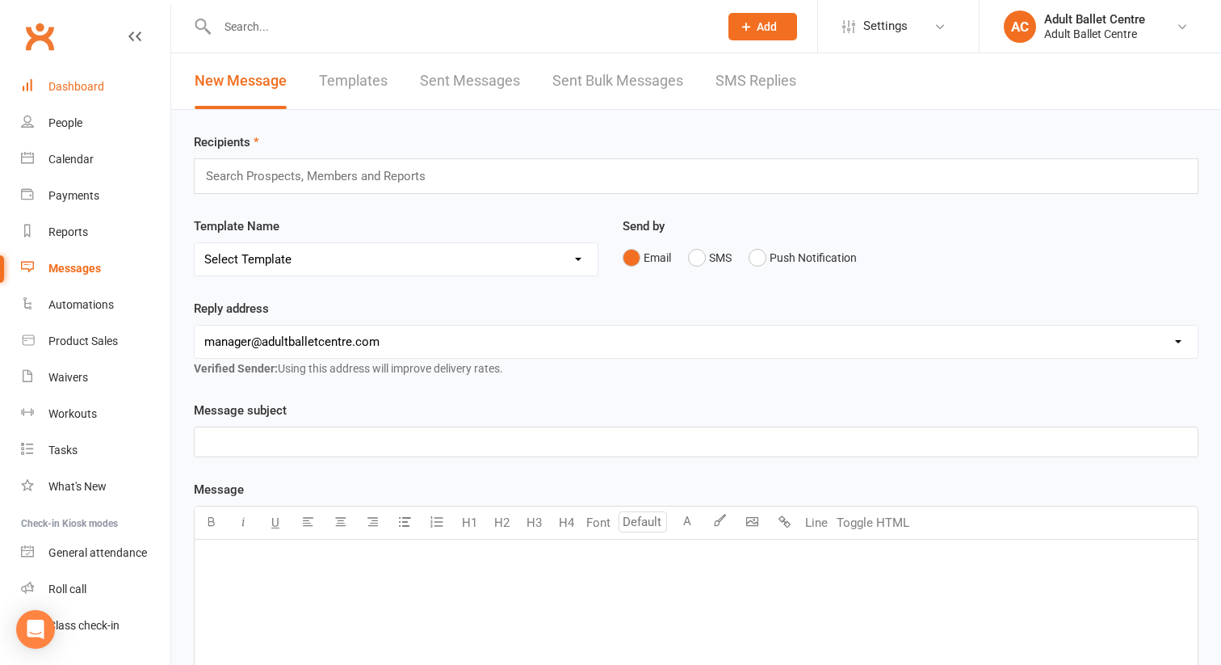
click at [92, 84] on div "Dashboard" at bounding box center [76, 86] width 56 height 13
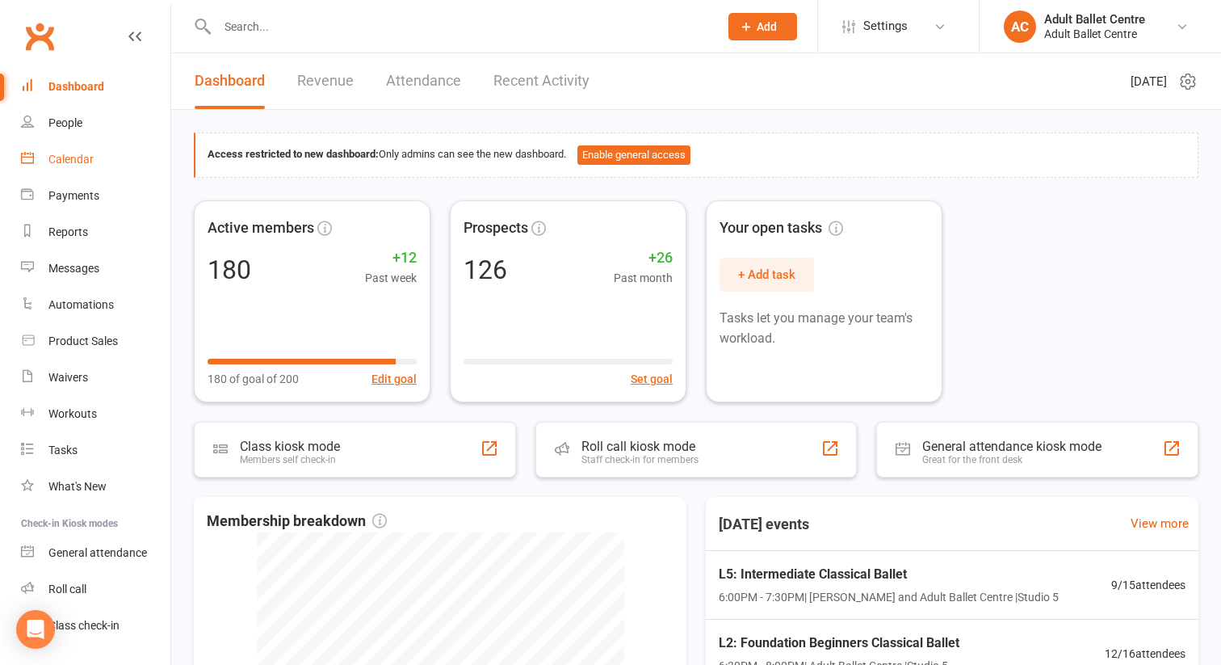
click at [78, 162] on div "Calendar" at bounding box center [70, 159] width 45 height 13
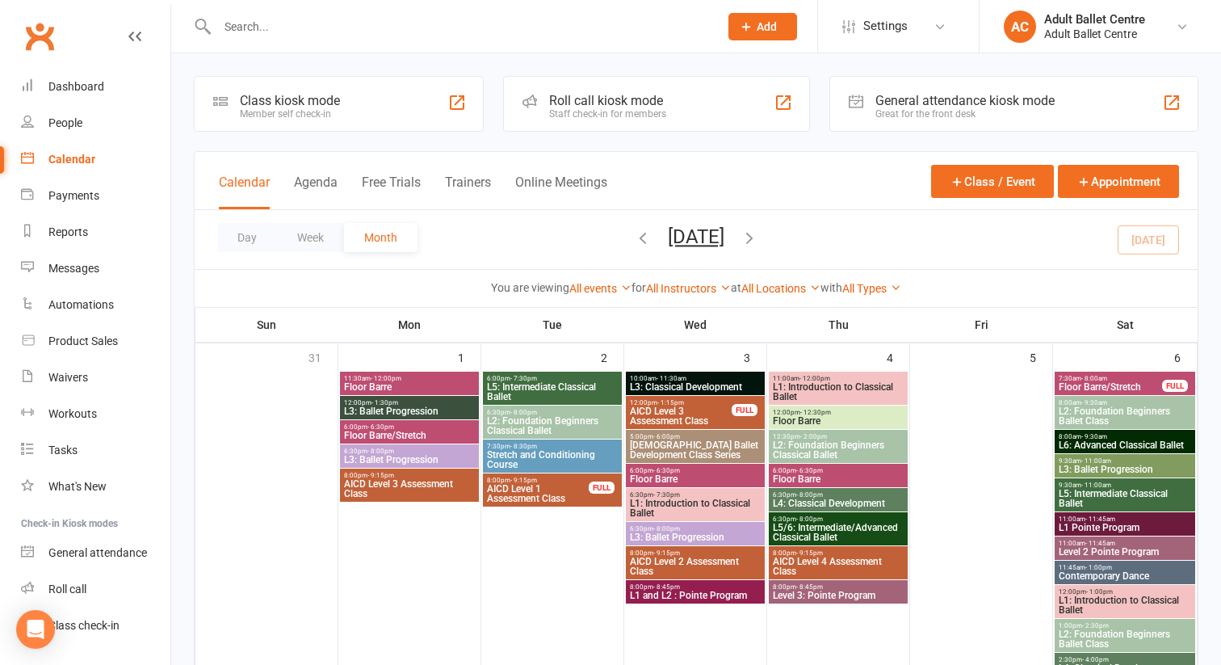
click at [531, 425] on span "L2: Foundation Beginners Classical Ballet" at bounding box center [552, 425] width 132 height 19
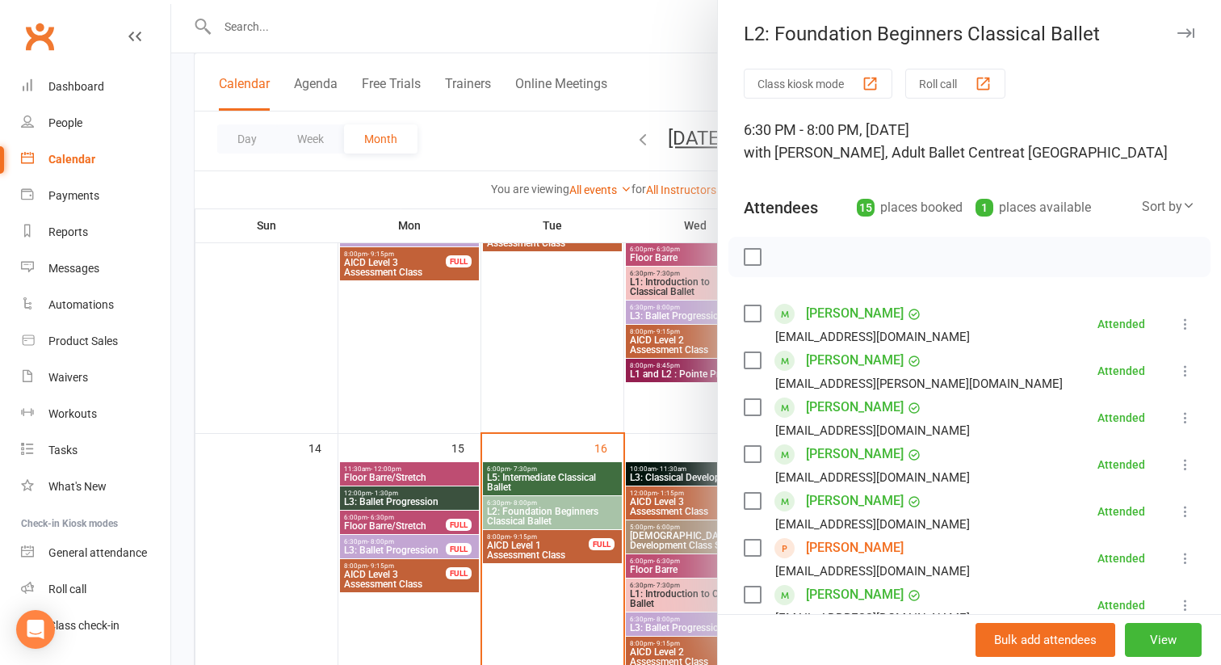
scroll to position [564, 0]
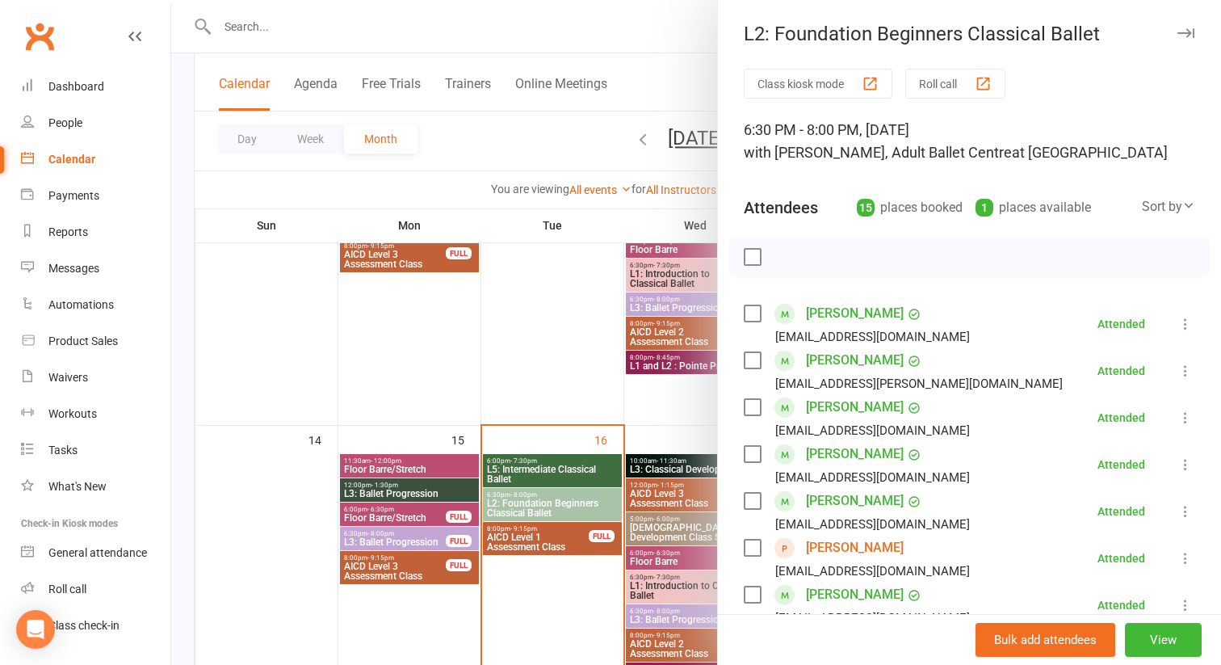
click at [574, 502] on div at bounding box center [696, 332] width 1050 height 665
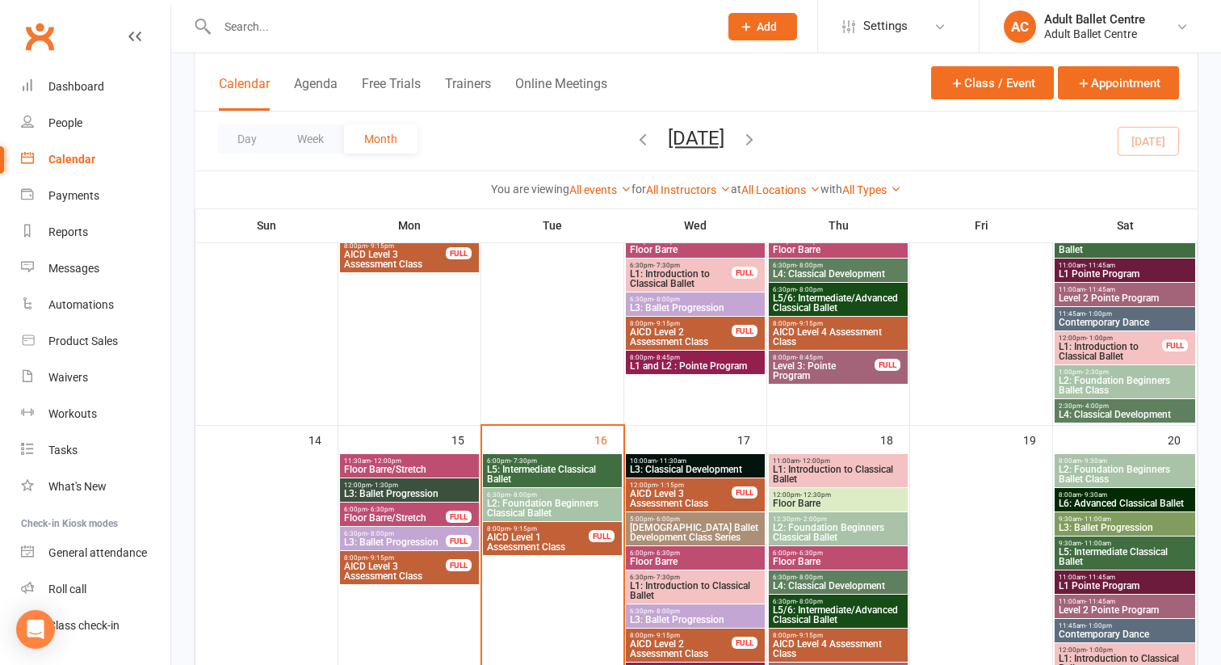
click at [563, 501] on span "L2: Foundation Beginners Classical Ballet" at bounding box center [552, 507] width 132 height 19
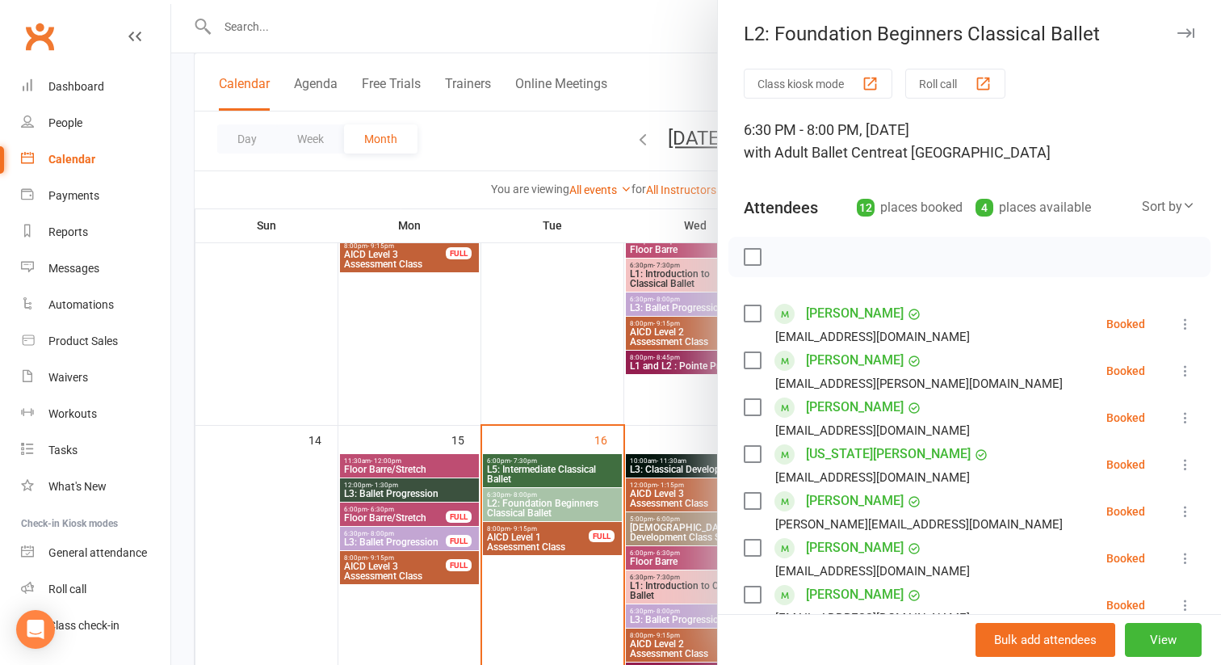
click at [1179, 324] on icon at bounding box center [1185, 324] width 16 height 16
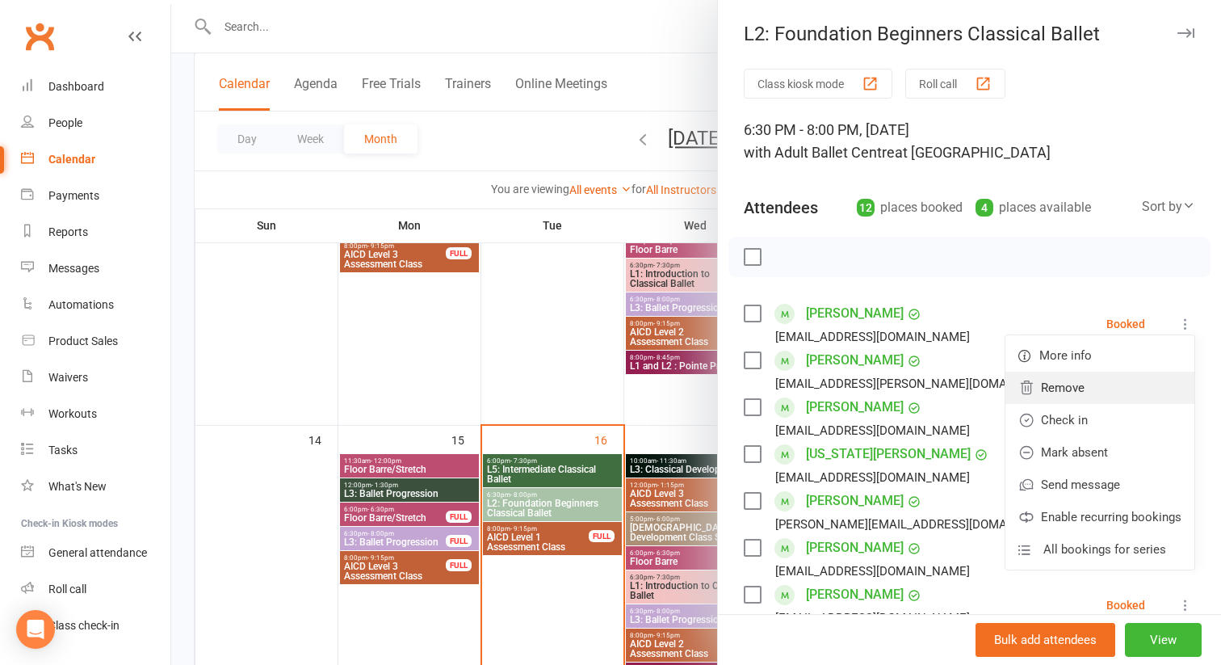
click at [1129, 386] on link "Remove" at bounding box center [1099, 387] width 189 height 32
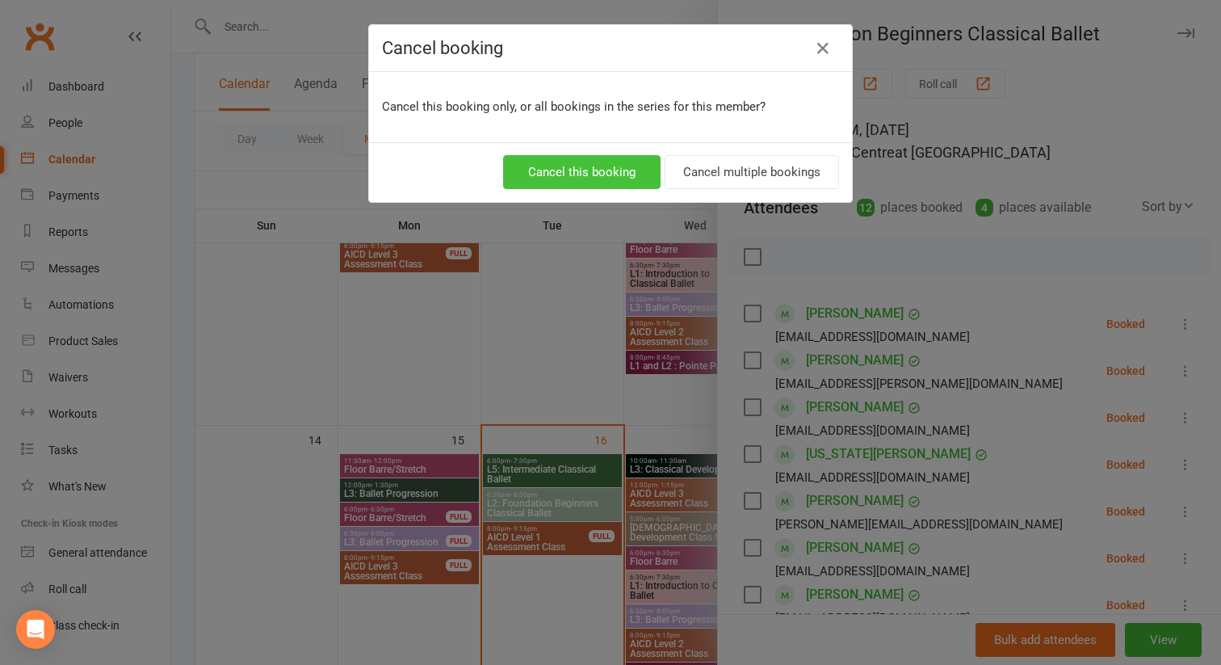
click at [611, 173] on button "Cancel this booking" at bounding box center [581, 172] width 157 height 34
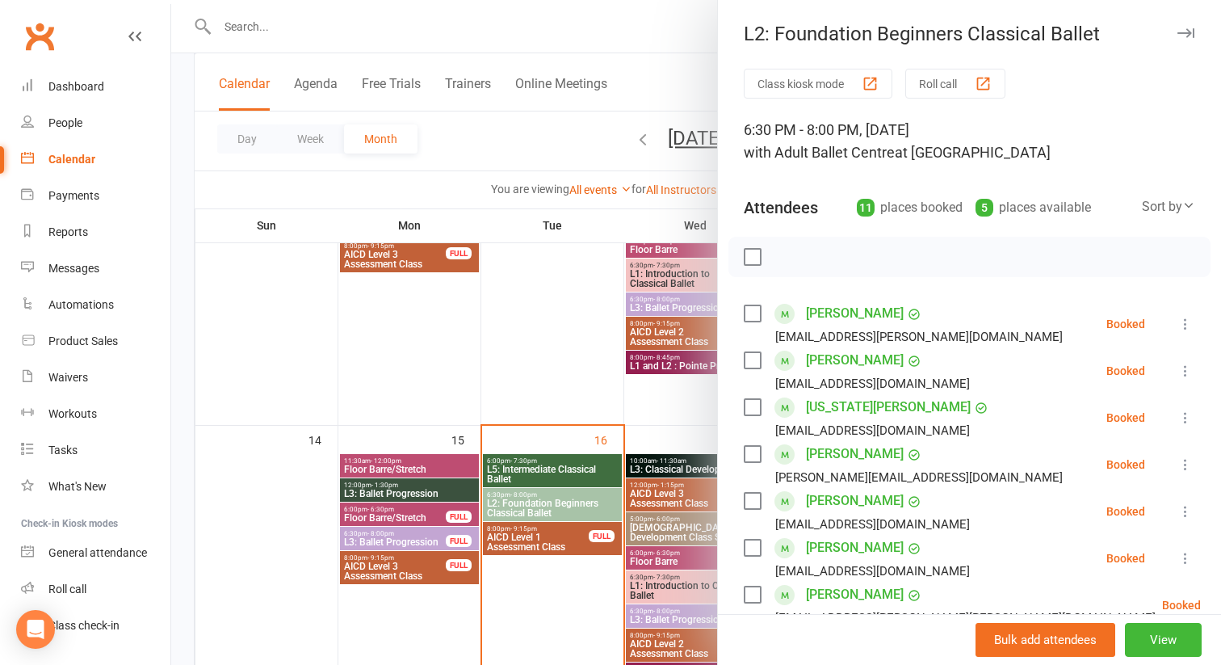
click at [1186, 323] on icon at bounding box center [1185, 324] width 16 height 16
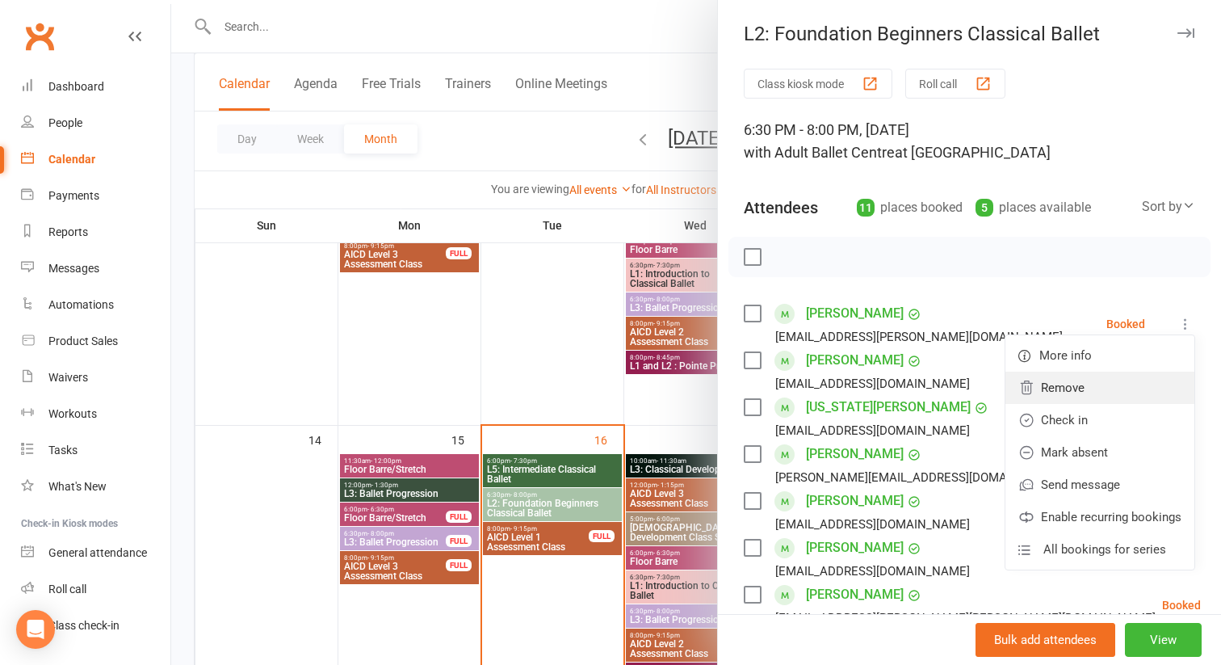
click at [1051, 390] on link "Remove" at bounding box center [1099, 387] width 189 height 32
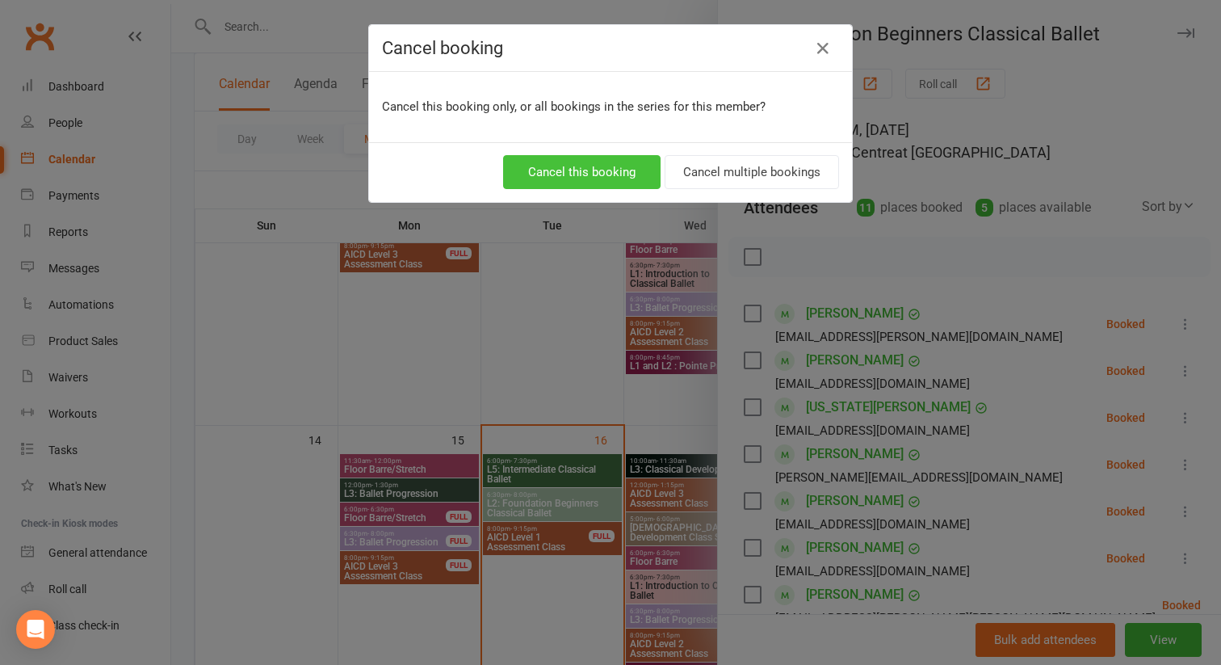
click at [568, 178] on button "Cancel this booking" at bounding box center [581, 172] width 157 height 34
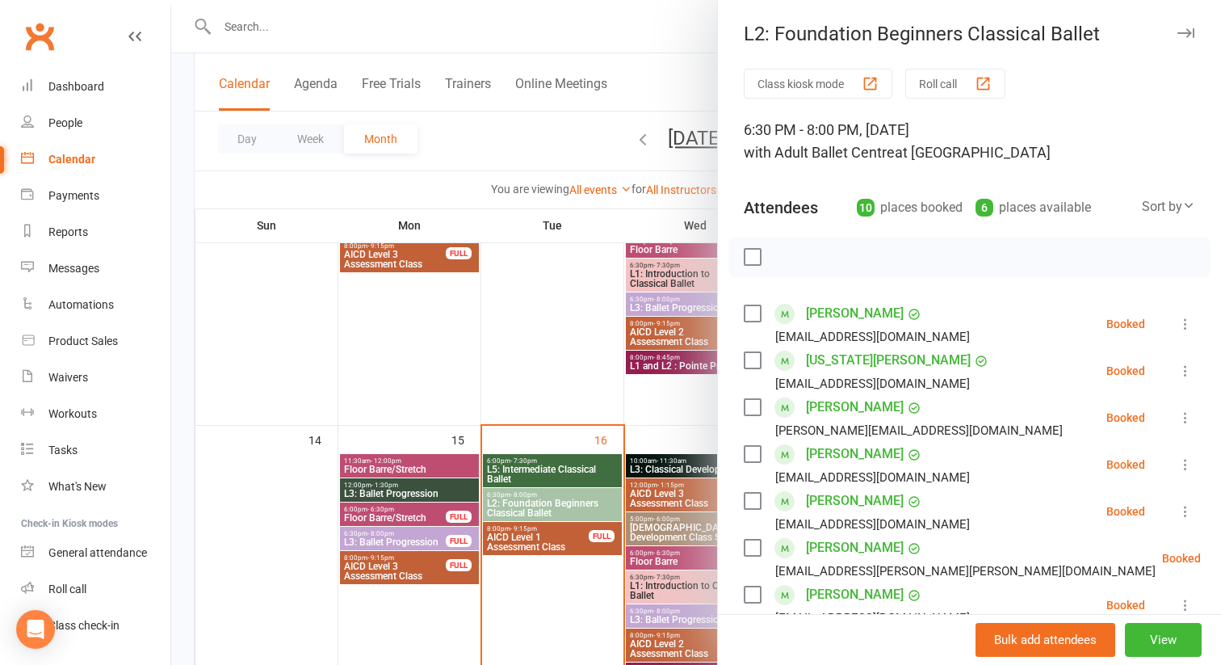
click at [1188, 327] on icon at bounding box center [1185, 324] width 16 height 16
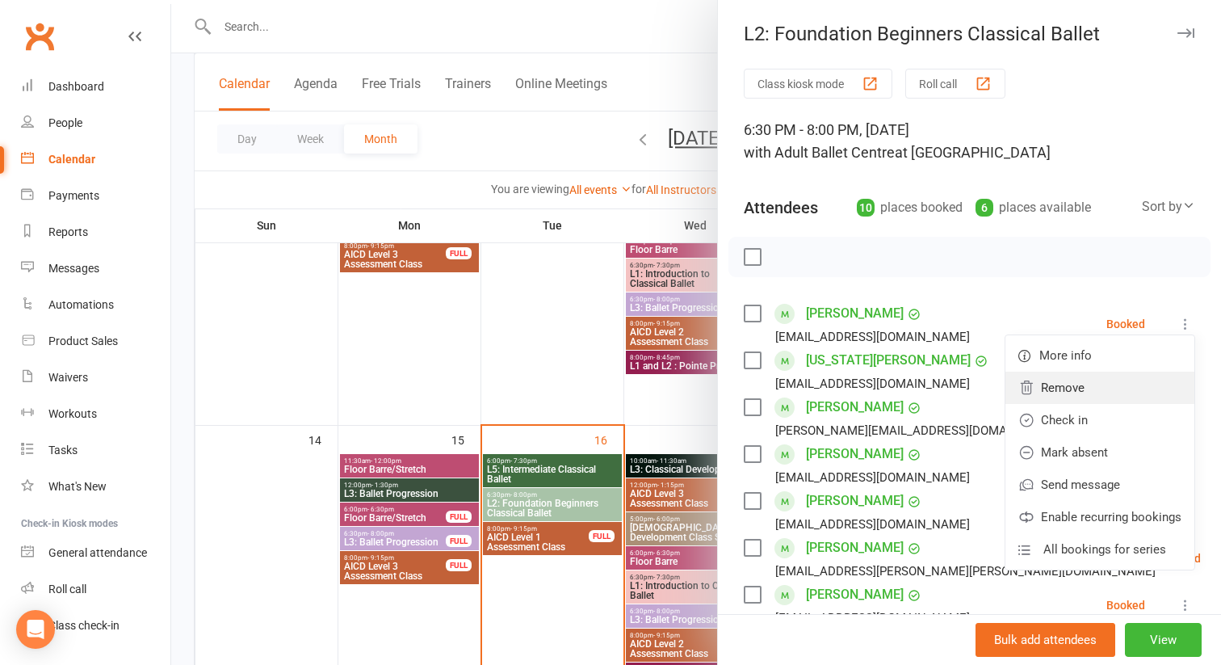
click at [1051, 391] on link "Remove" at bounding box center [1099, 387] width 189 height 32
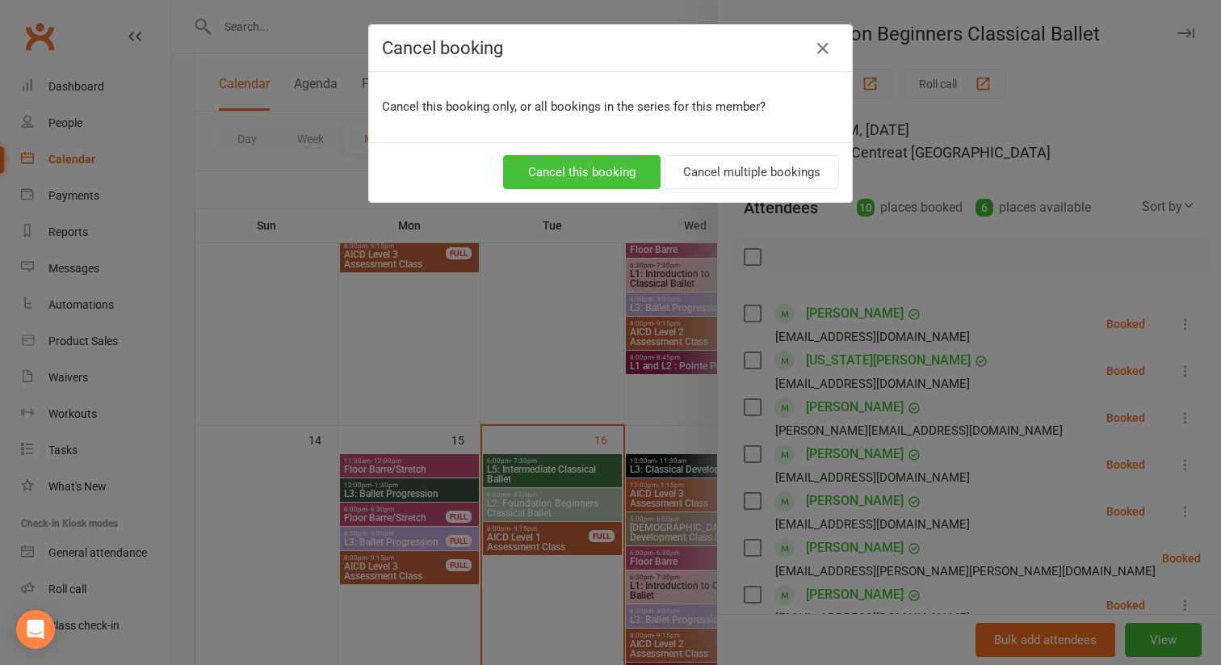
click at [565, 174] on button "Cancel this booking" at bounding box center [581, 172] width 157 height 34
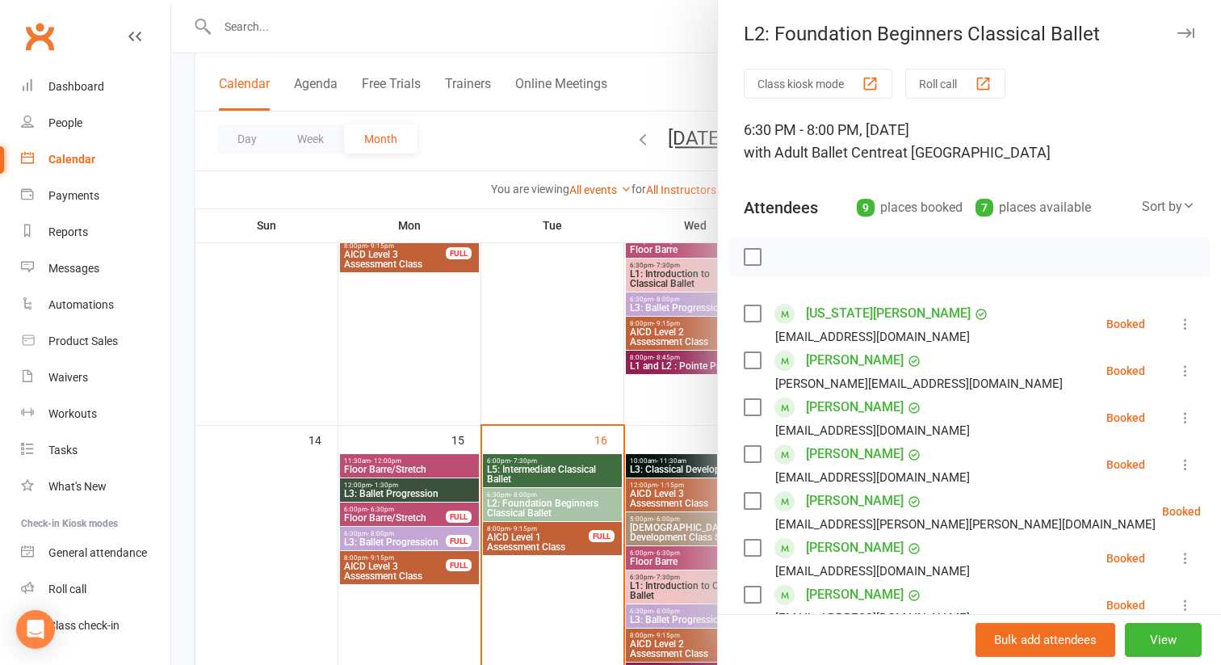
click at [1181, 324] on icon at bounding box center [1185, 324] width 16 height 16
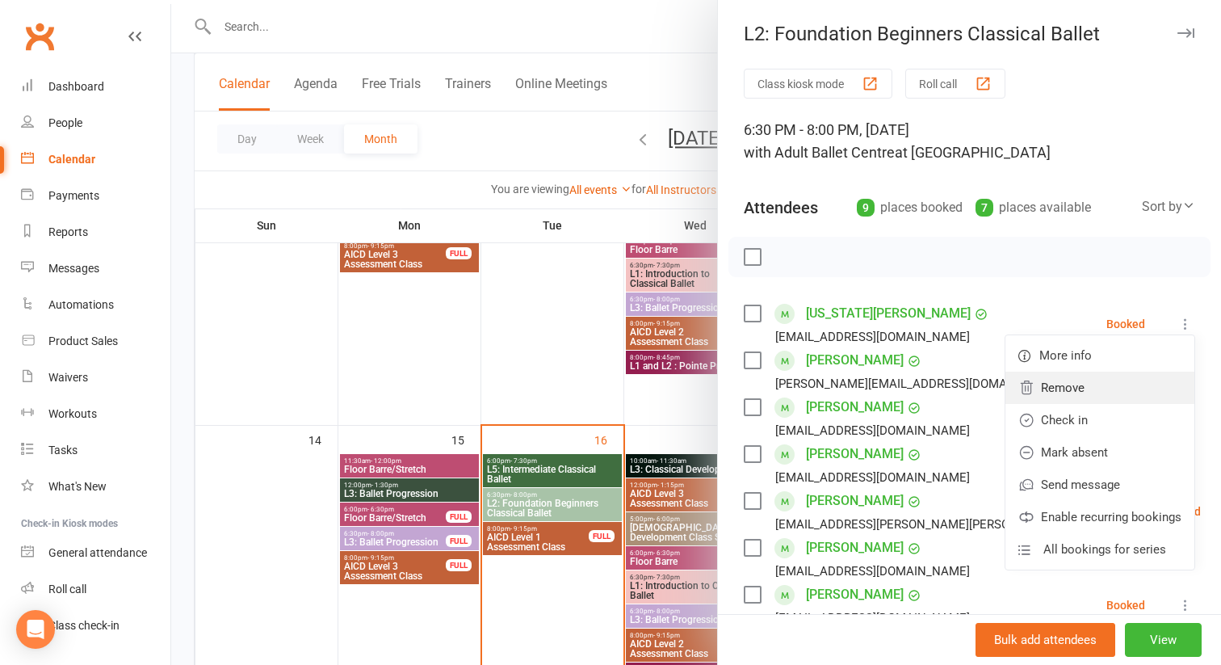
click at [1036, 389] on link "Remove" at bounding box center [1099, 387] width 189 height 32
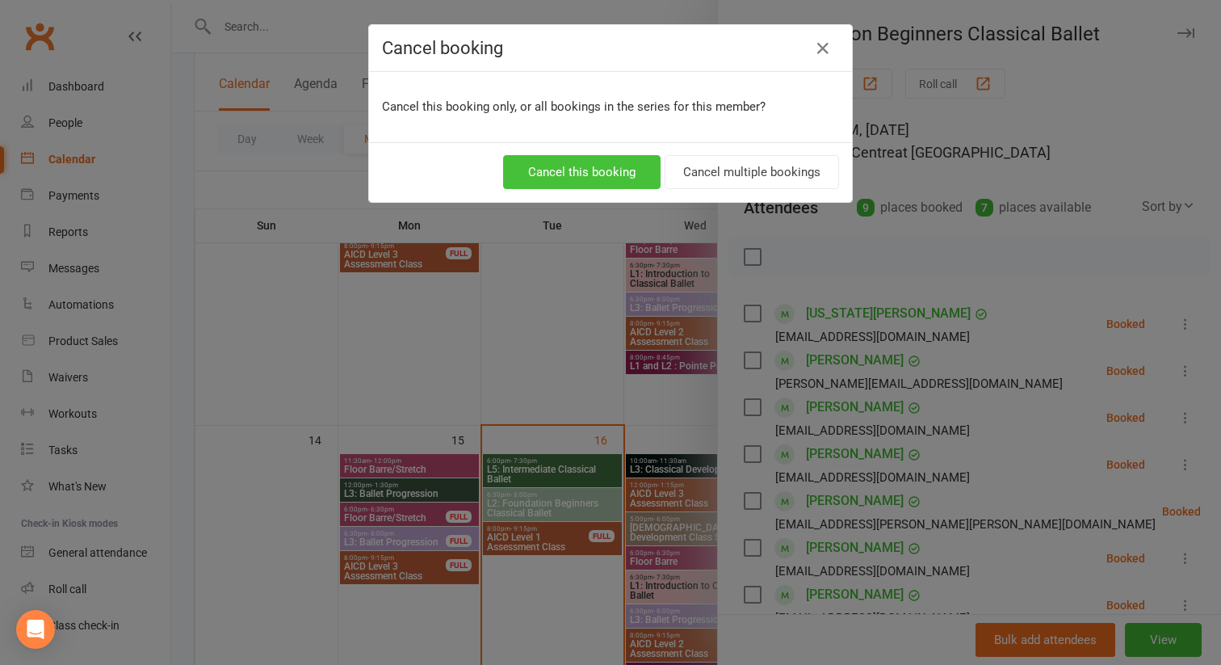
click at [578, 170] on button "Cancel this booking" at bounding box center [581, 172] width 157 height 34
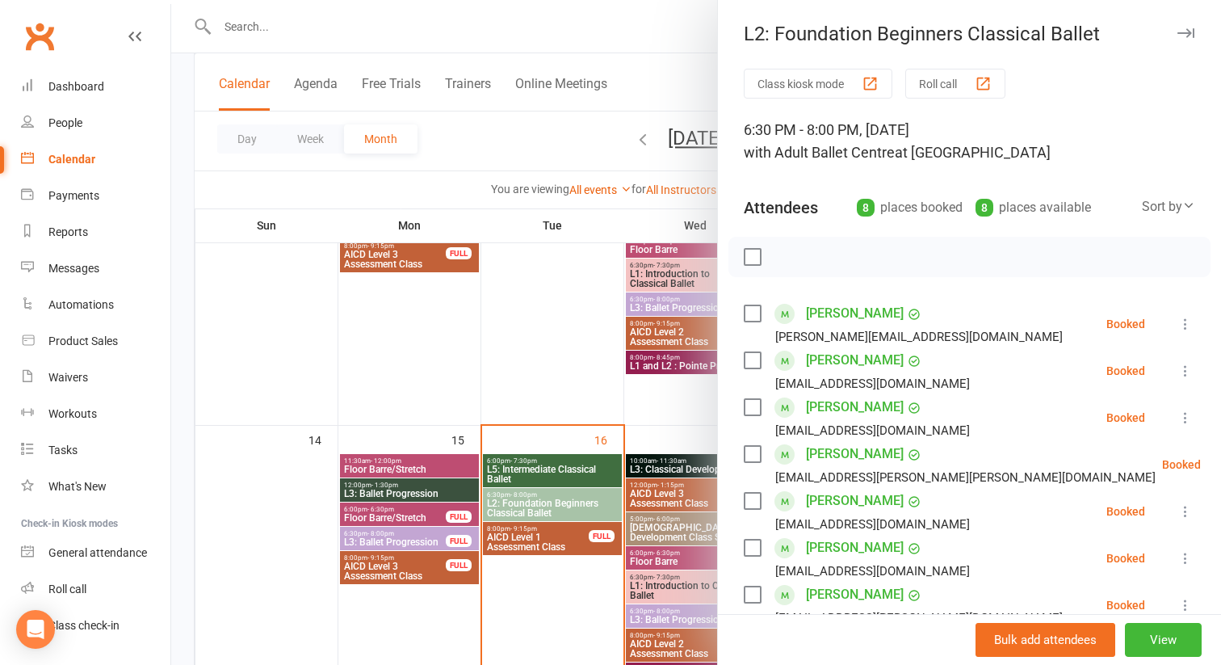
click at [1182, 327] on icon at bounding box center [1185, 324] width 16 height 16
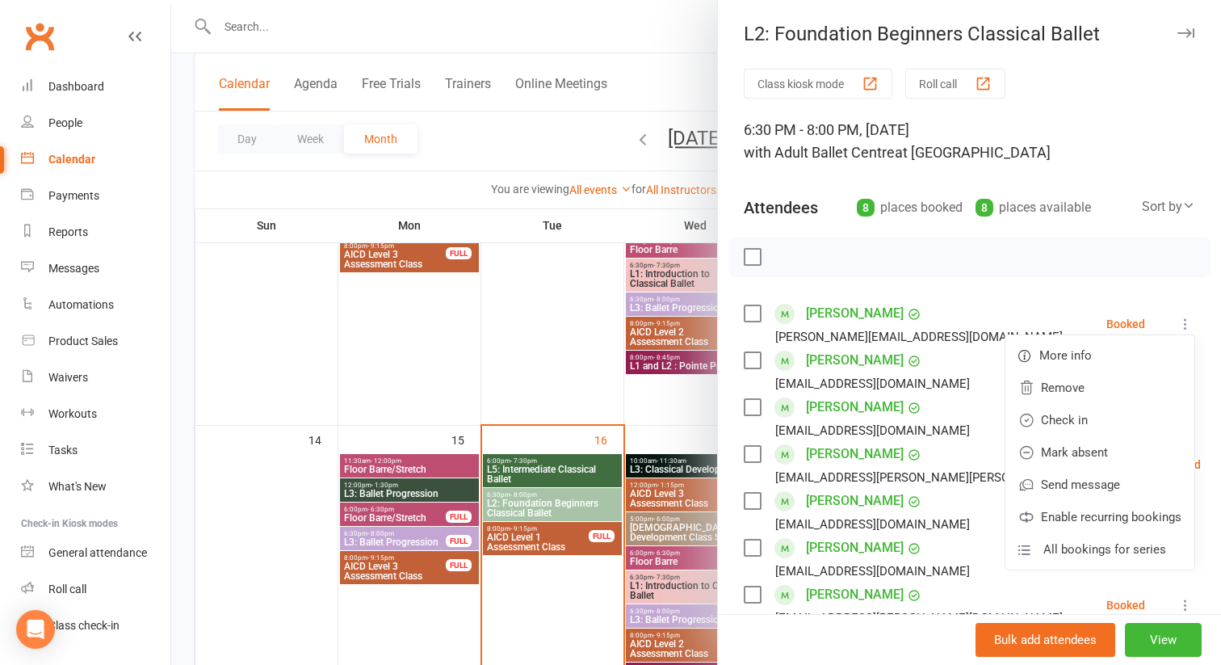
click at [959, 372] on li "[PERSON_NAME] [EMAIL_ADDRESS][DOMAIN_NAME] Booked More info Remove Check in Mar…" at bounding box center [969, 370] width 451 height 47
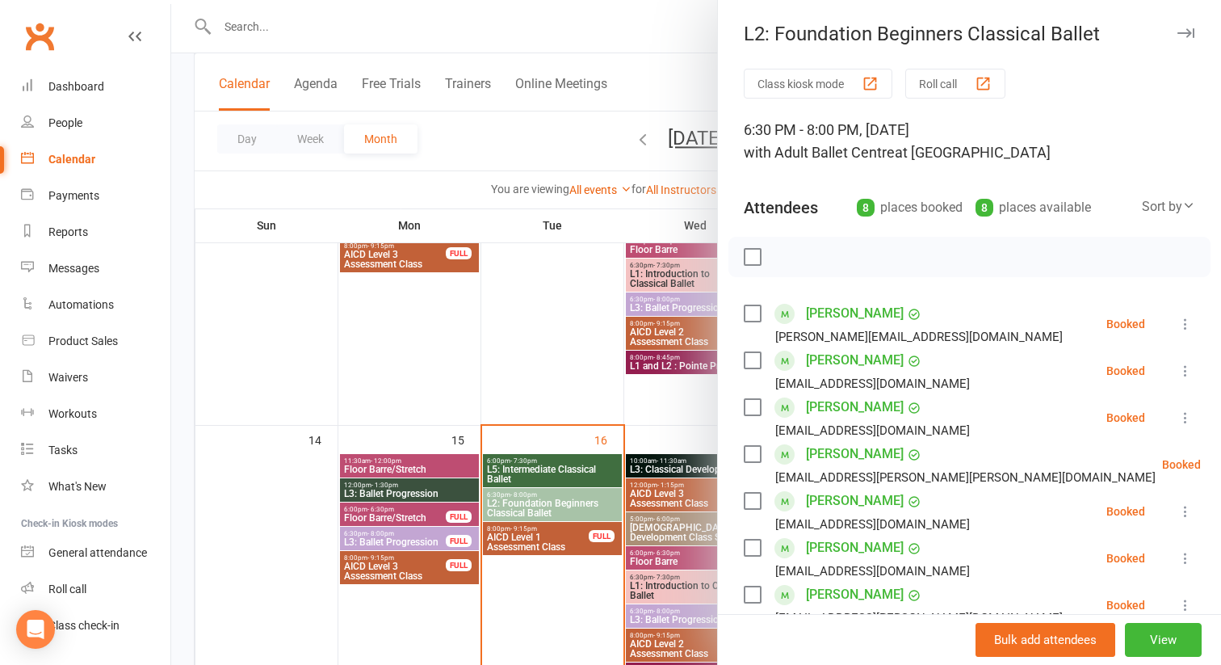
click at [1177, 370] on icon at bounding box center [1185, 371] width 16 height 16
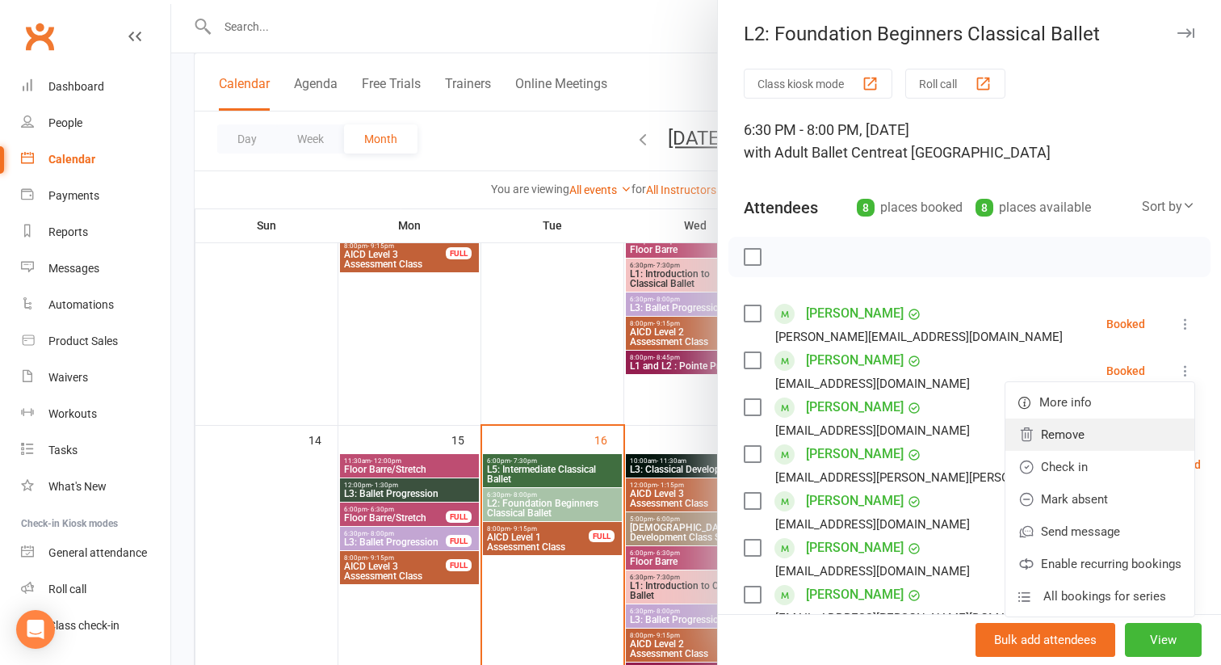
click at [1074, 433] on link "Remove" at bounding box center [1099, 434] width 189 height 32
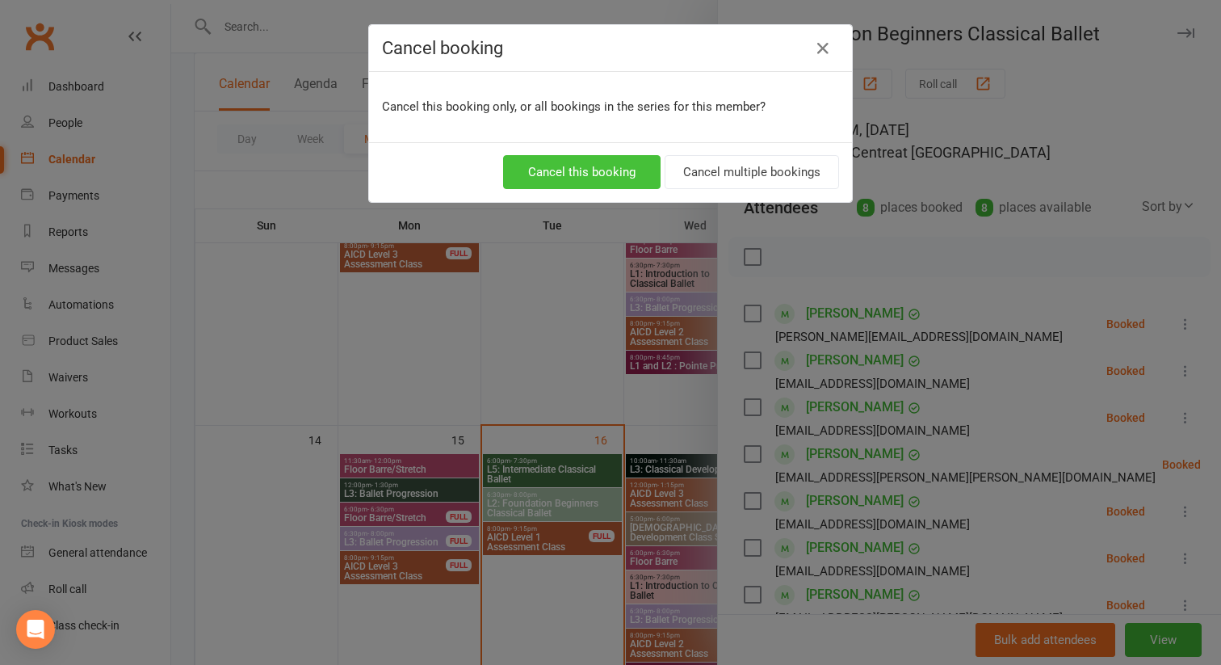
click at [618, 175] on button "Cancel this booking" at bounding box center [581, 172] width 157 height 34
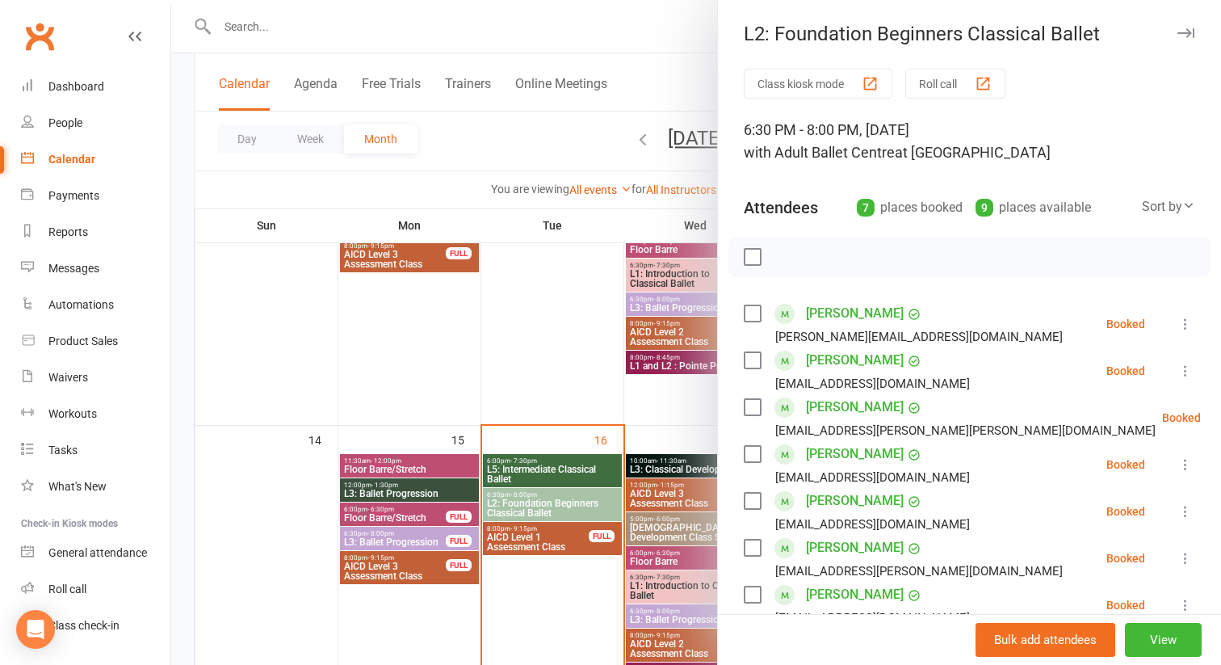
click at [1182, 374] on icon at bounding box center [1185, 371] width 16 height 16
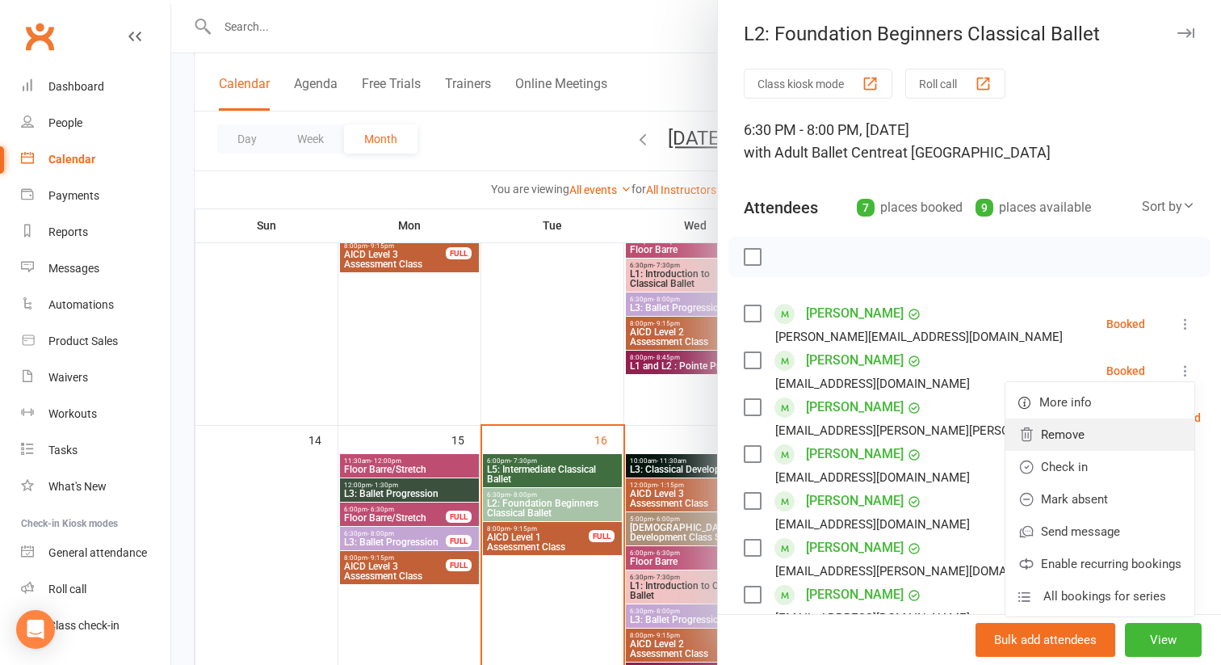
click at [1069, 430] on link "Remove" at bounding box center [1099, 434] width 189 height 32
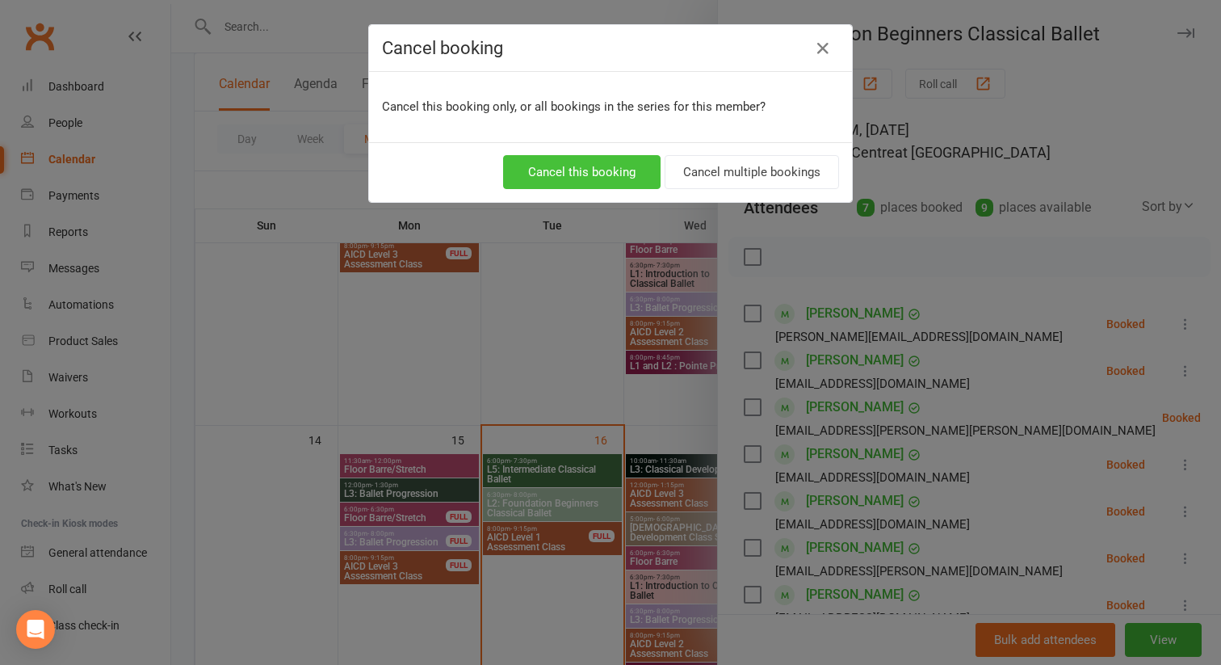
click at [602, 168] on button "Cancel this booking" at bounding box center [581, 172] width 157 height 34
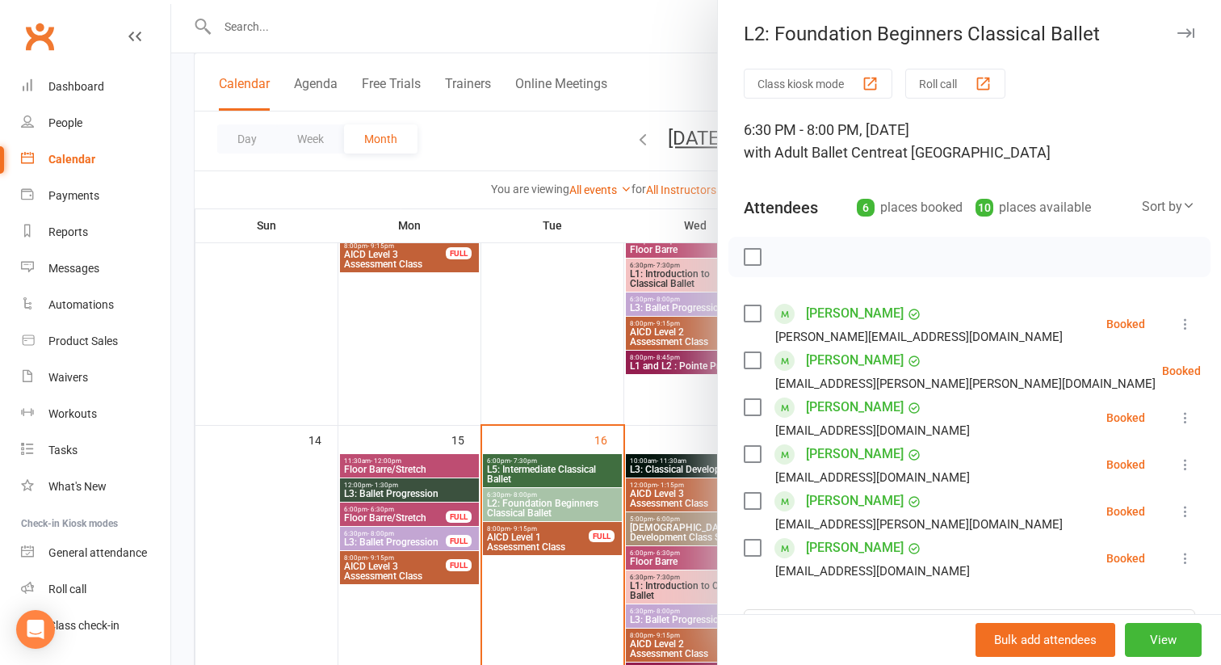
click at [1220, 371] on icon at bounding box center [1241, 371] width 16 height 16
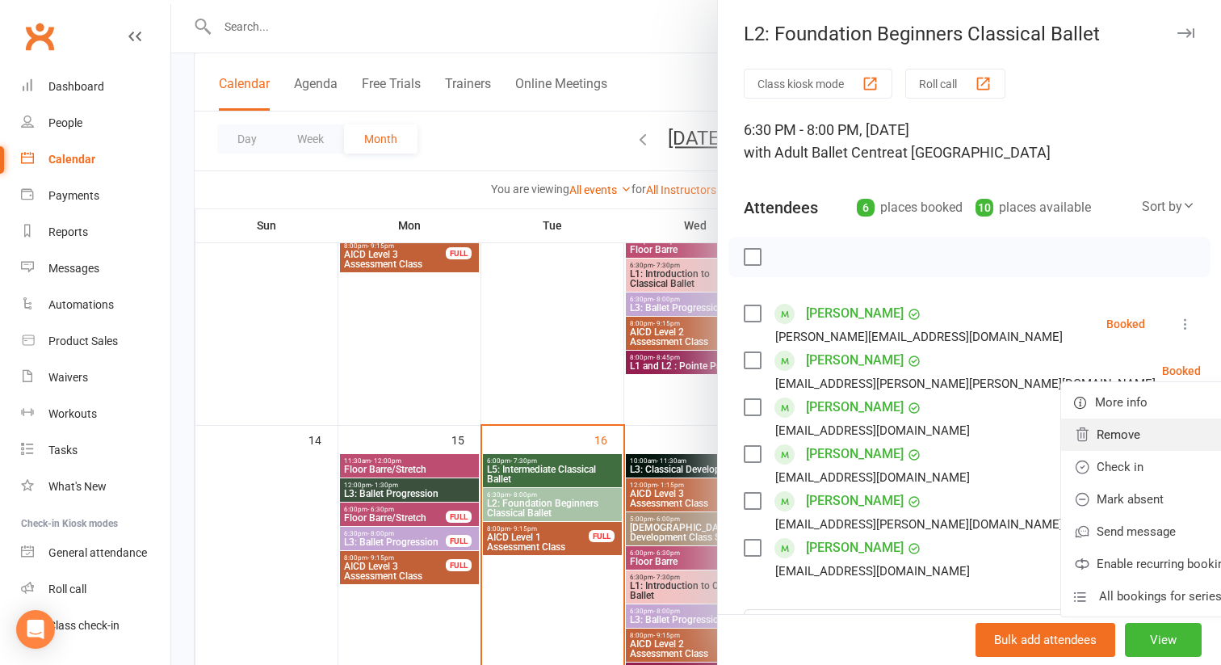
click at [1061, 434] on link "Remove" at bounding box center [1155, 434] width 189 height 32
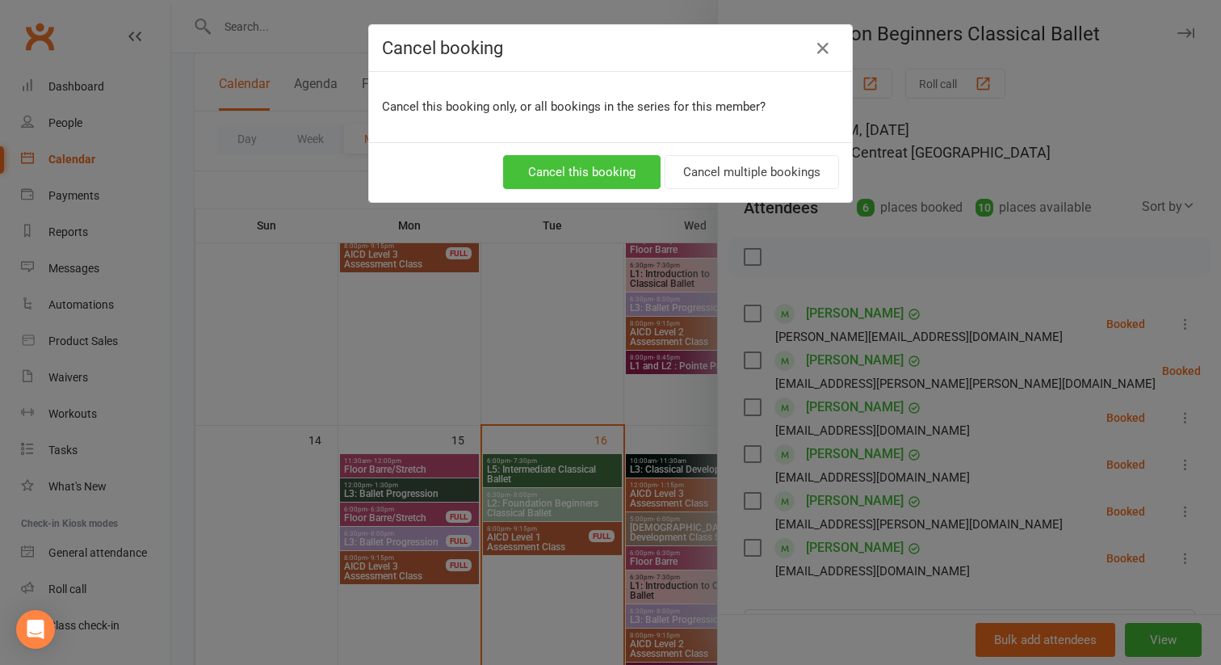
click at [600, 164] on button "Cancel this booking" at bounding box center [581, 172] width 157 height 34
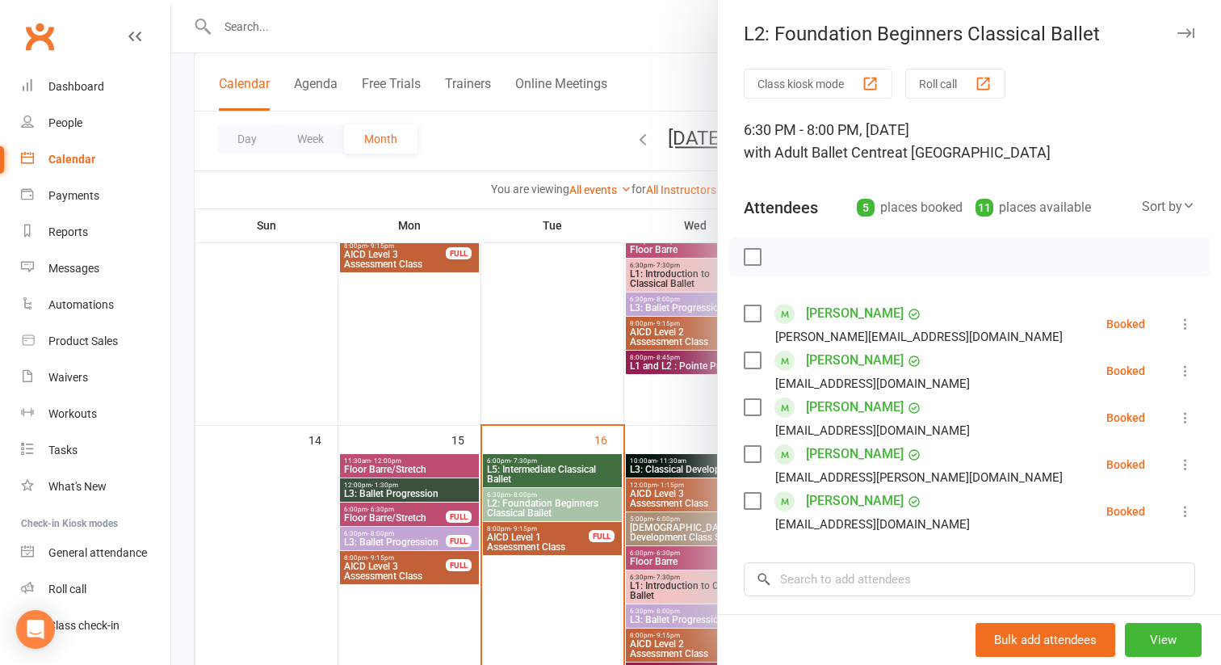
click at [1187, 371] on icon at bounding box center [1185, 371] width 16 height 16
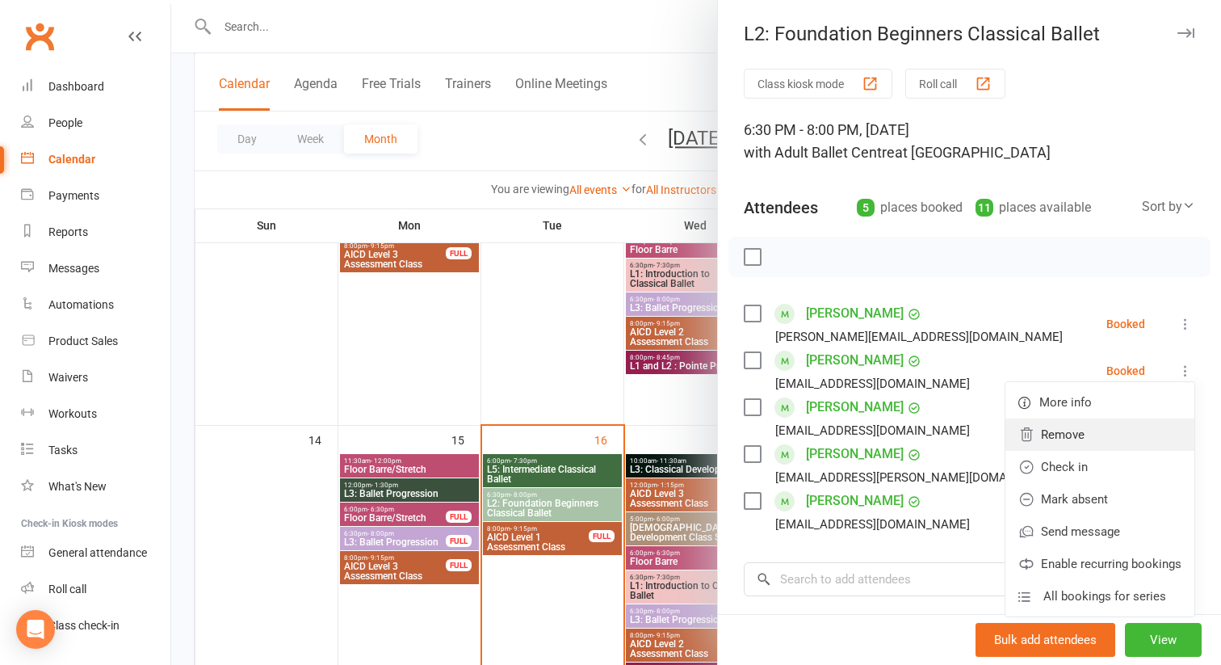
click at [1072, 434] on link "Remove" at bounding box center [1099, 434] width 189 height 32
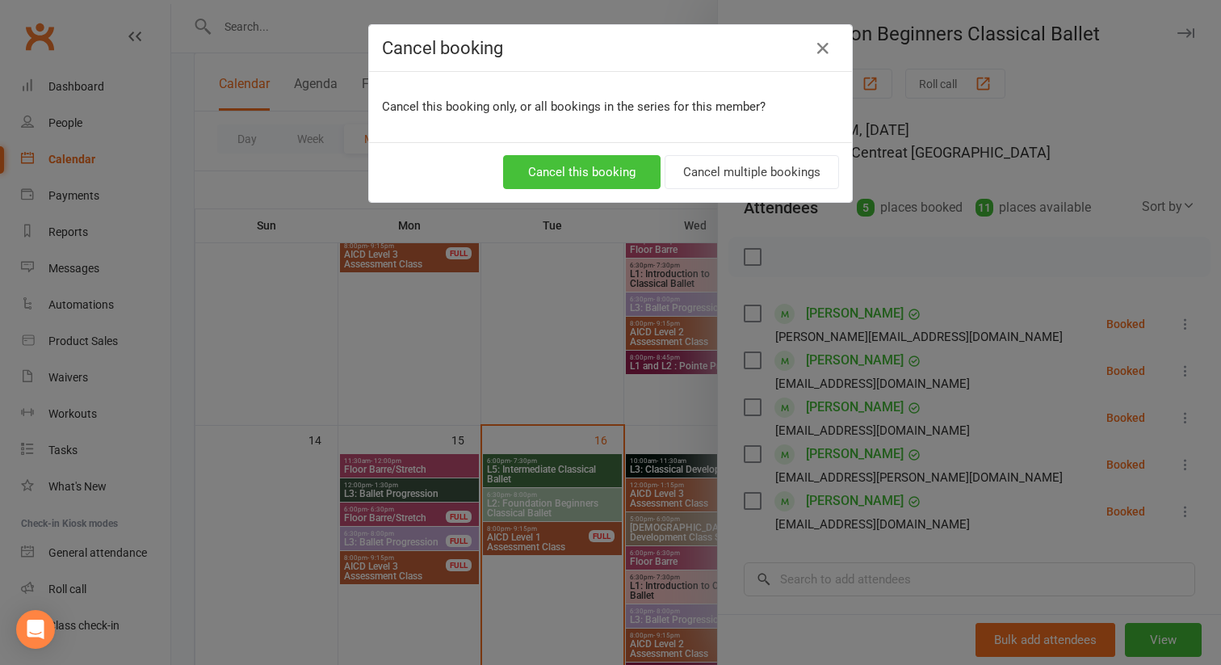
click at [602, 170] on button "Cancel this booking" at bounding box center [581, 172] width 157 height 34
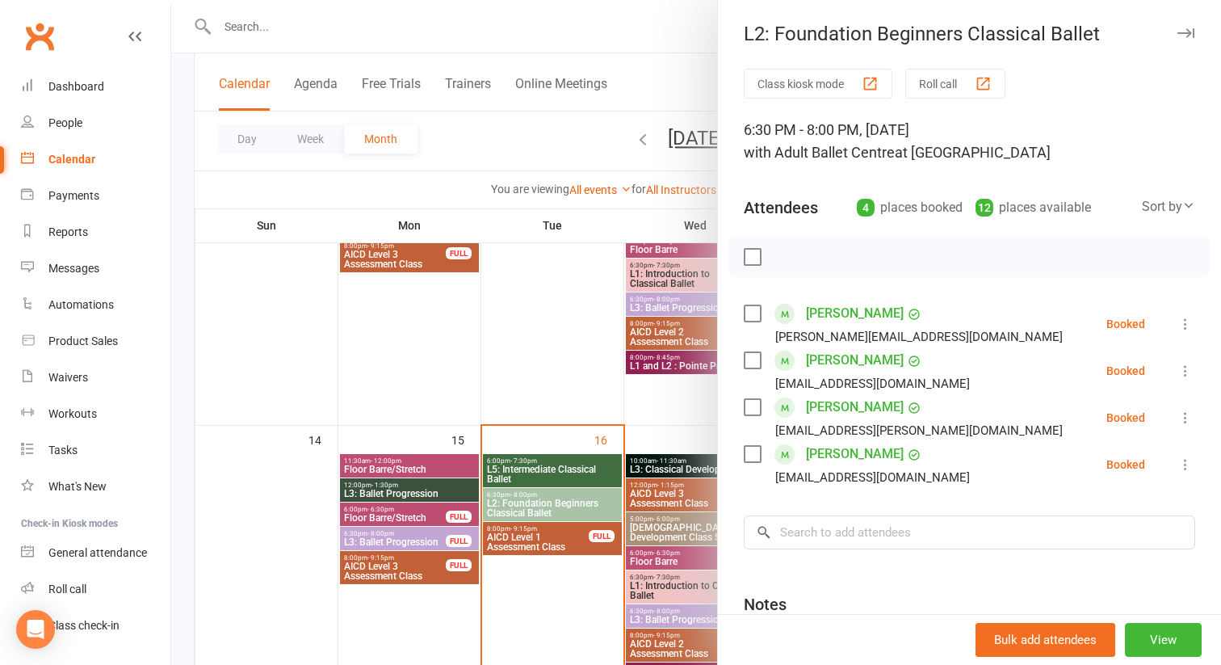
click at [1180, 374] on icon at bounding box center [1185, 371] width 16 height 16
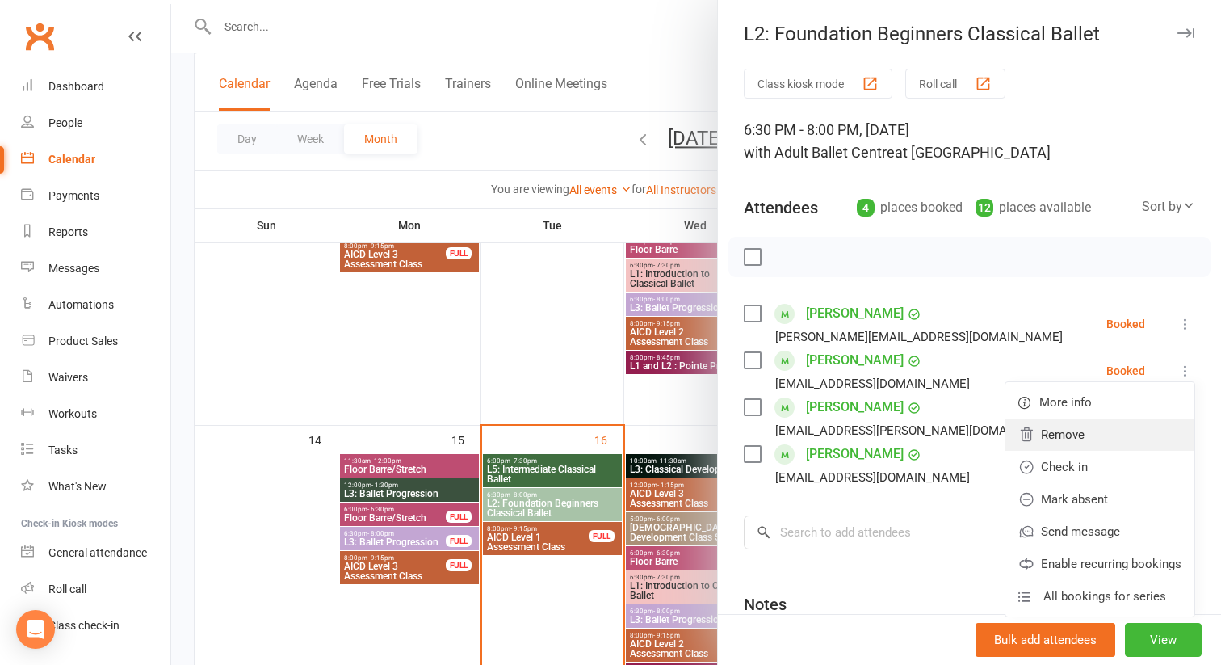
click at [1086, 431] on link "Remove" at bounding box center [1099, 434] width 189 height 32
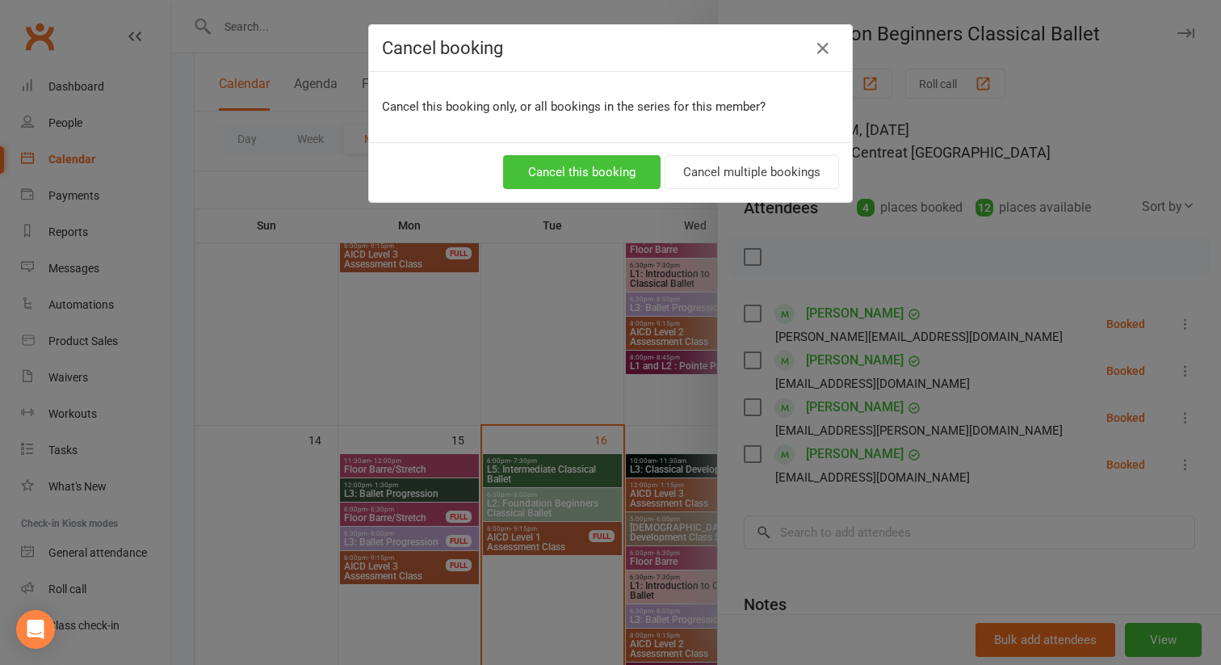
click at [595, 171] on button "Cancel this booking" at bounding box center [581, 172] width 157 height 34
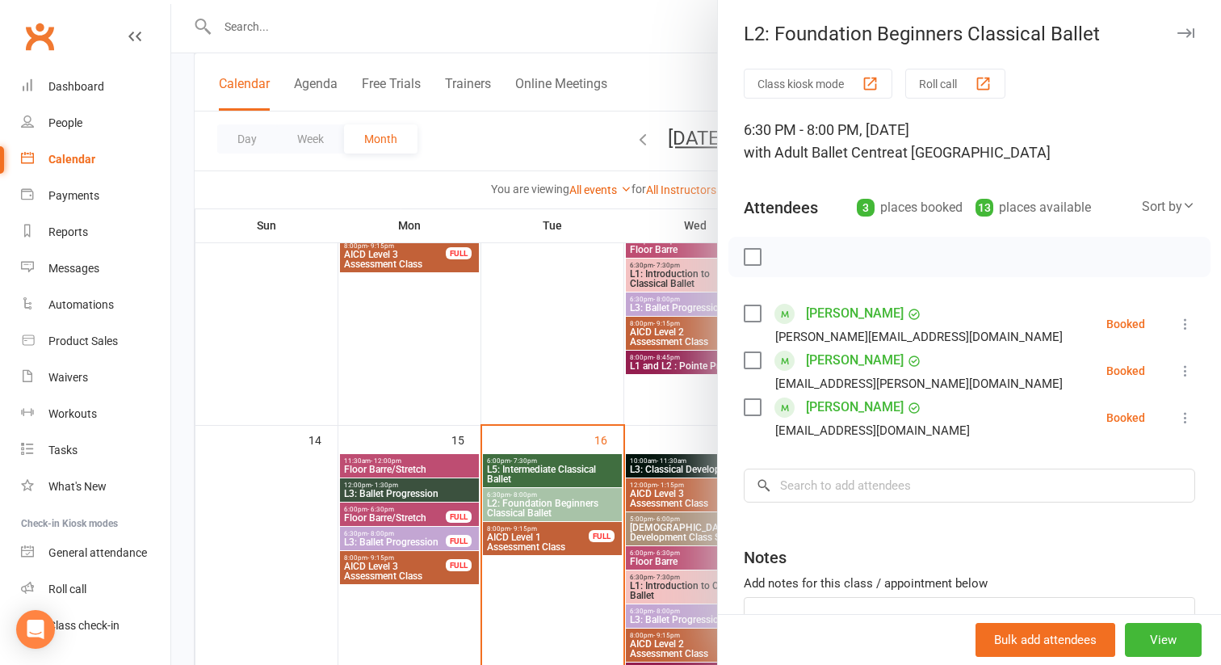
click at [1182, 373] on icon at bounding box center [1185, 371] width 16 height 16
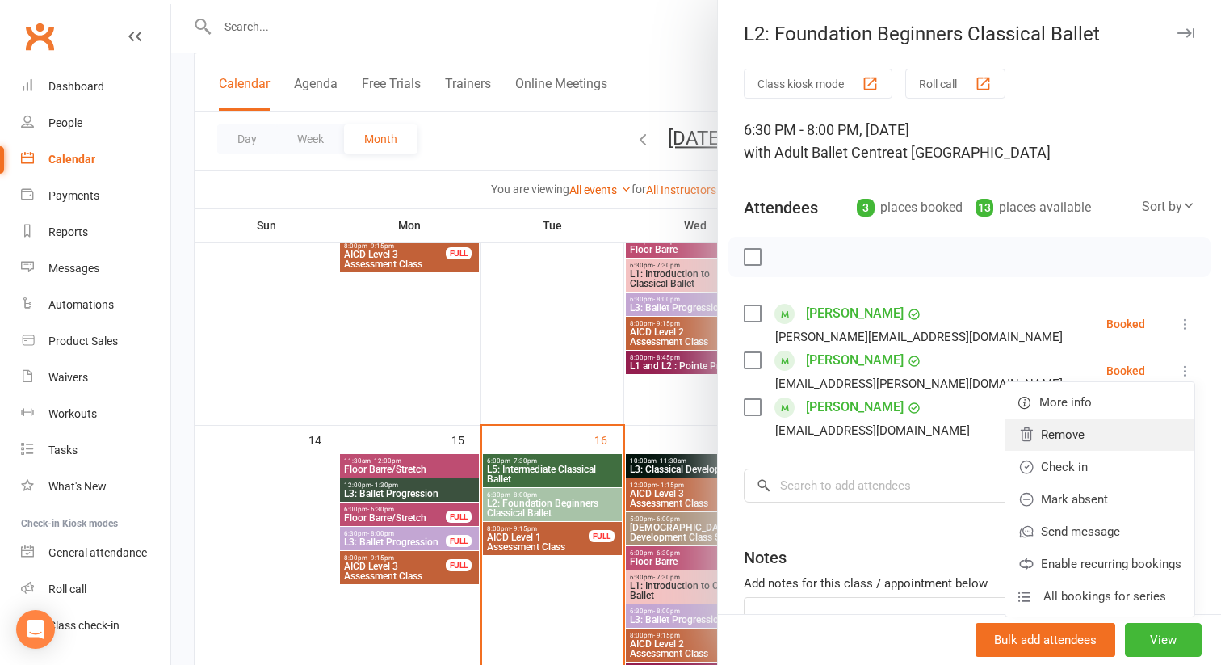
click at [1085, 443] on link "Remove" at bounding box center [1099, 434] width 189 height 32
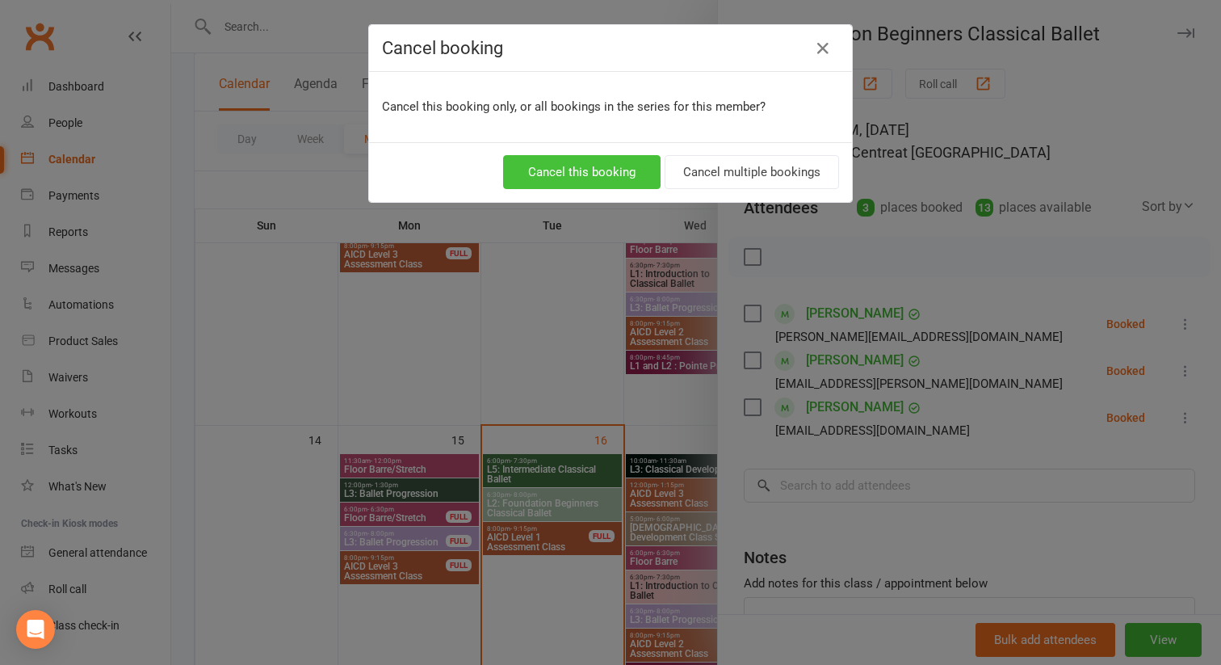
click at [632, 169] on button "Cancel this booking" at bounding box center [581, 172] width 157 height 34
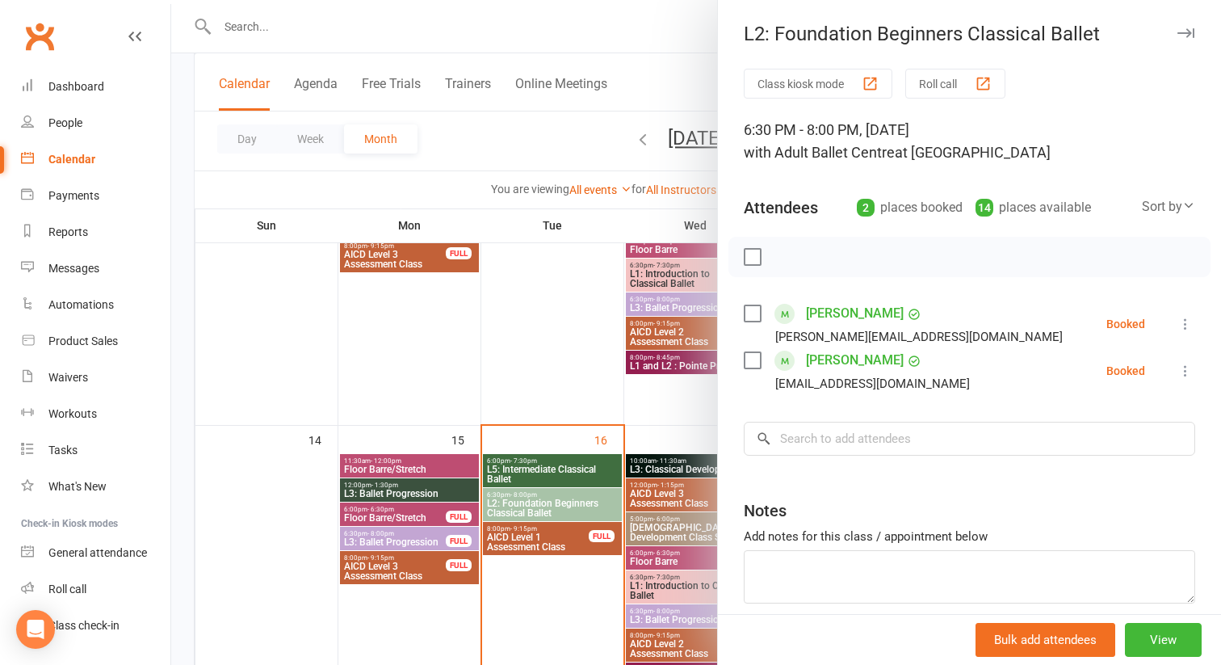
click at [1179, 376] on icon at bounding box center [1185, 371] width 16 height 16
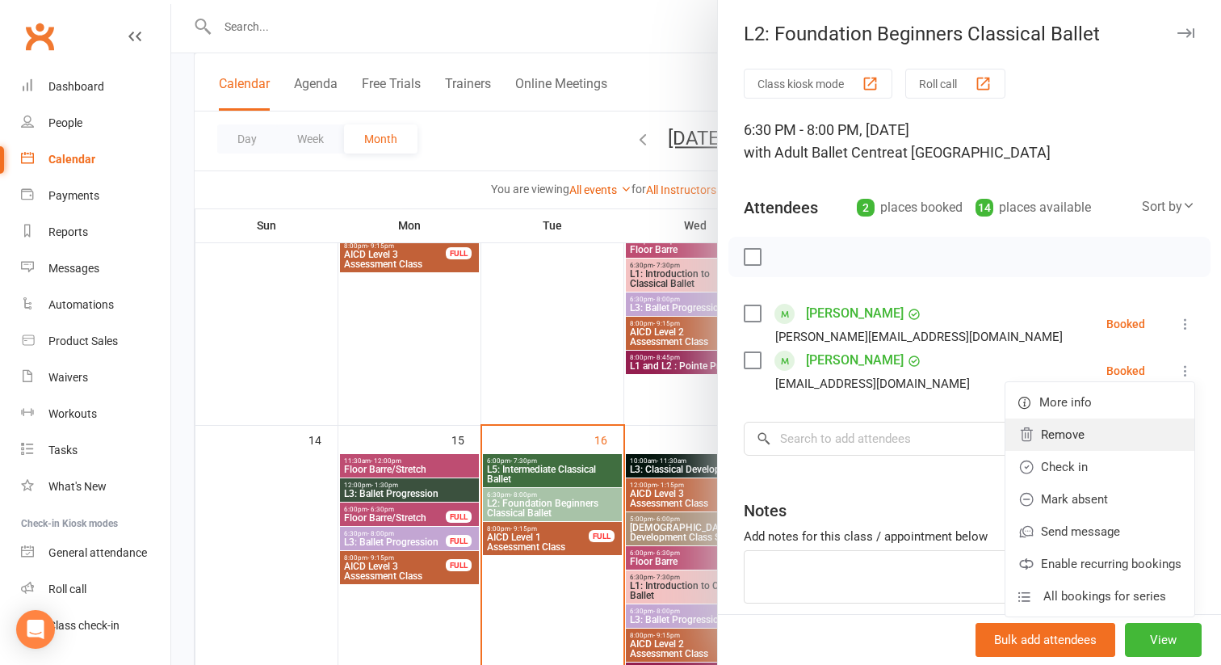
click at [1056, 435] on link "Remove" at bounding box center [1099, 434] width 189 height 32
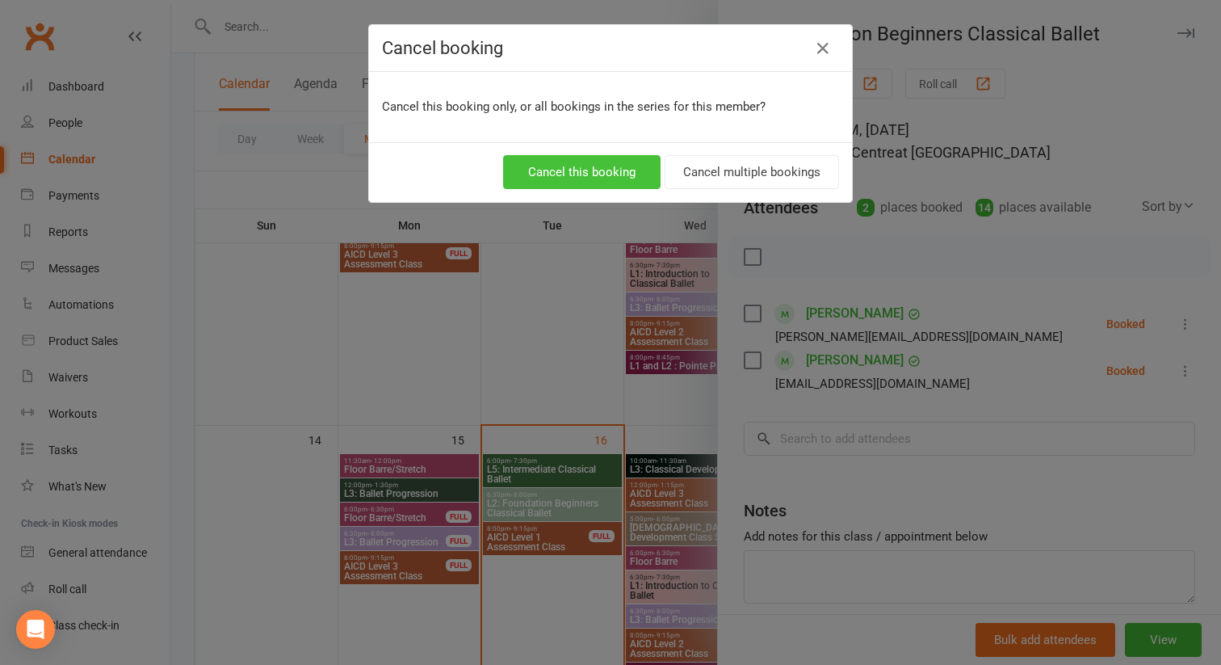
click at [615, 168] on button "Cancel this booking" at bounding box center [581, 172] width 157 height 34
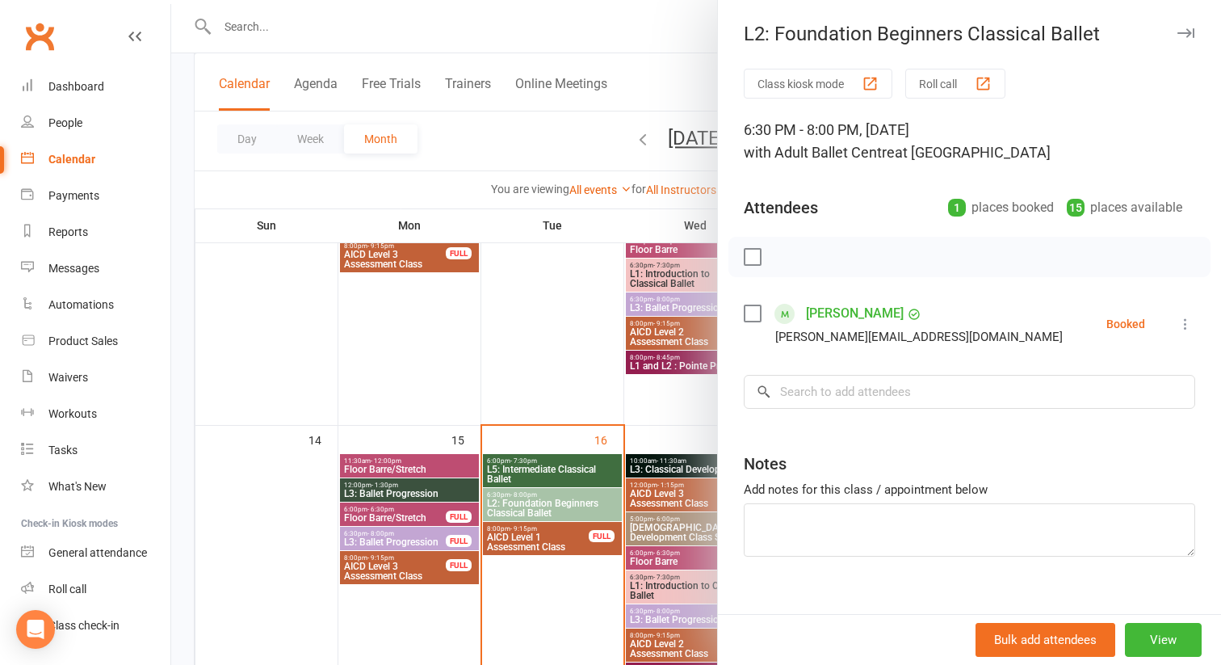
click at [829, 309] on link "[PERSON_NAME]" at bounding box center [855, 313] width 98 height 26
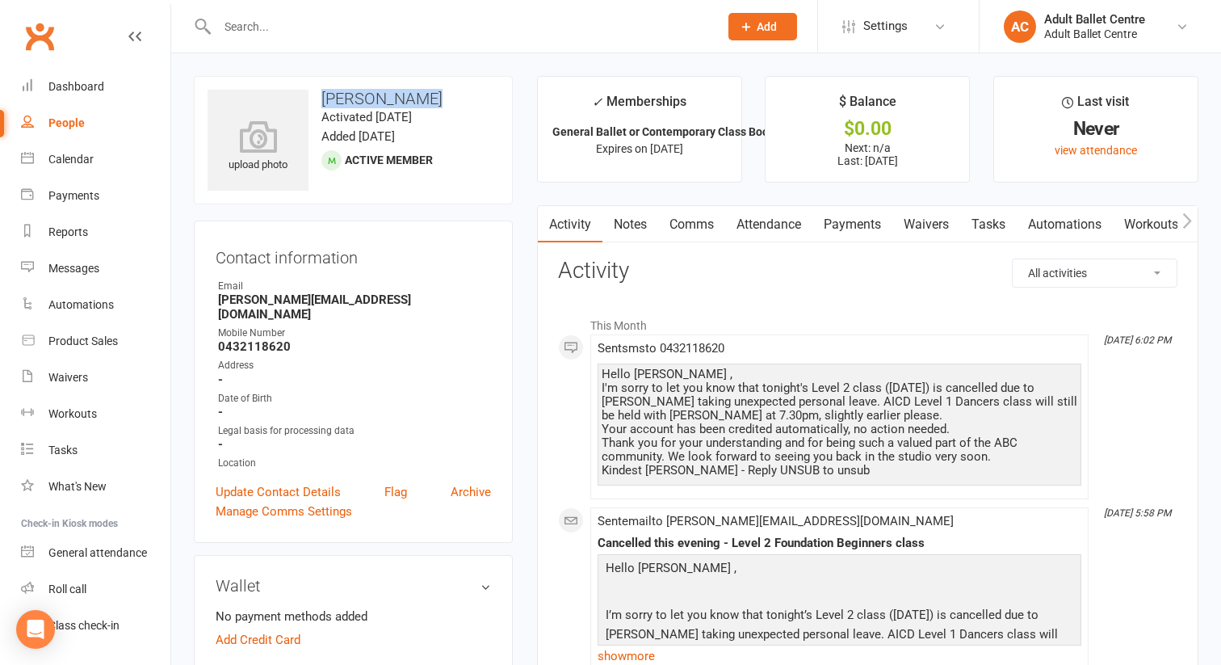
drag, startPoint x: 414, startPoint y: 99, endPoint x: 320, endPoint y: 102, distance: 94.5
click at [320, 103] on h3 "[PERSON_NAME]" at bounding box center [354, 99] width 292 height 18
copy h3 "[PERSON_NAME]"
click at [75, 160] on div "Calendar" at bounding box center [70, 159] width 45 height 13
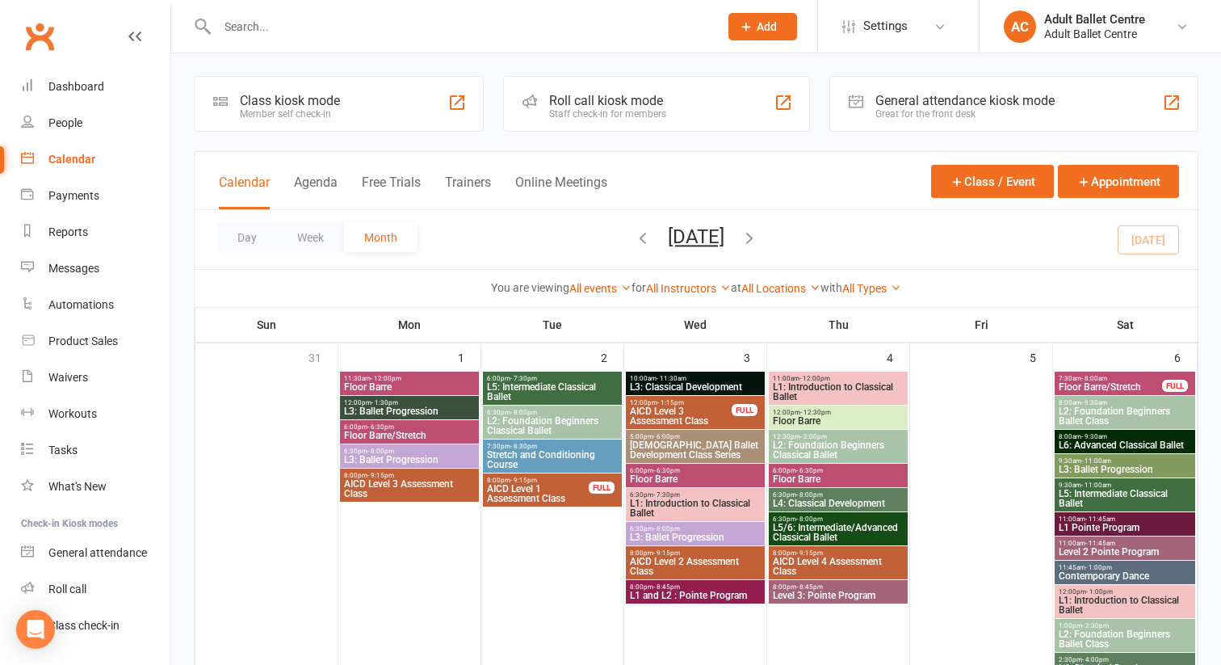
click at [76, 160] on div "Calendar" at bounding box center [71, 159] width 47 height 13
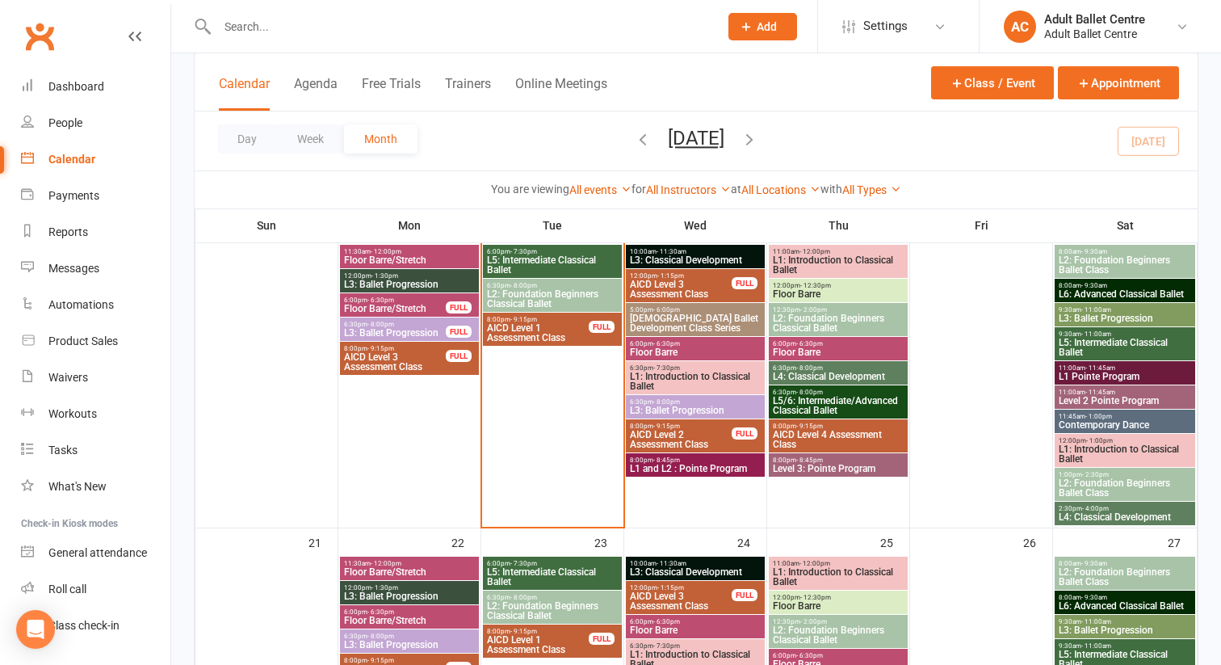
scroll to position [782, 0]
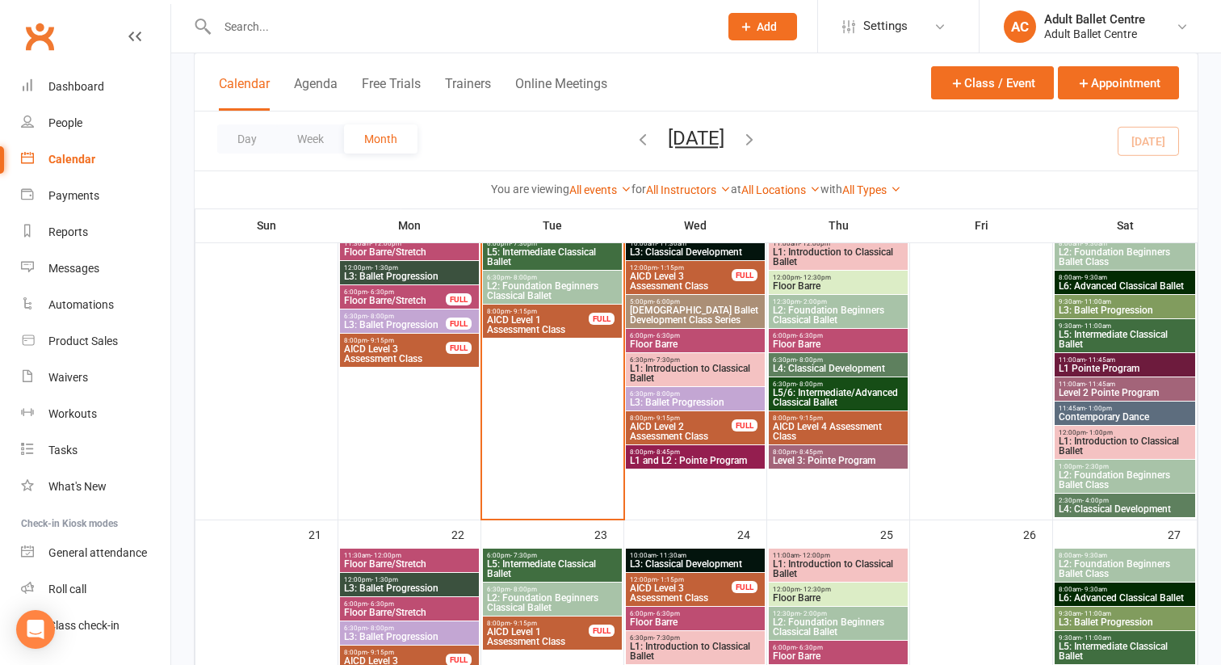
click at [514, 284] on span "L2: Foundation Beginners Classical Ballet" at bounding box center [552, 290] width 132 height 19
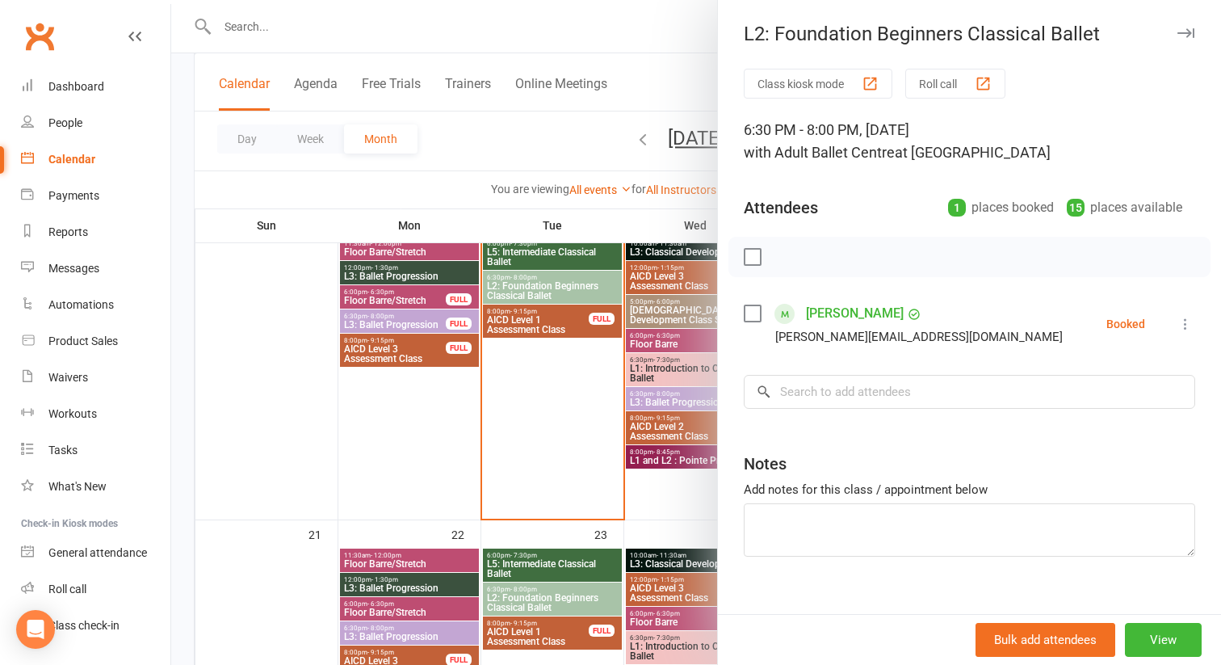
click at [1182, 324] on icon at bounding box center [1185, 324] width 16 height 16
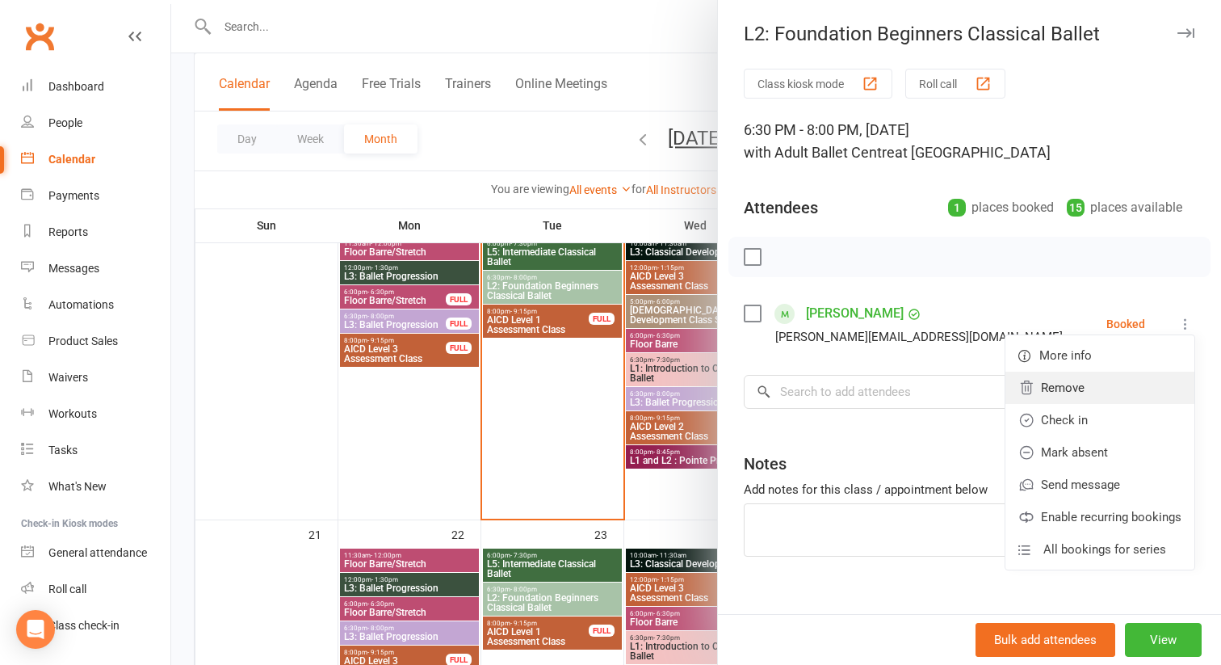
click at [1108, 395] on link "Remove" at bounding box center [1099, 387] width 189 height 32
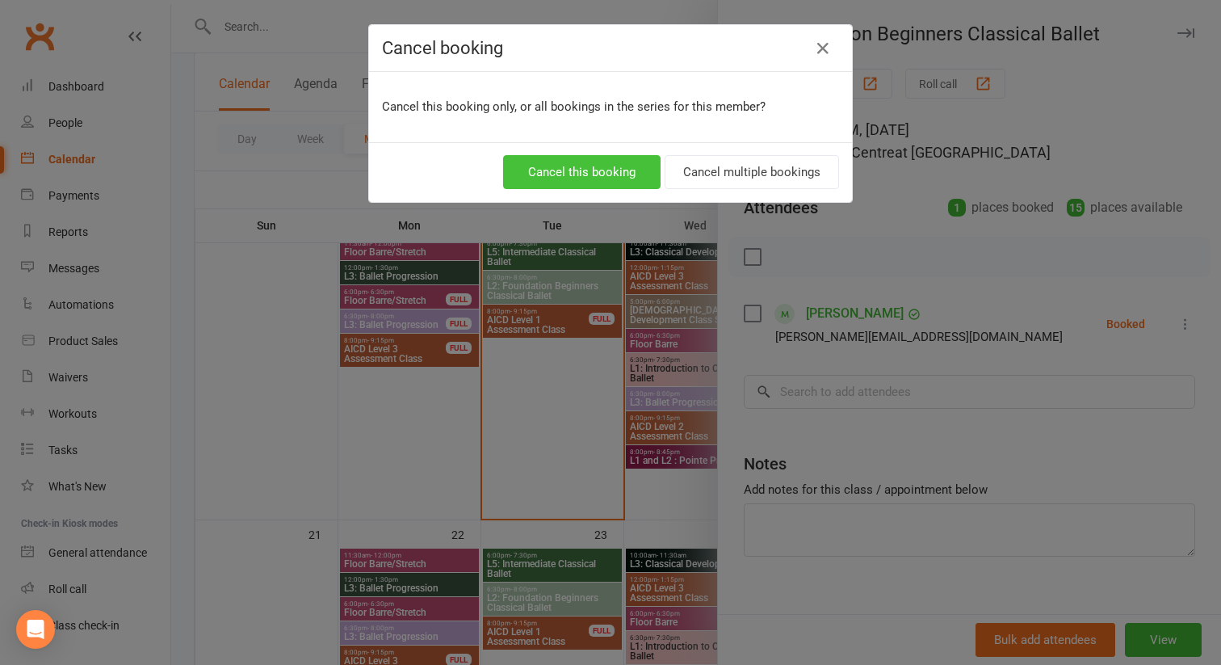
click at [614, 176] on button "Cancel this booking" at bounding box center [581, 172] width 157 height 34
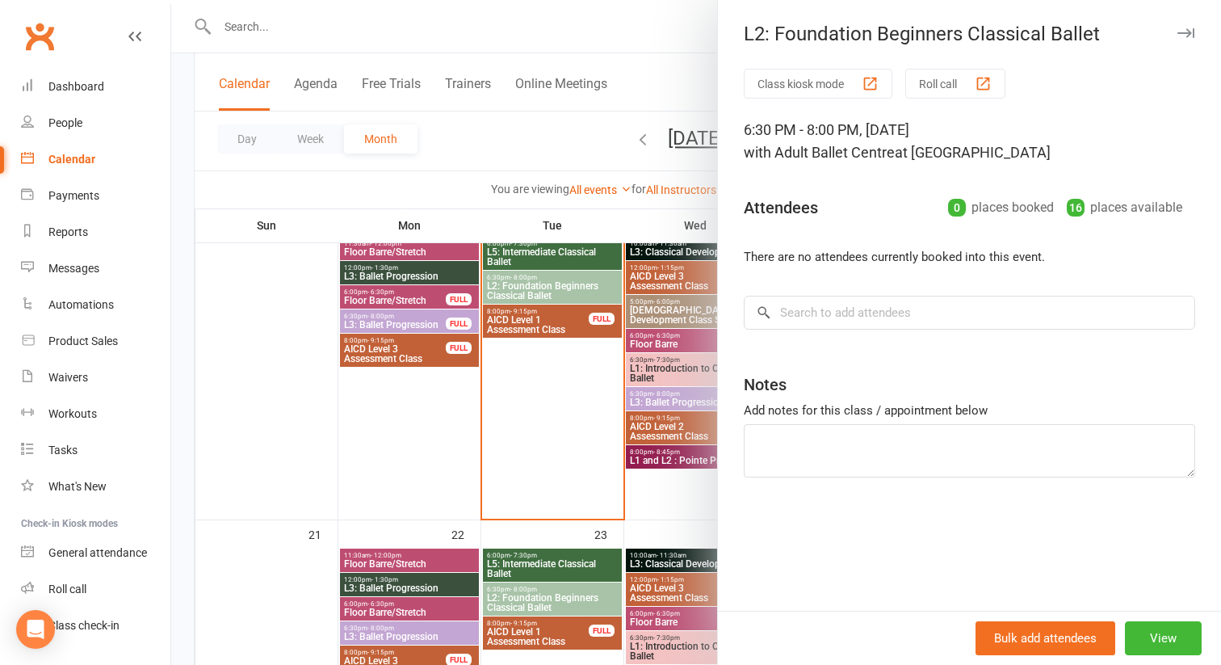
click at [72, 162] on div "Calendar" at bounding box center [71, 159] width 47 height 13
click at [249, 427] on div at bounding box center [696, 332] width 1050 height 665
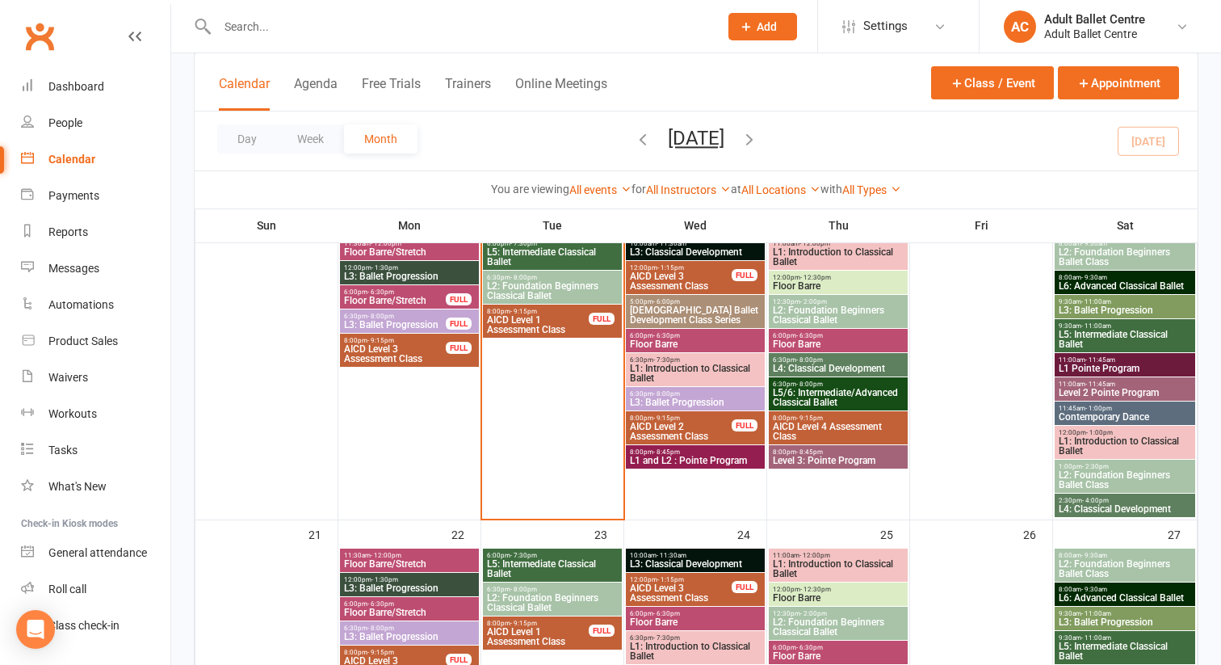
click at [73, 158] on div "Calendar" at bounding box center [71, 159] width 47 height 13
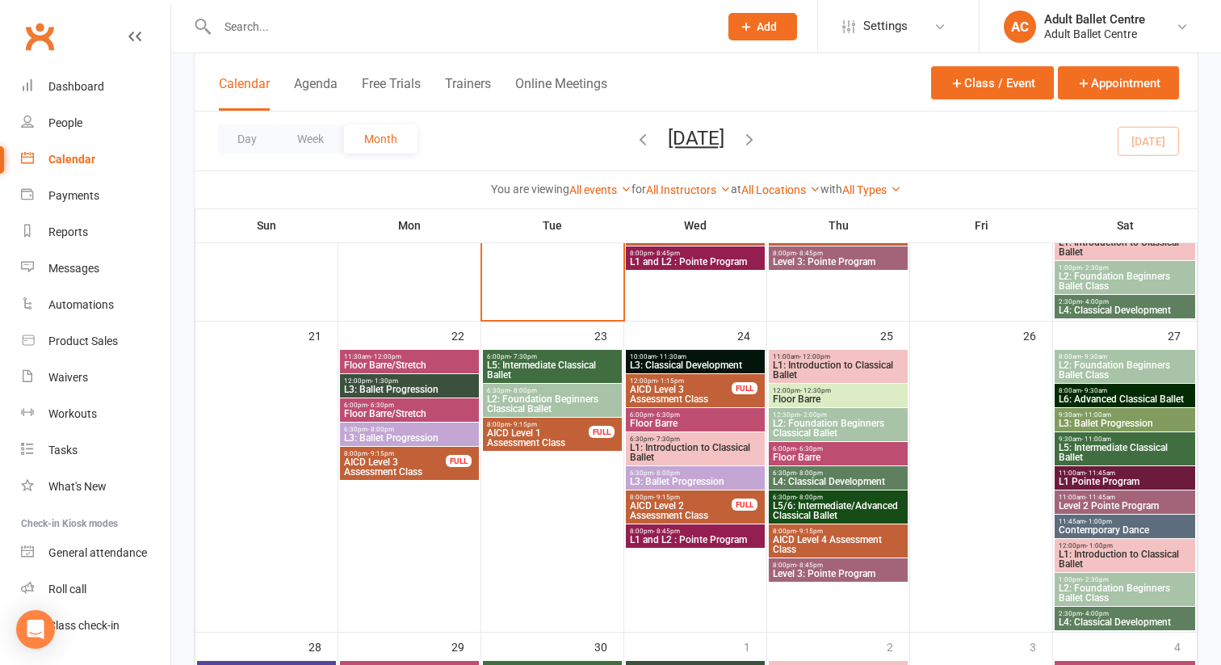
scroll to position [988, 0]
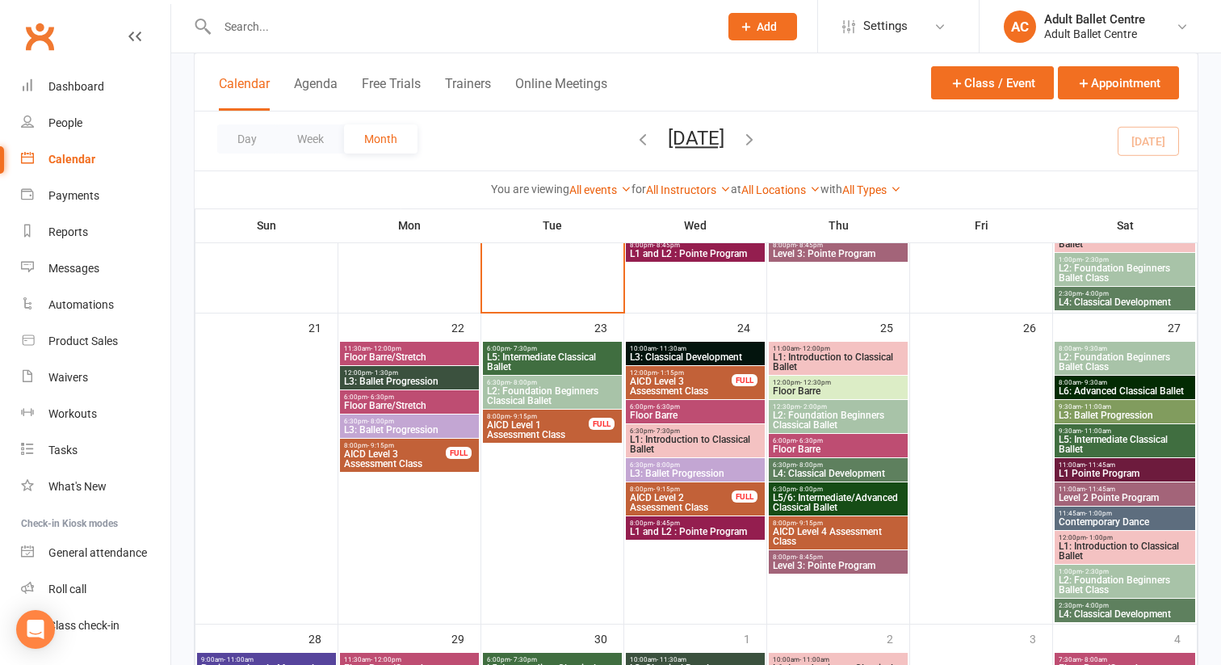
click at [1101, 581] on span "L2: Foundation Beginners Ballet Class" at bounding box center [1125, 584] width 134 height 19
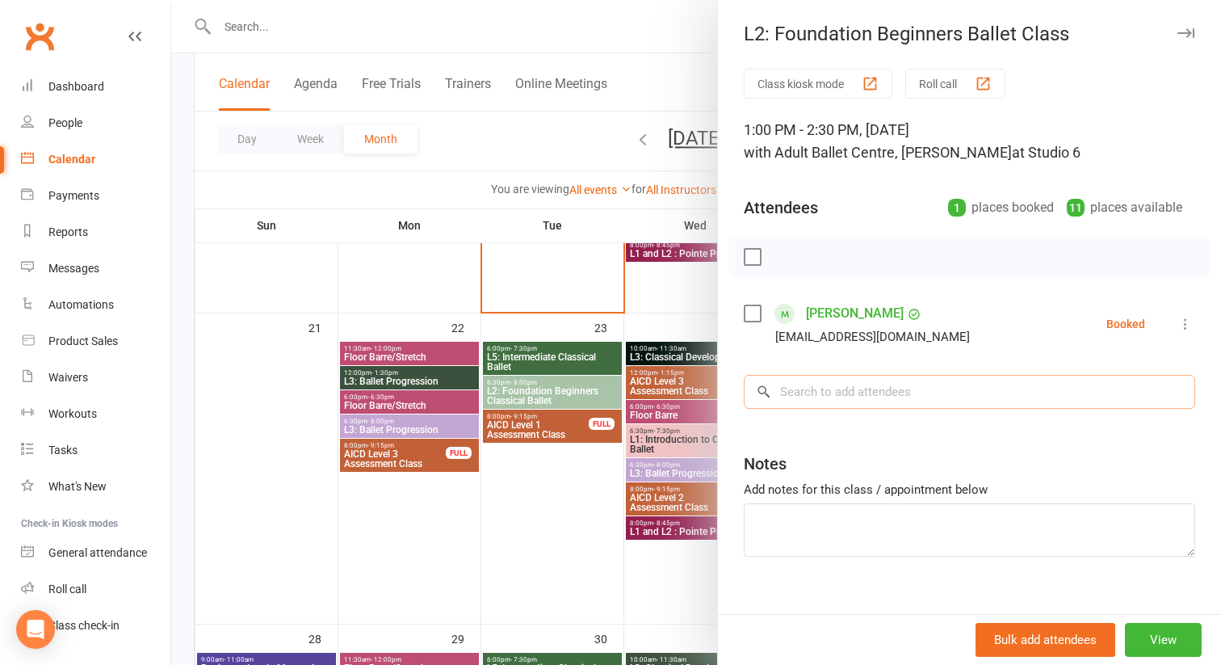
click at [811, 387] on input "search" at bounding box center [969, 392] width 451 height 34
paste input "[PERSON_NAME]"
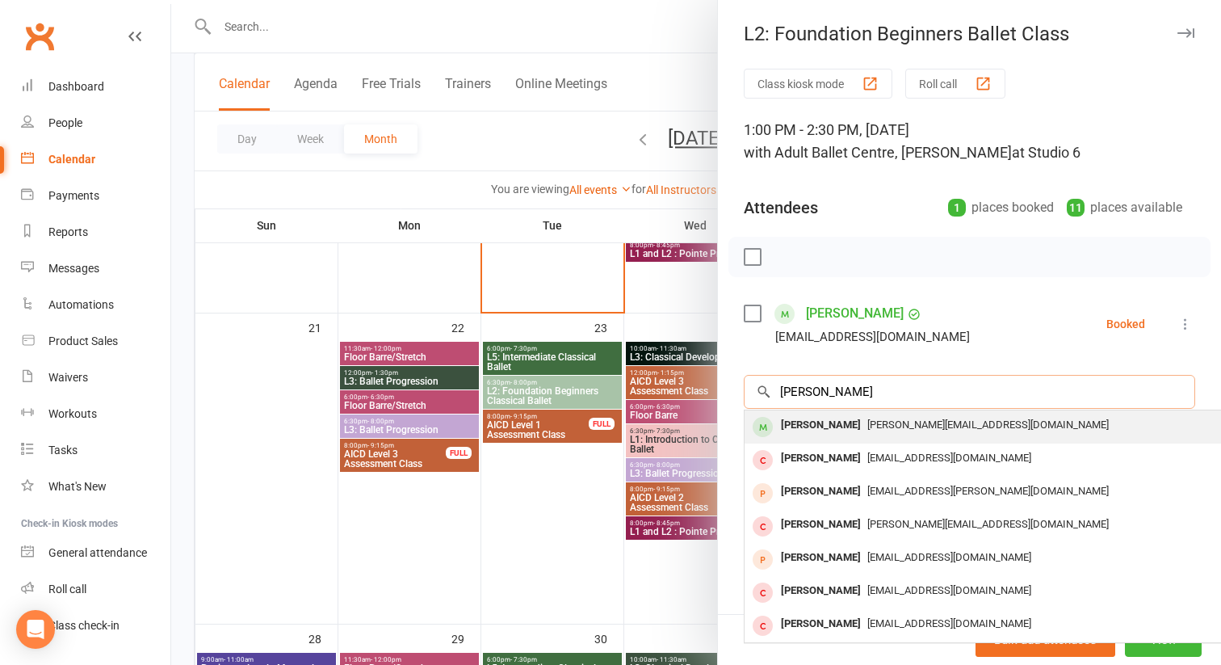
type input "[PERSON_NAME]"
click at [821, 424] on div "[PERSON_NAME]" at bounding box center [820, 424] width 93 height 23
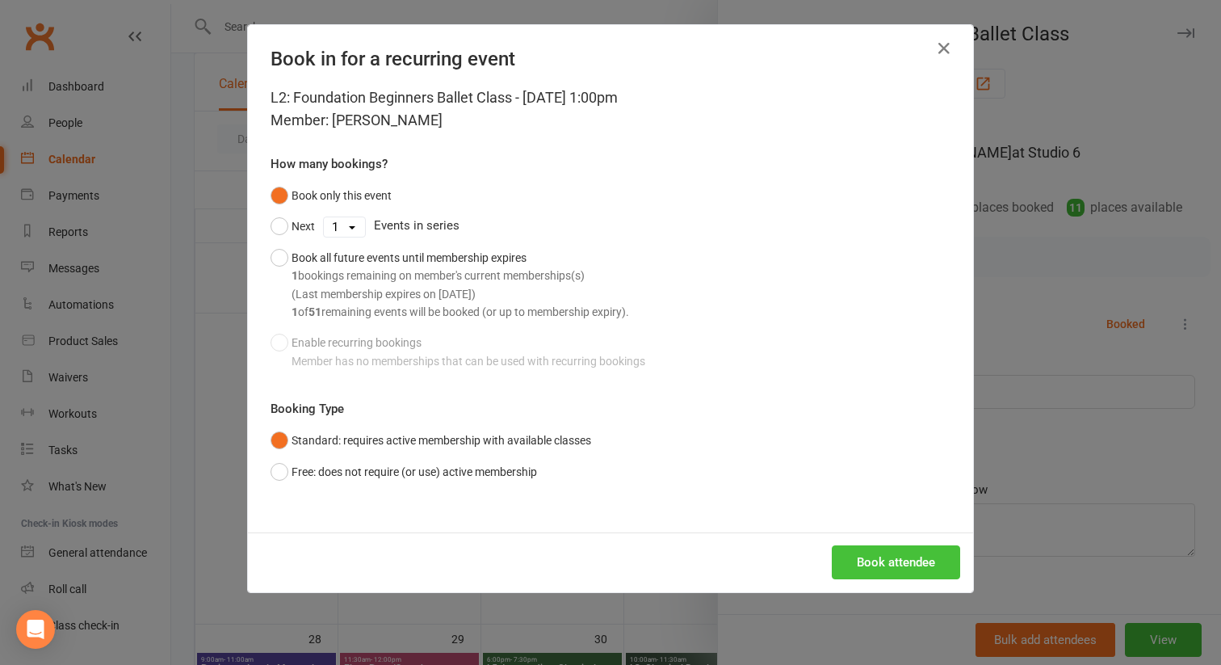
click at [911, 560] on button "Book attendee" at bounding box center [896, 562] width 128 height 34
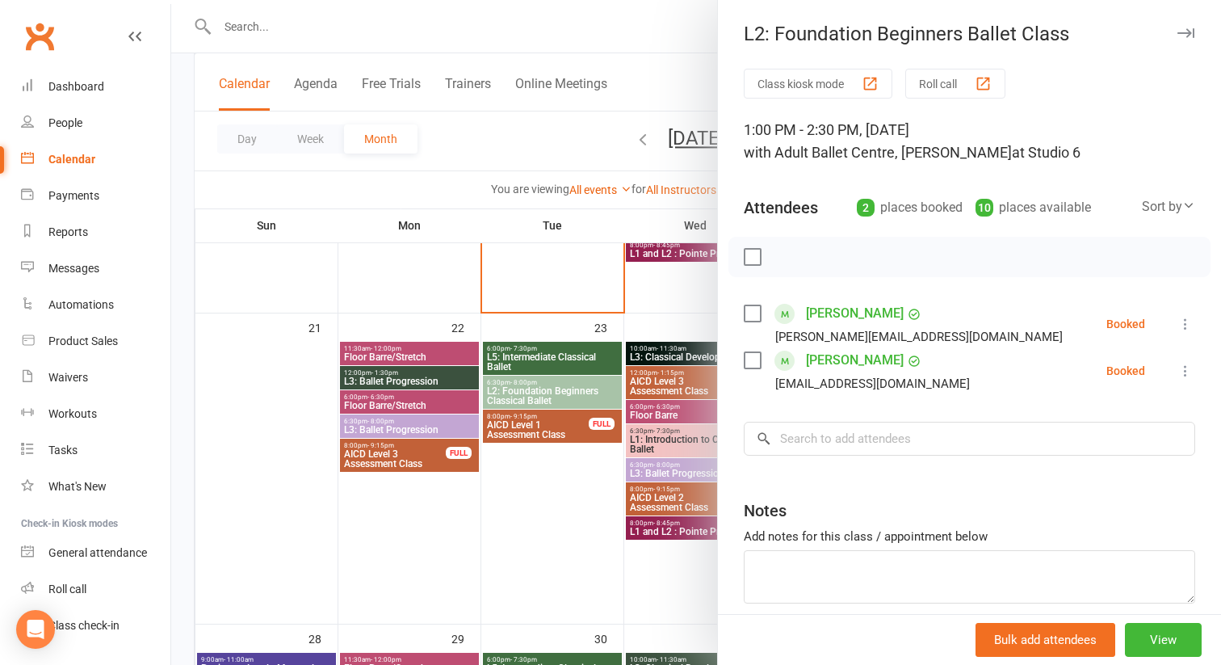
click at [859, 307] on link "[PERSON_NAME]" at bounding box center [855, 313] width 98 height 26
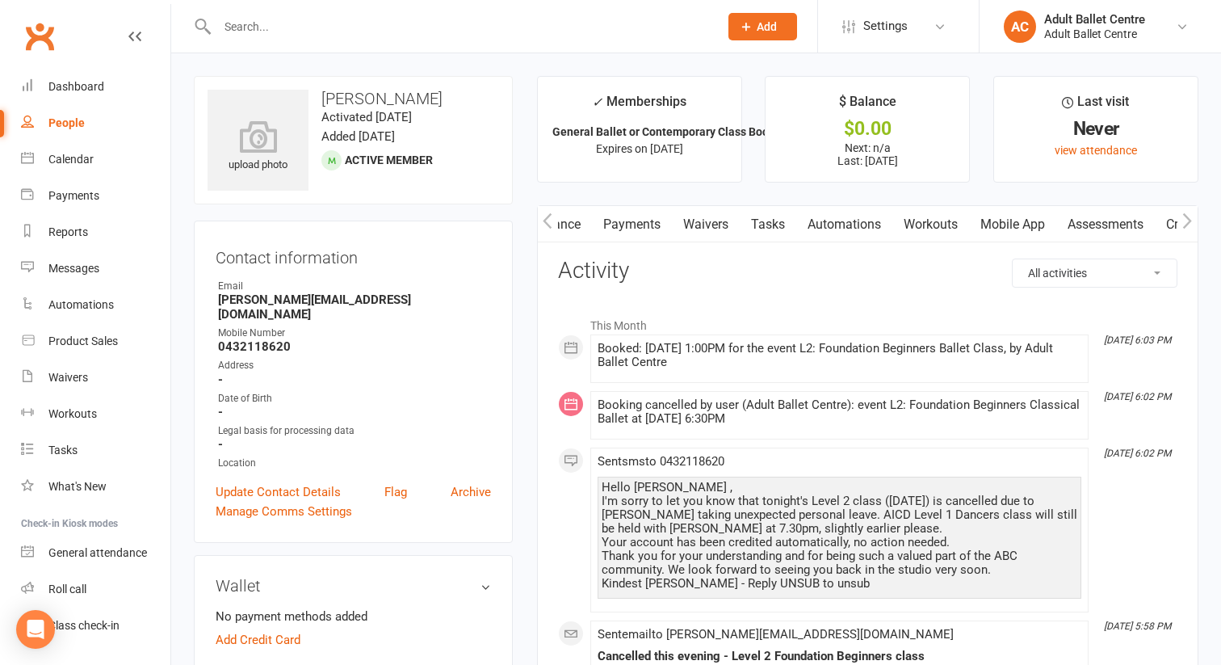
scroll to position [0, 290]
click at [930, 222] on link "Mobile App" at bounding box center [951, 224] width 87 height 37
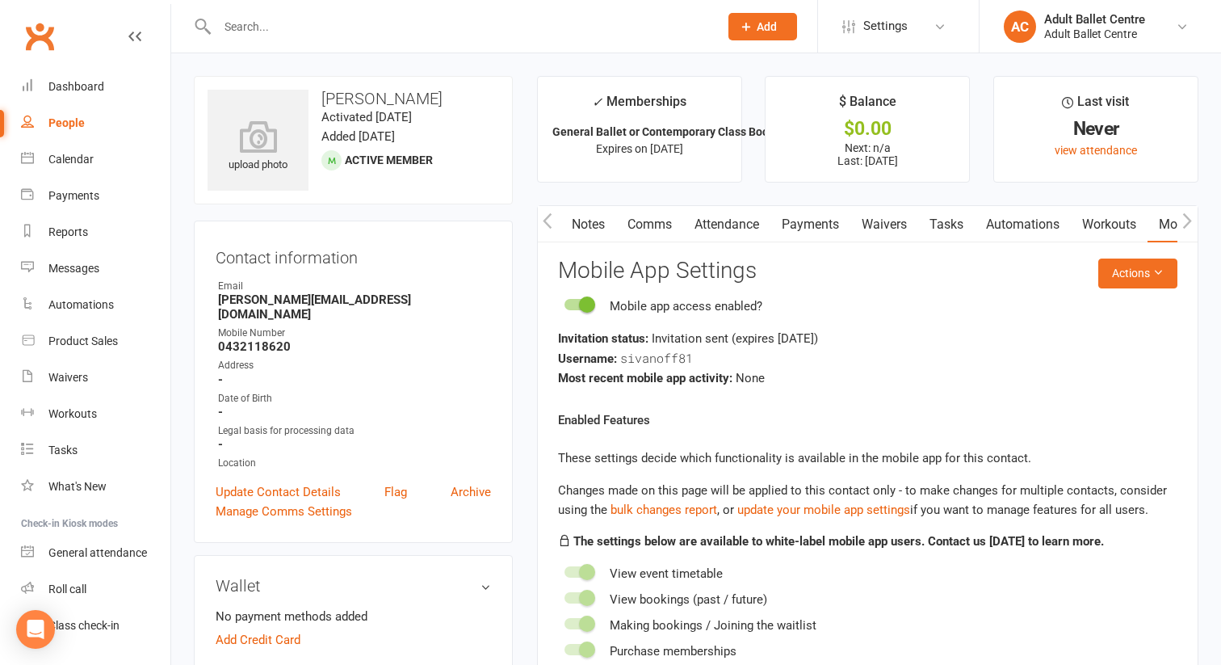
scroll to position [0, 37]
click at [656, 219] on link "Comms" at bounding box center [654, 224] width 67 height 37
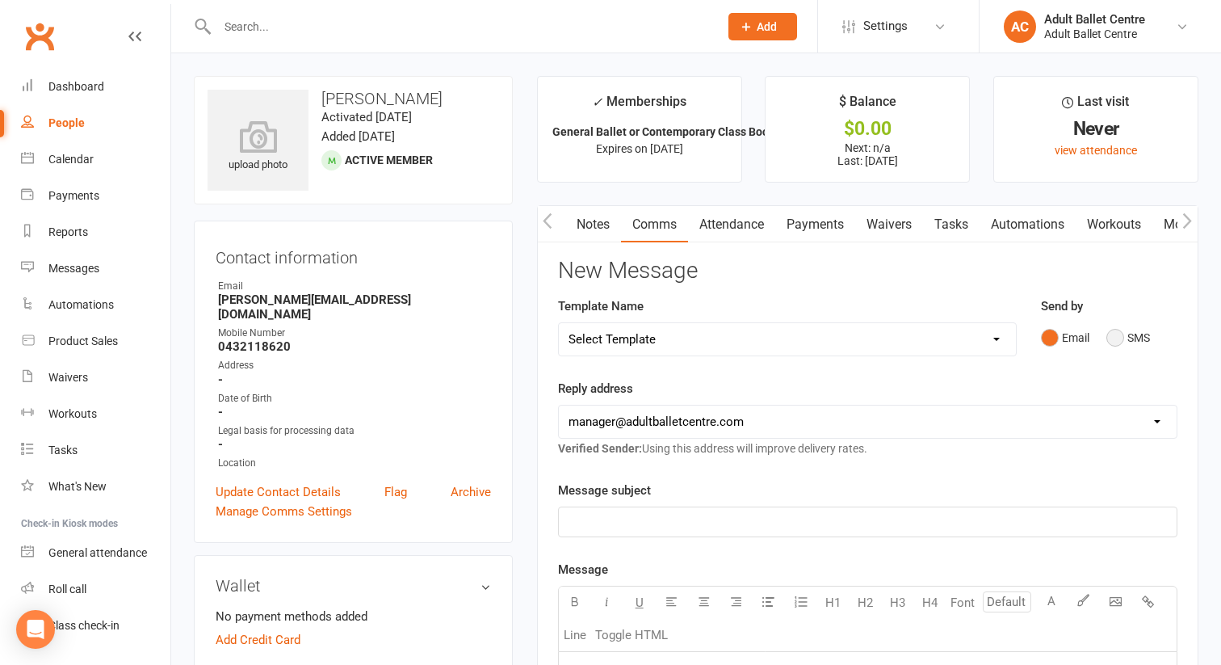
click at [1116, 339] on button "SMS" at bounding box center [1128, 337] width 44 height 31
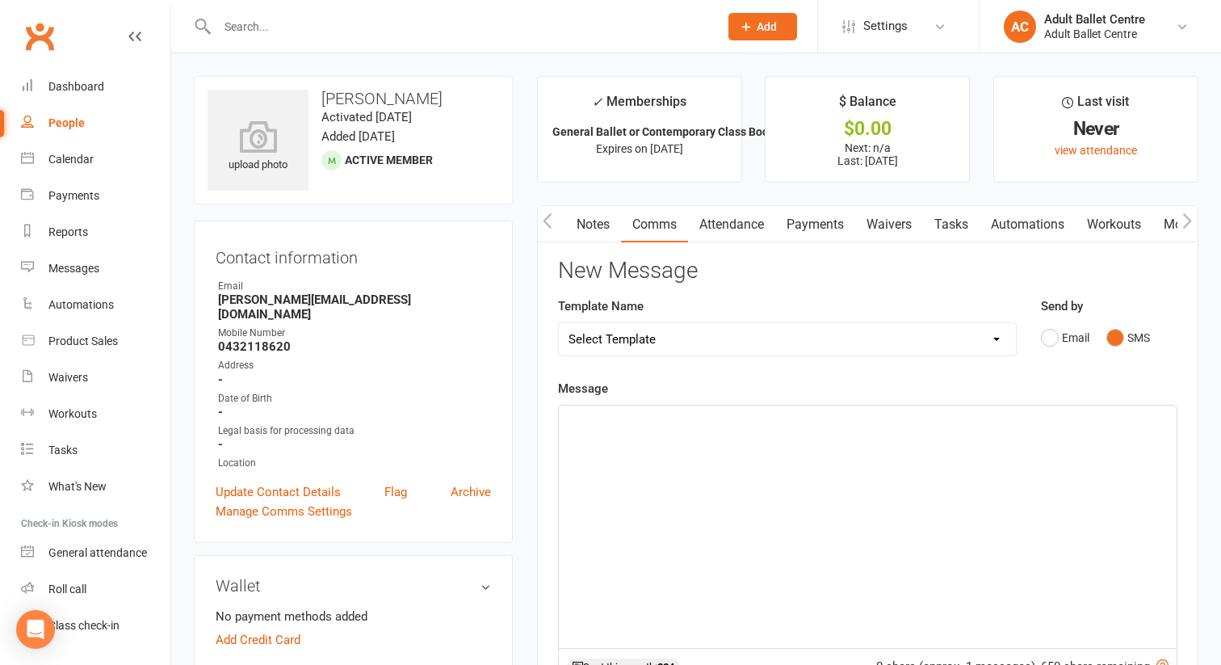
click at [645, 421] on p "﻿" at bounding box center [868, 419] width 598 height 19
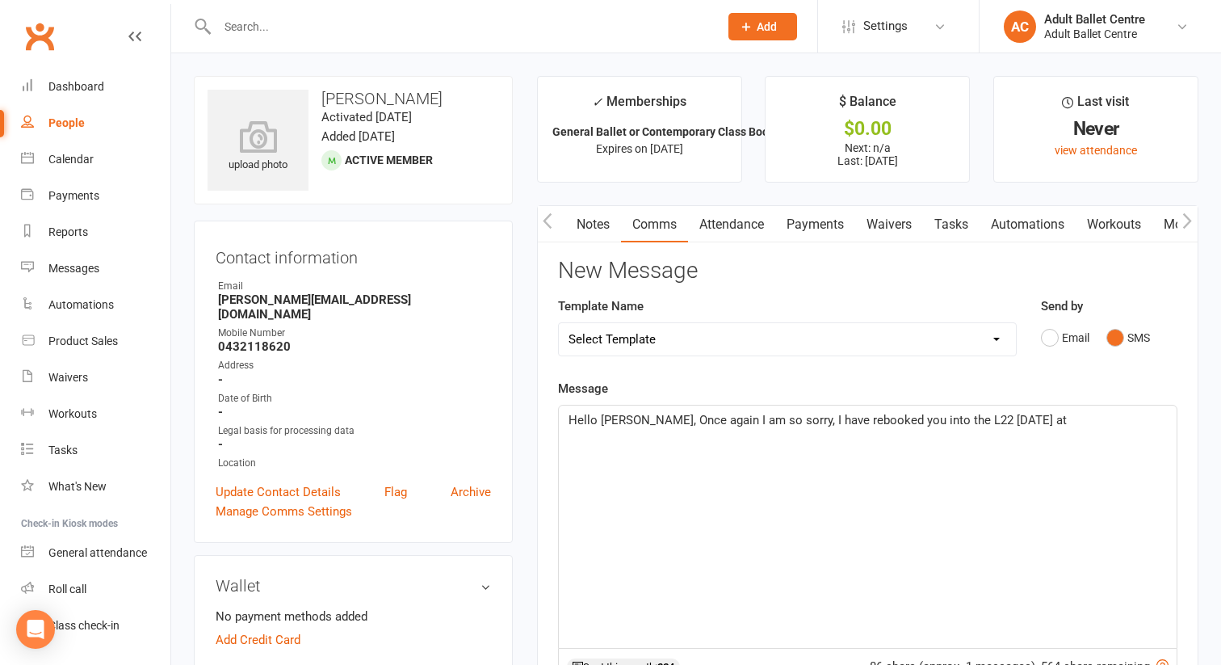
click at [945, 423] on span "Hello [PERSON_NAME], Once again I am so sorry, I have rebooked you into the L22…" at bounding box center [818, 420] width 498 height 15
click at [1011, 422] on span "Hello [PERSON_NAME], Once again I am so sorry, I have rebooked you into the L2 …" at bounding box center [815, 420] width 492 height 15
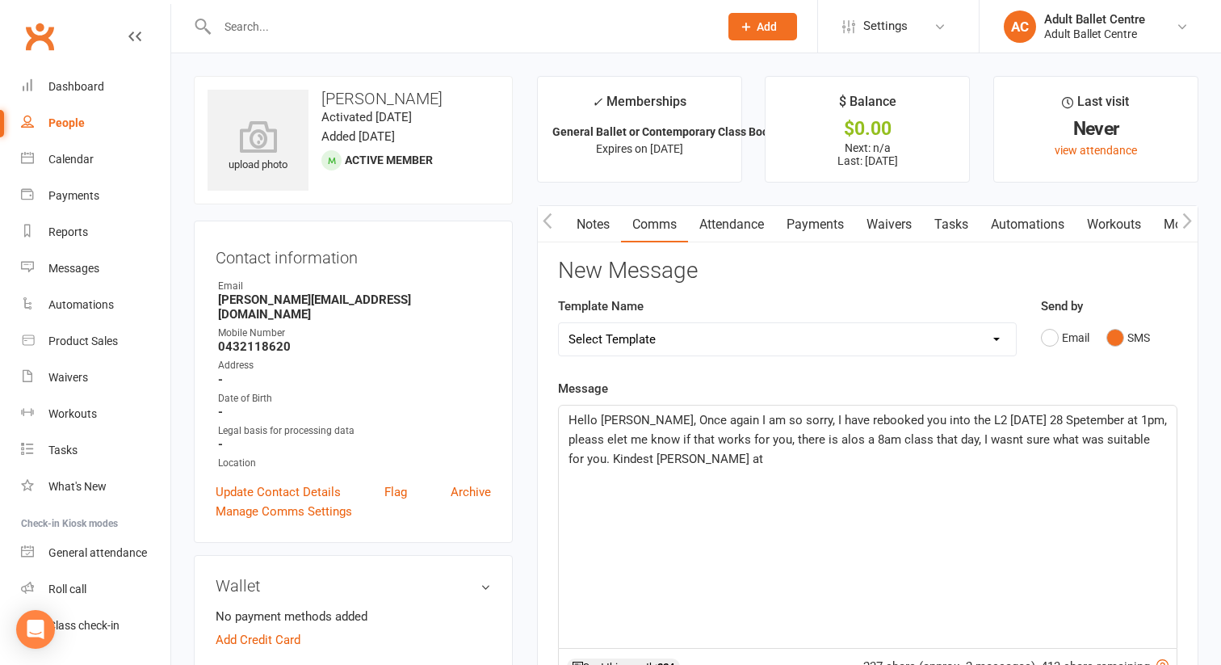
click at [644, 451] on span "Hello [PERSON_NAME], Once again I am so sorry, I have rebooked you into the L2 …" at bounding box center [870, 439] width 602 height 53
click at [573, 443] on span "Hello [PERSON_NAME], Once again I am so sorry, I have rebooked you into the L2 …" at bounding box center [870, 439] width 602 height 53
click at [798, 479] on div "Hello [PERSON_NAME], Once again I am so sorry, I have rebooked you into the L2 …" at bounding box center [868, 526] width 618 height 242
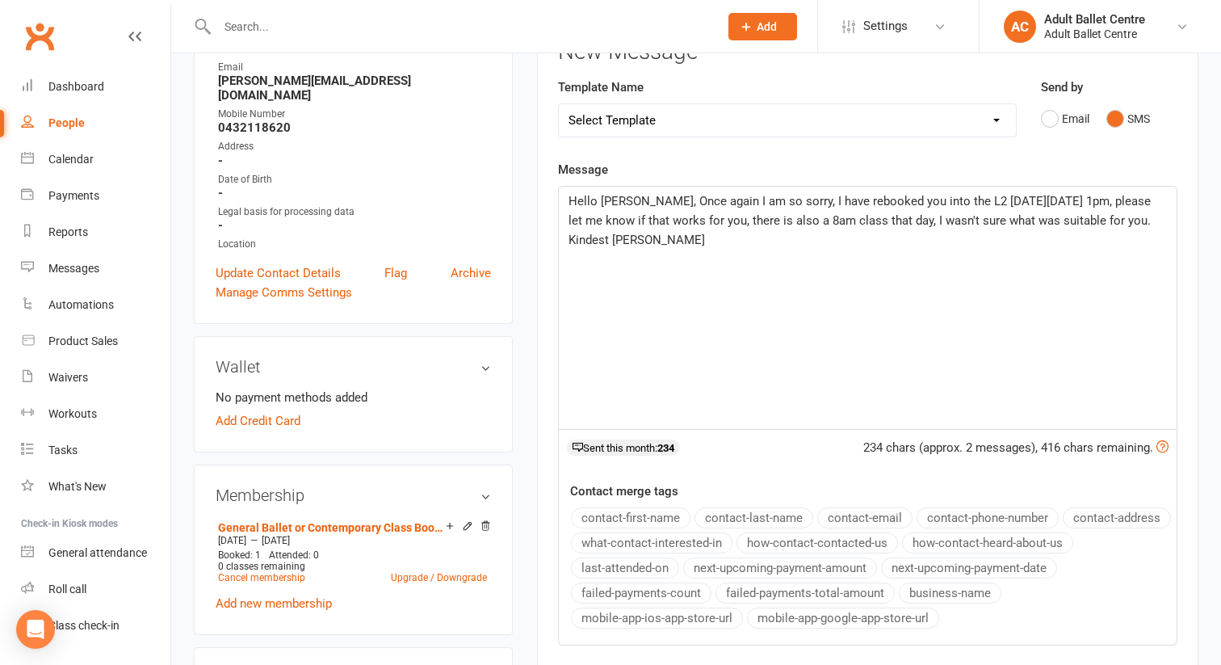
scroll to position [476, 0]
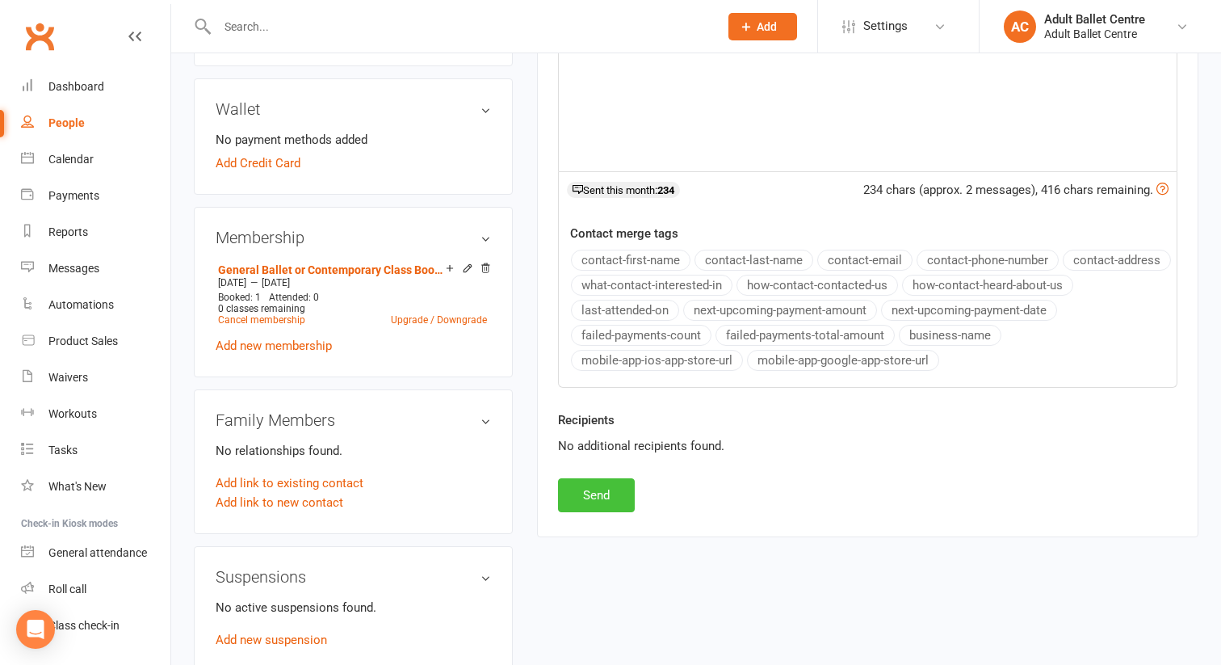
click at [586, 495] on button "Send" at bounding box center [596, 495] width 77 height 34
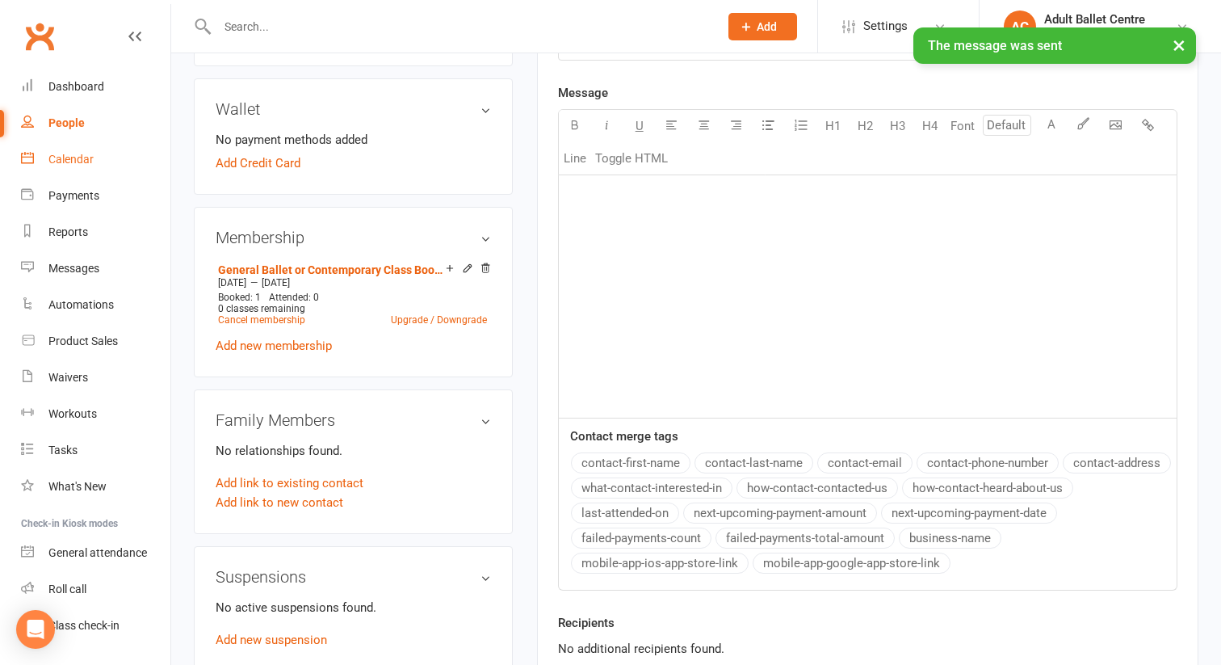
click at [76, 157] on div "Calendar" at bounding box center [70, 159] width 45 height 13
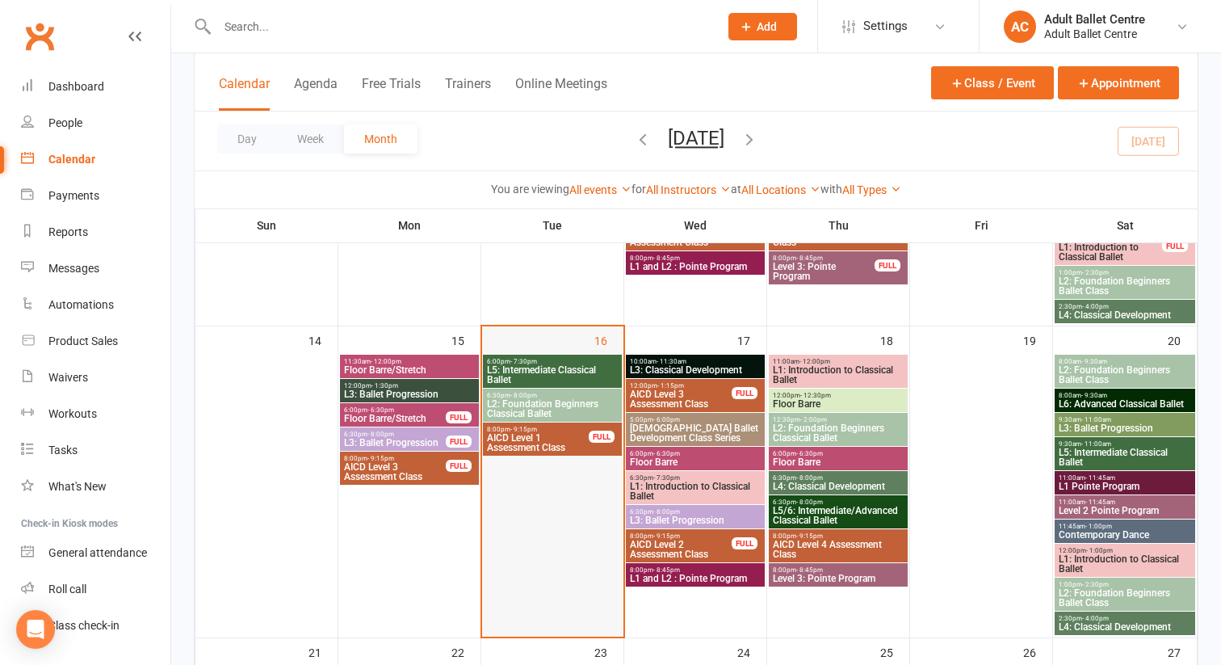
scroll to position [676, 0]
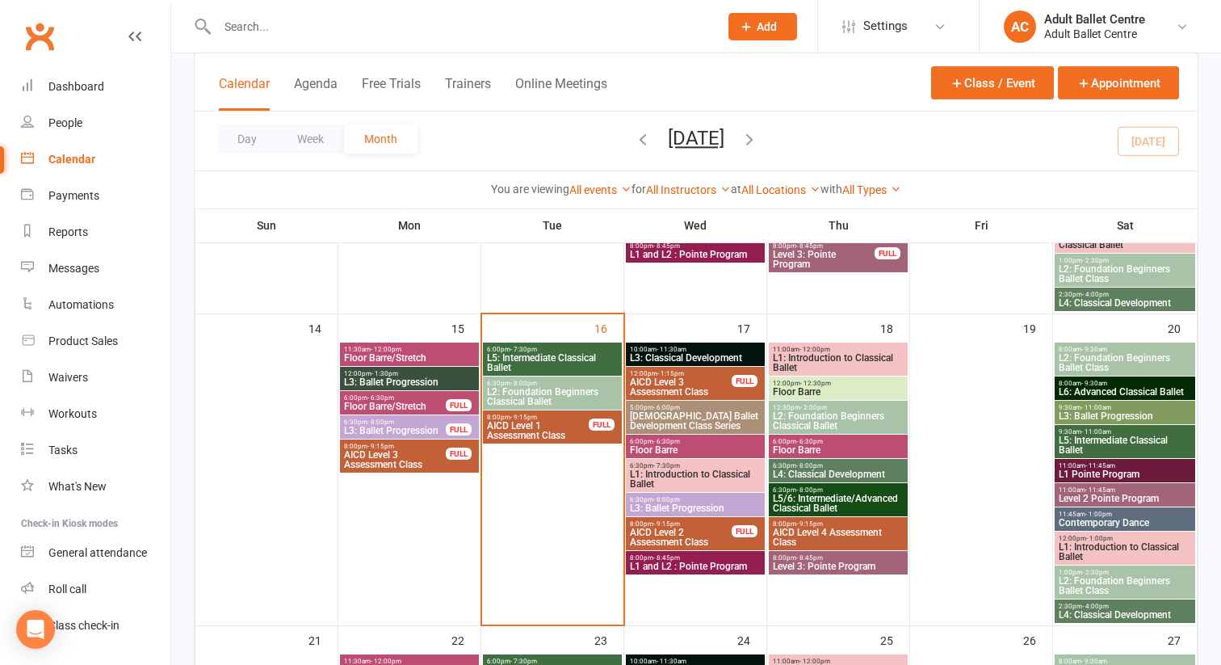
click at [530, 428] on span "AICD Level 1 Assessment Class" at bounding box center [537, 430] width 103 height 19
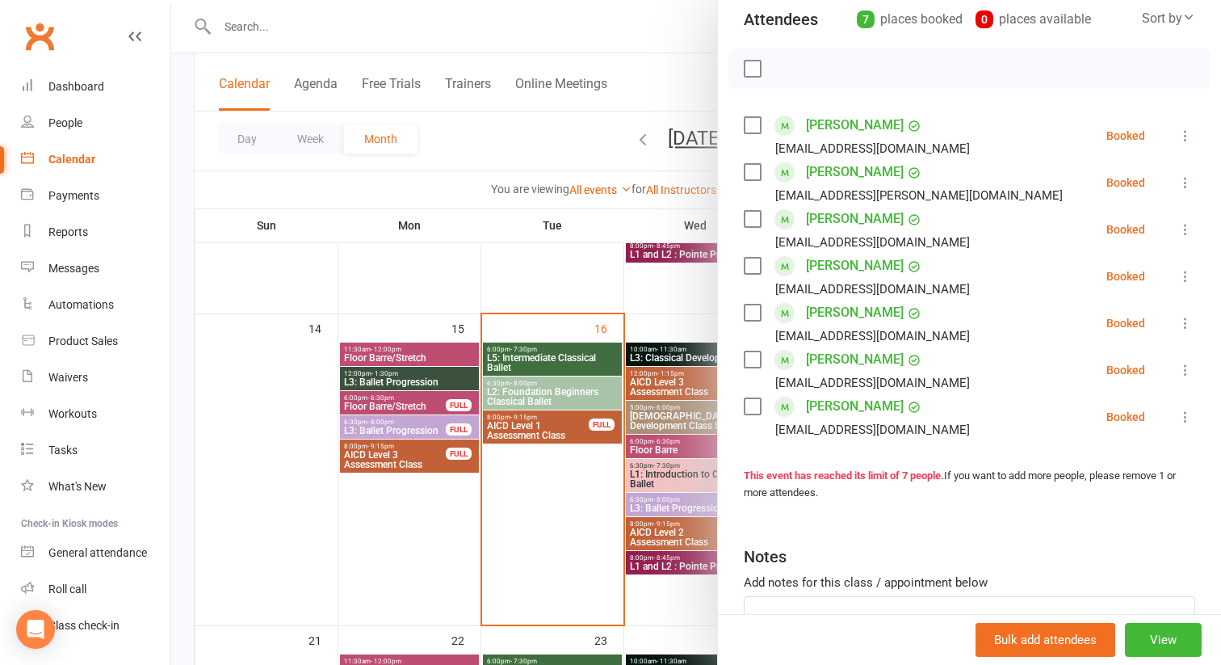
scroll to position [304, 0]
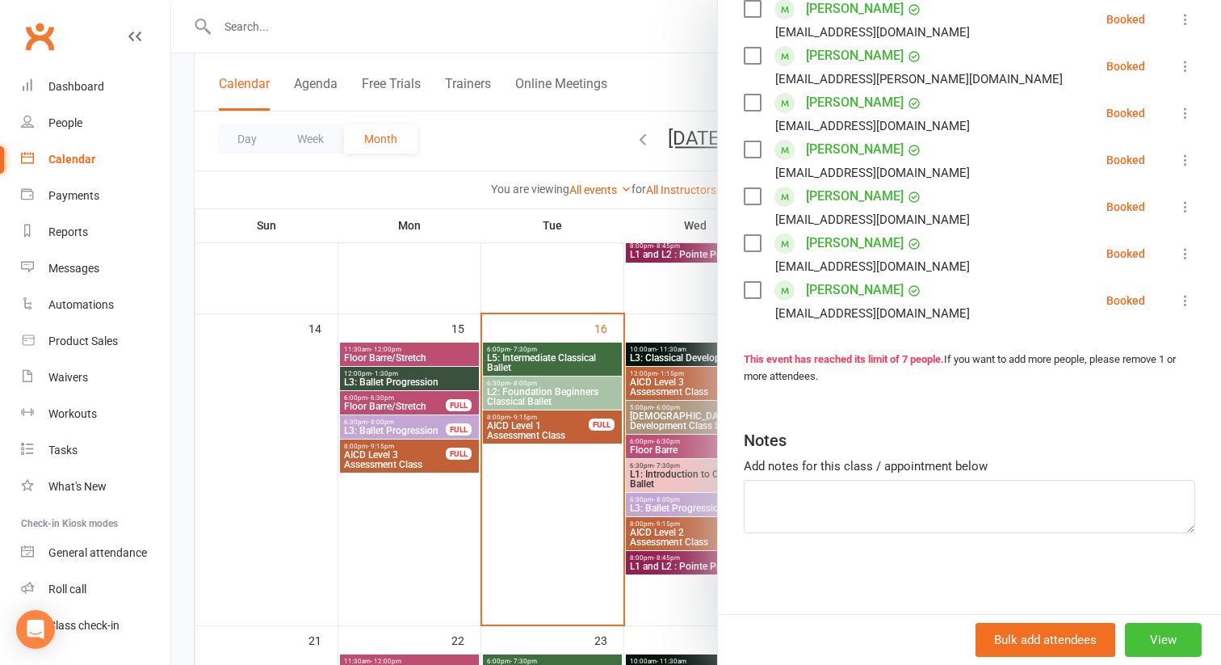
click at [1177, 637] on button "View" at bounding box center [1163, 640] width 77 height 34
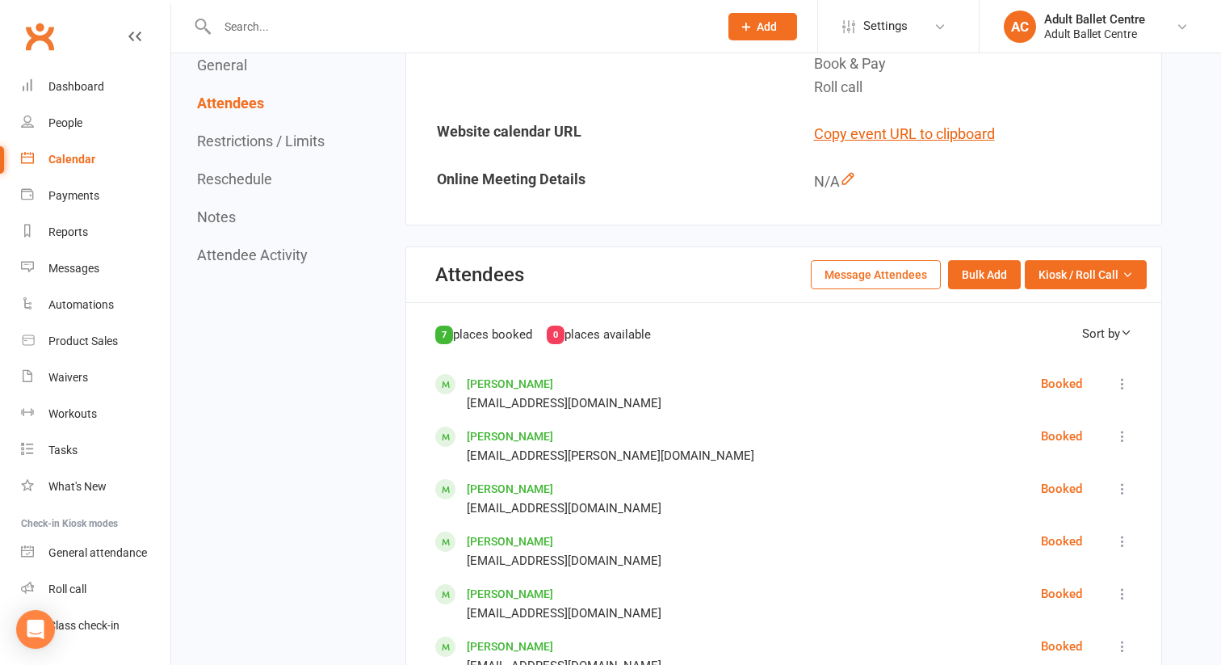
scroll to position [1086, 0]
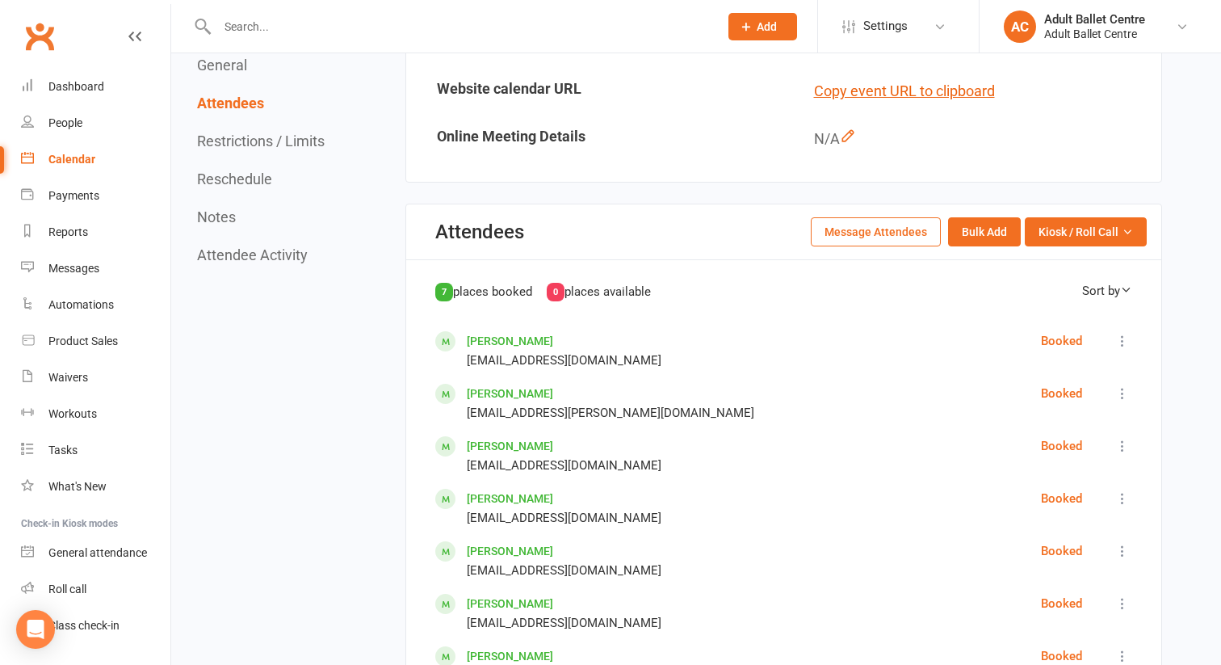
click at [867, 232] on button "Message Attendees" at bounding box center [876, 231] width 130 height 29
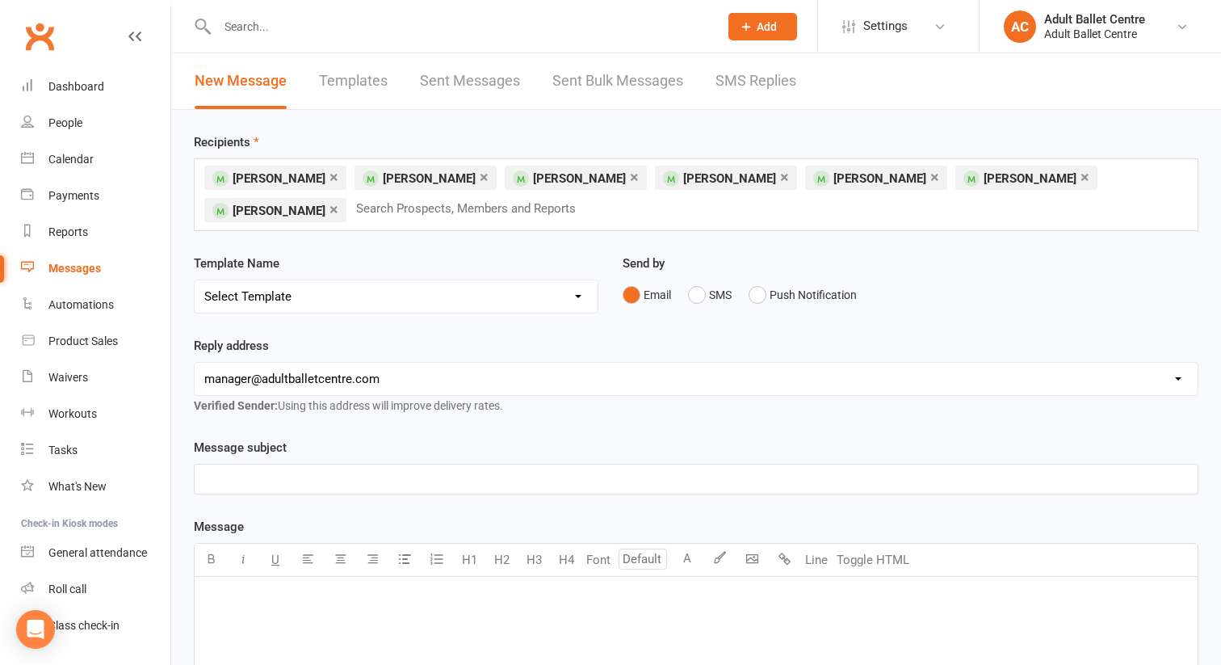
click at [443, 199] on div "× [PERSON_NAME] × [PERSON_NAME] × [PERSON_NAME] × [PERSON_NAME] × [PERSON_NAME]…" at bounding box center [696, 194] width 1005 height 73
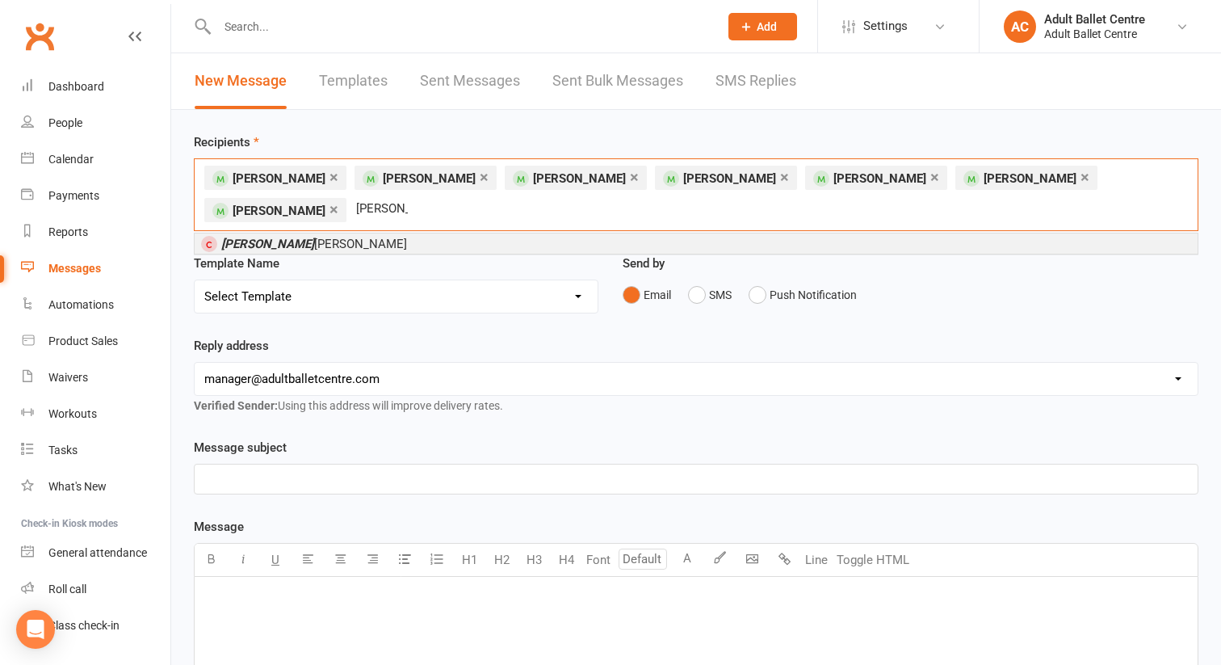
type input "[PERSON_NAME]"
click at [262, 237] on span "[PERSON_NAME]" at bounding box center [314, 244] width 186 height 15
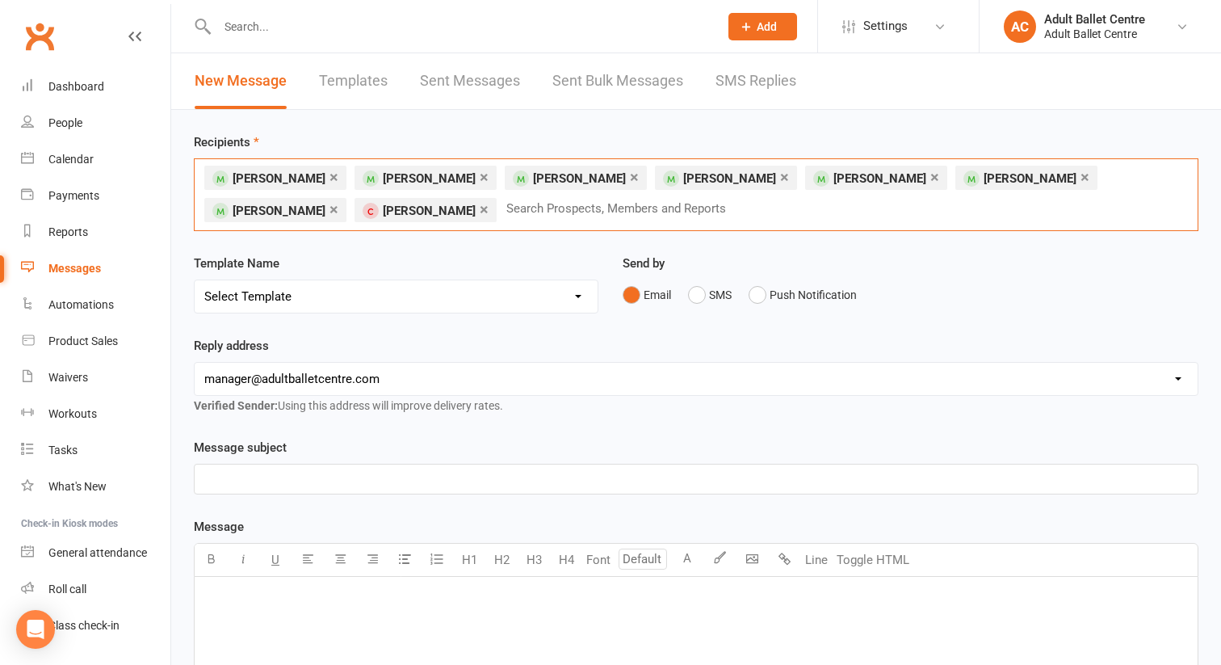
scroll to position [66, 0]
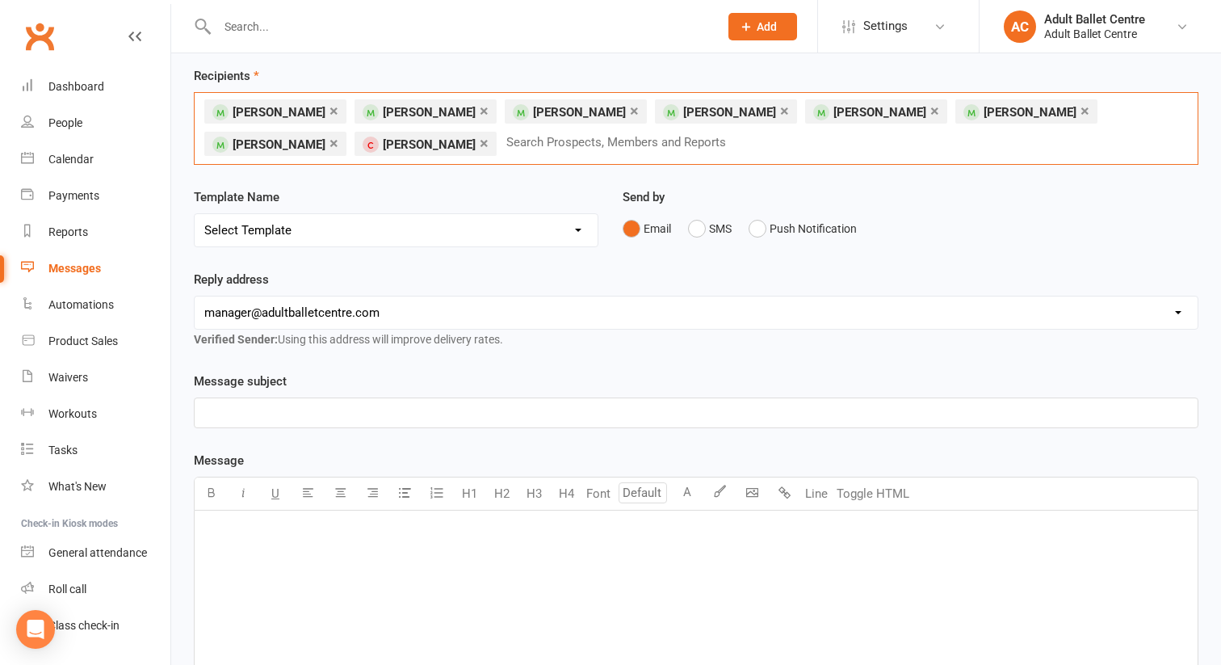
click at [230, 412] on p "﻿" at bounding box center [696, 412] width 984 height 19
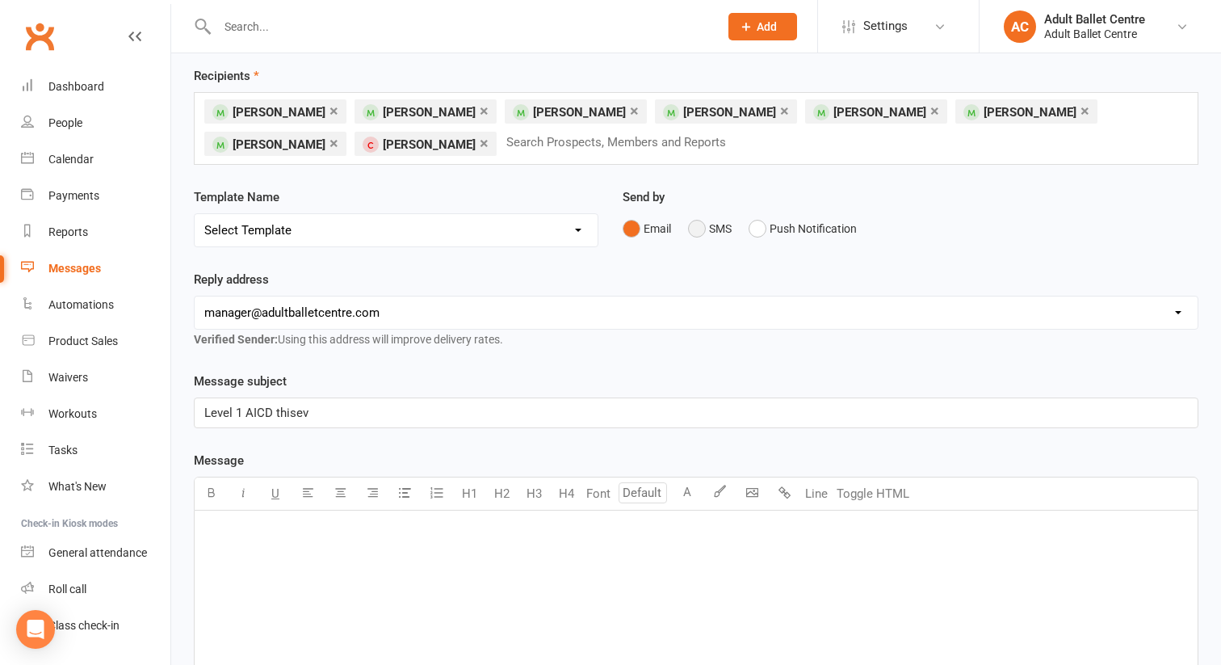
click at [698, 229] on button "SMS" at bounding box center [710, 228] width 44 height 31
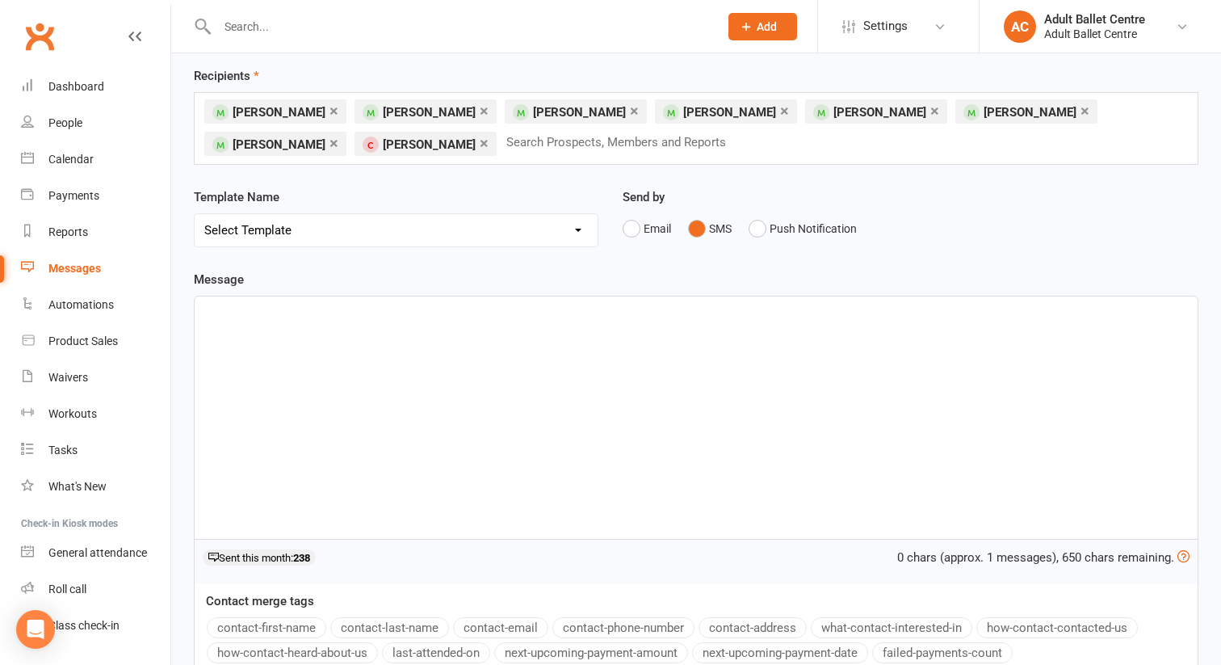
click at [276, 304] on p "﻿" at bounding box center [696, 310] width 984 height 19
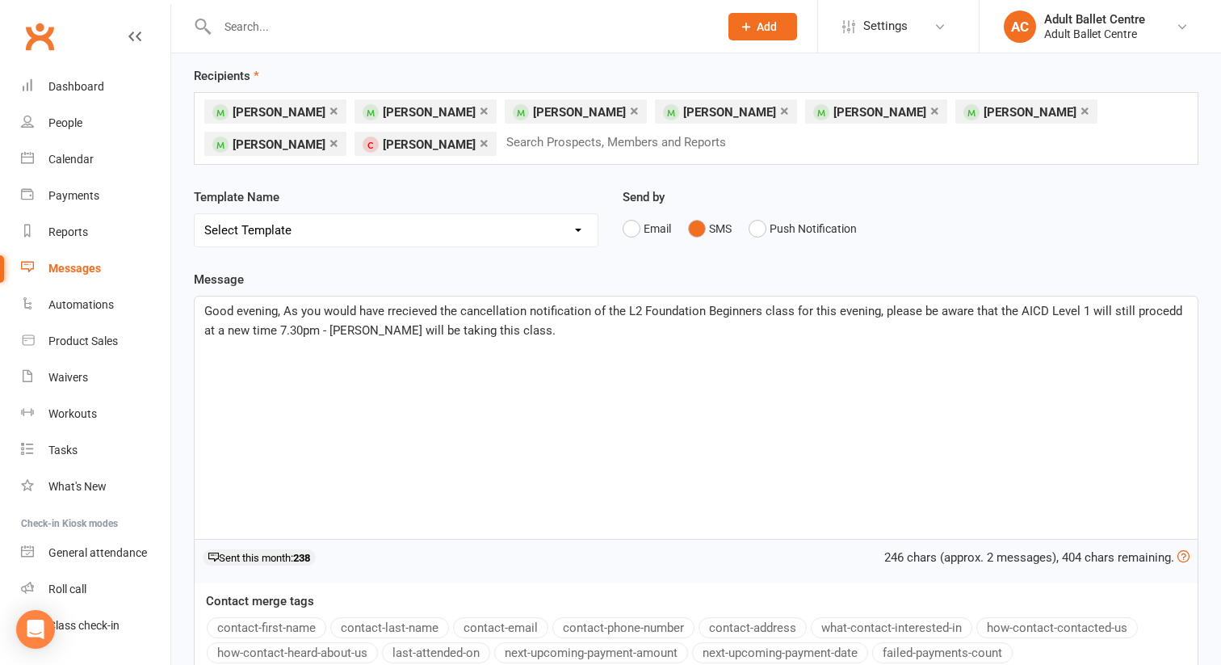
click at [392, 308] on span "Good evening, As you would have rrecieved the cancellation notification of the …" at bounding box center [694, 321] width 981 height 34
click at [525, 329] on p "Good evening, As you would have recieved the cancellation notification of the L…" at bounding box center [696, 320] width 984 height 39
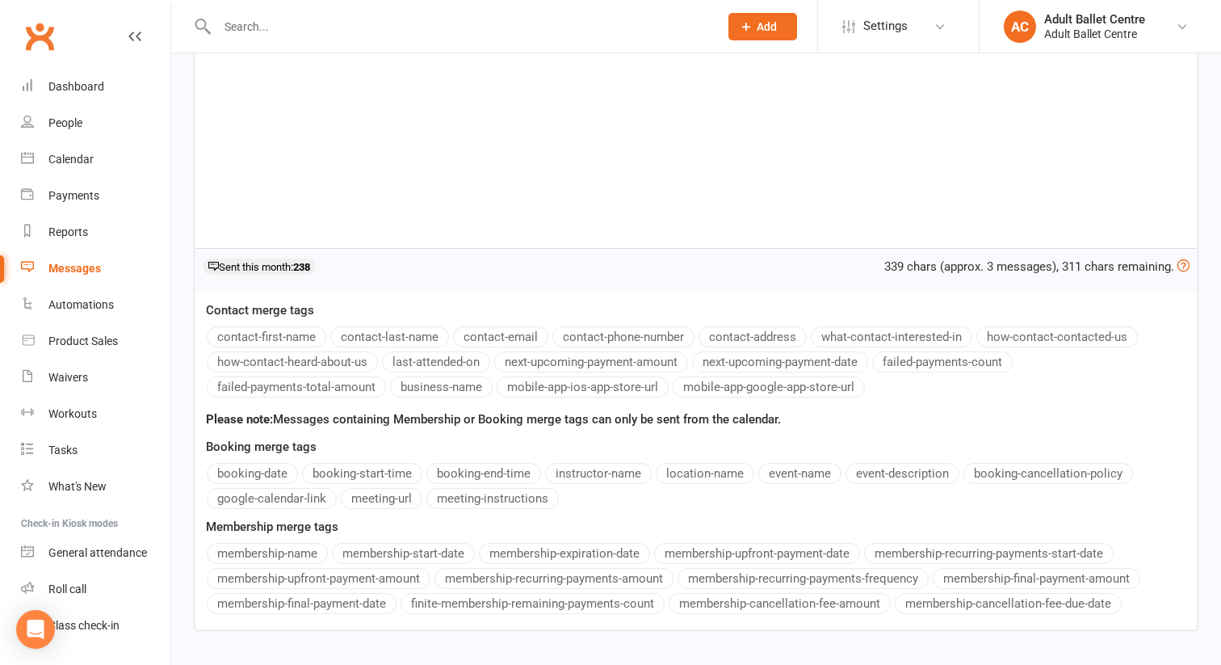
scroll to position [468, 0]
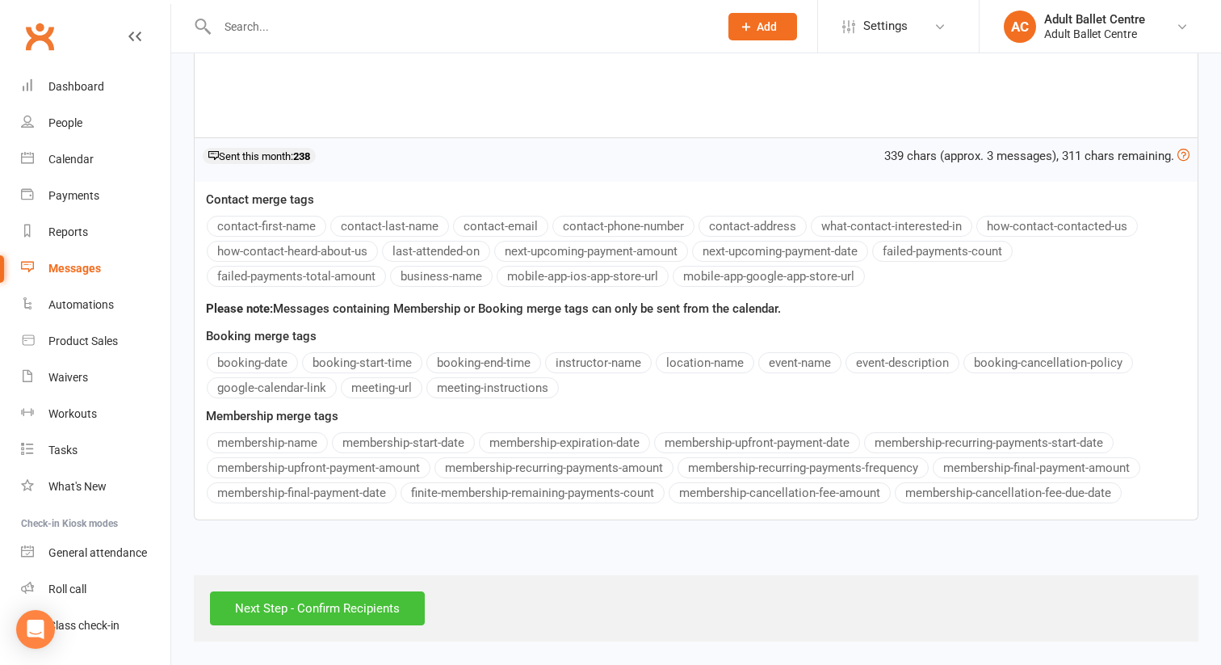
click at [254, 602] on input "Next Step - Confirm Recipients" at bounding box center [317, 608] width 215 height 34
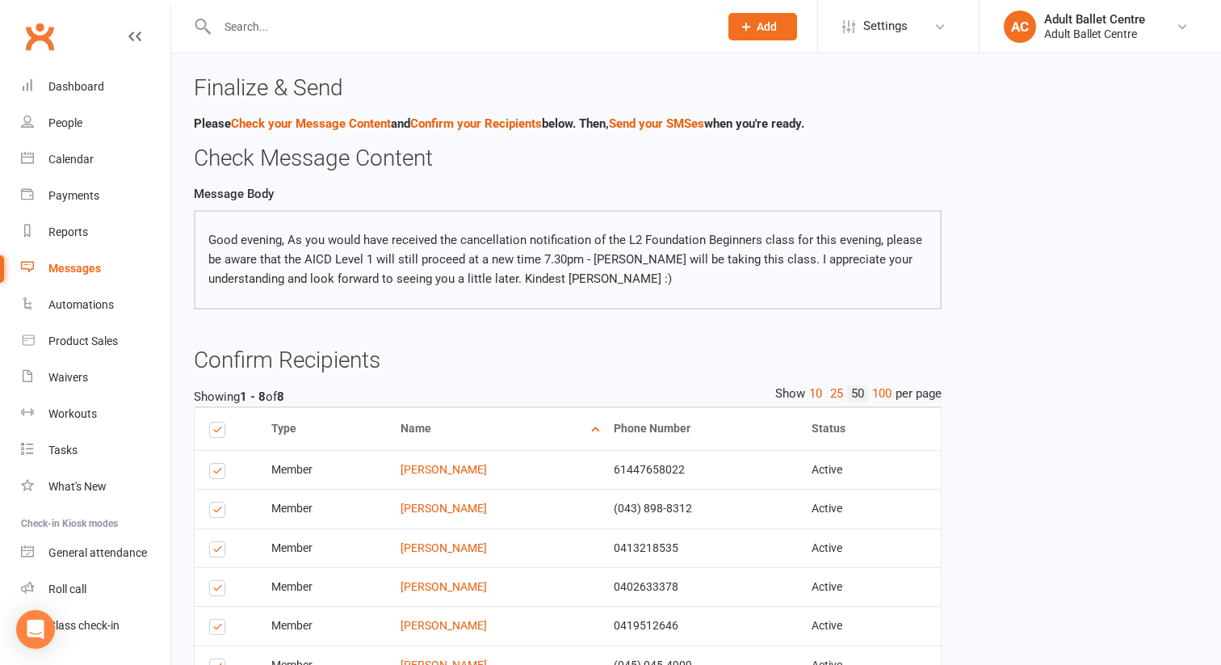
scroll to position [229, 0]
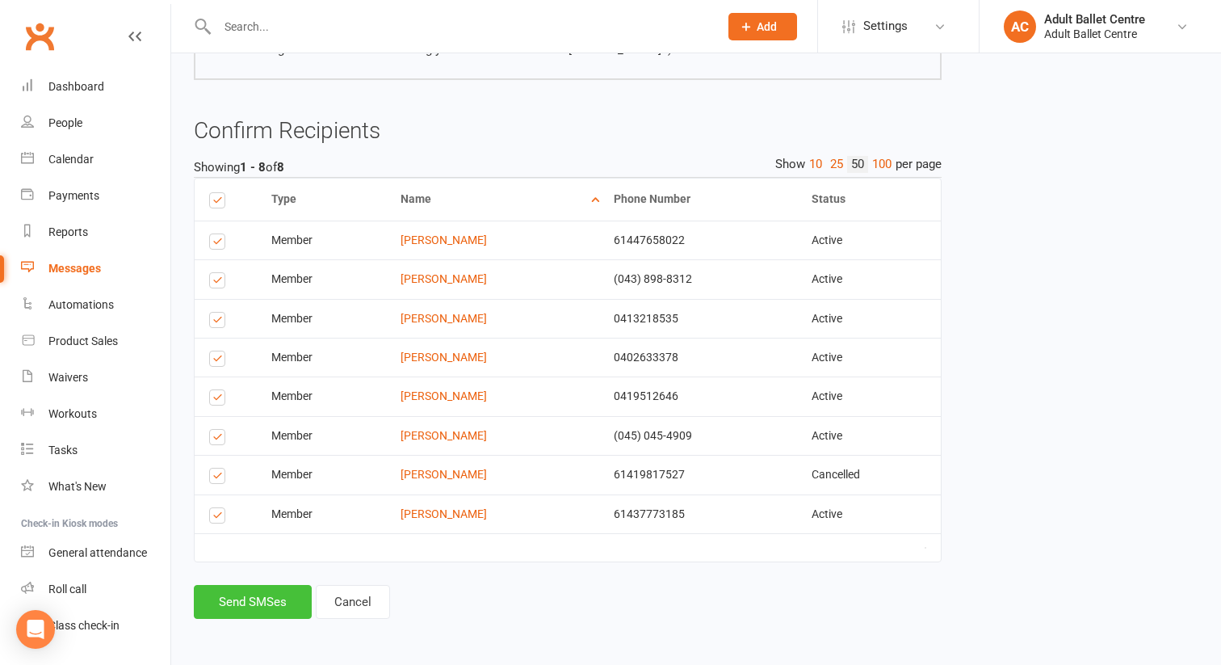
click at [258, 598] on button "Send SMSes" at bounding box center [253, 602] width 118 height 34
